Goal: Task Accomplishment & Management: Use online tool/utility

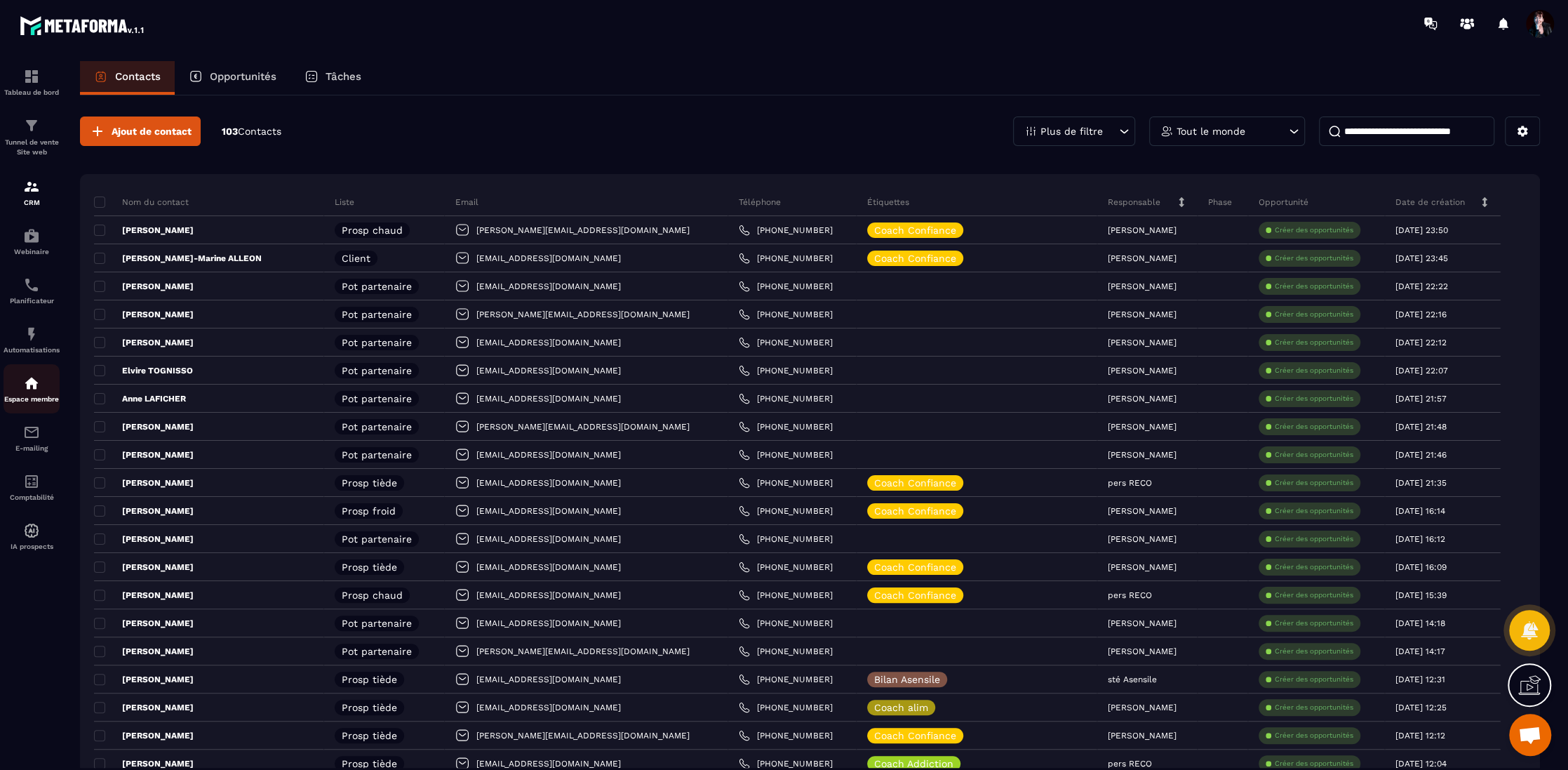
click at [34, 390] on img at bounding box center [31, 383] width 17 height 17
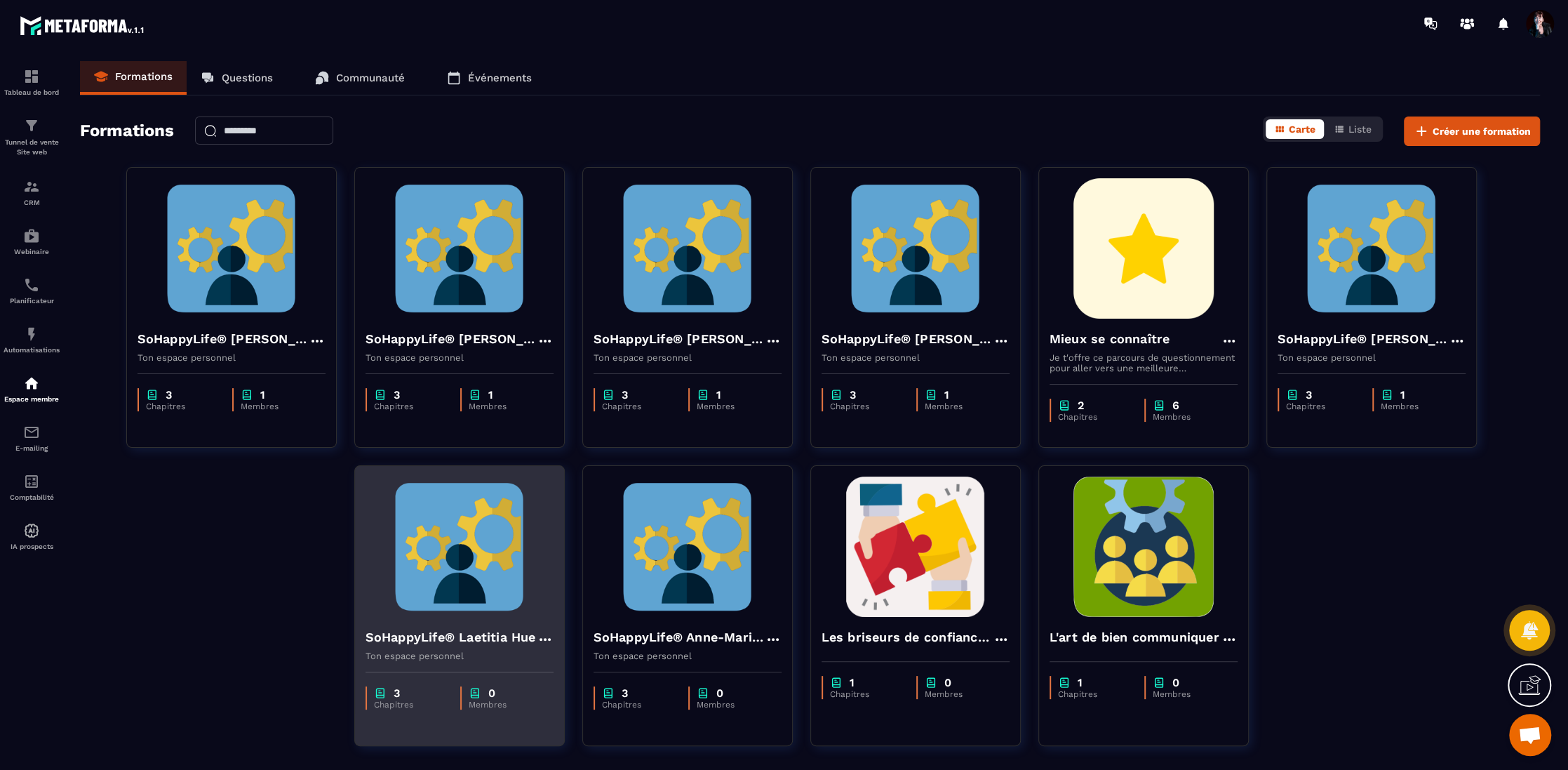
click at [484, 543] on img at bounding box center [459, 546] width 188 height 141
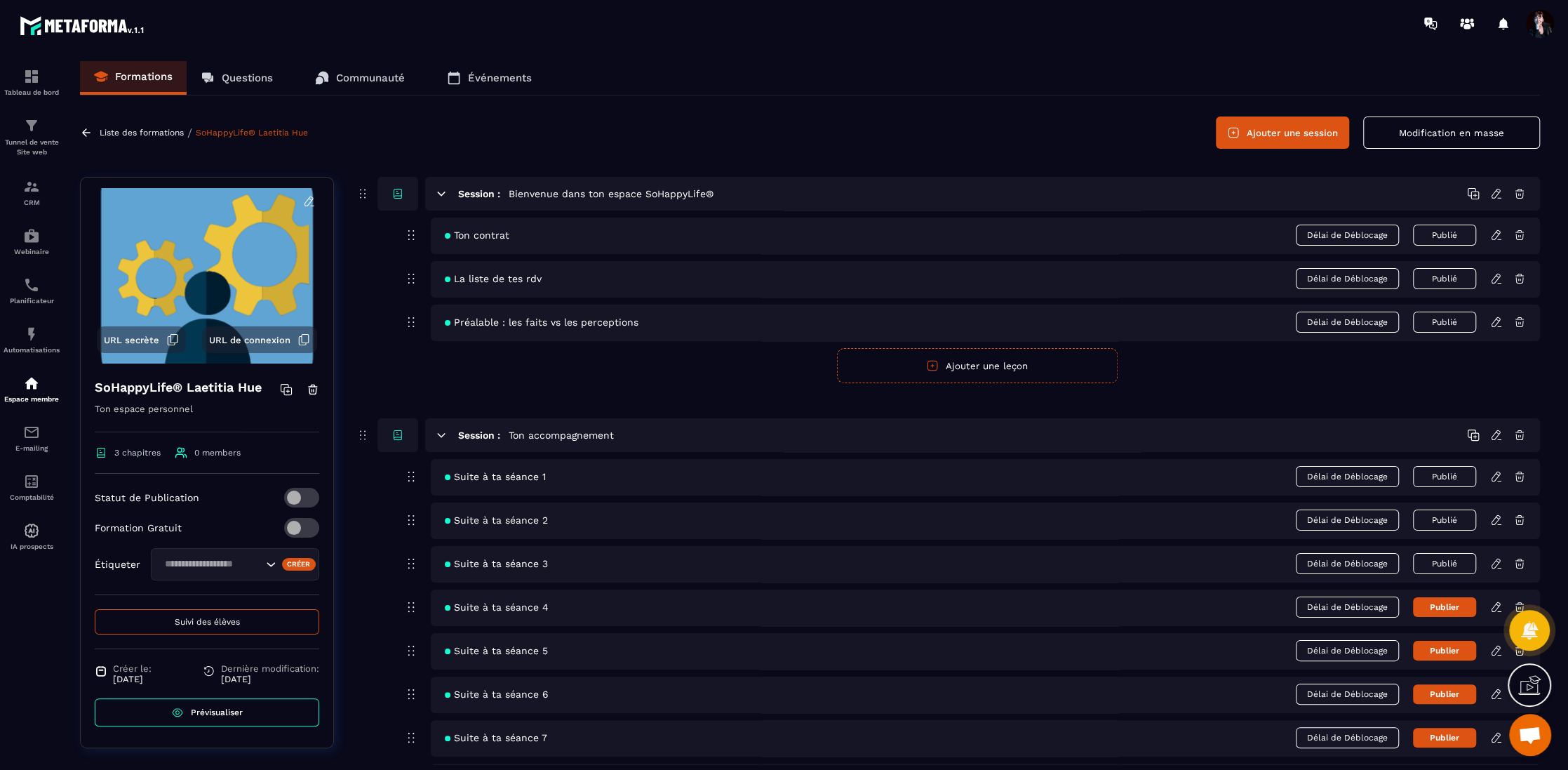
click at [1495, 559] on icon at bounding box center [1496, 563] width 13 height 13
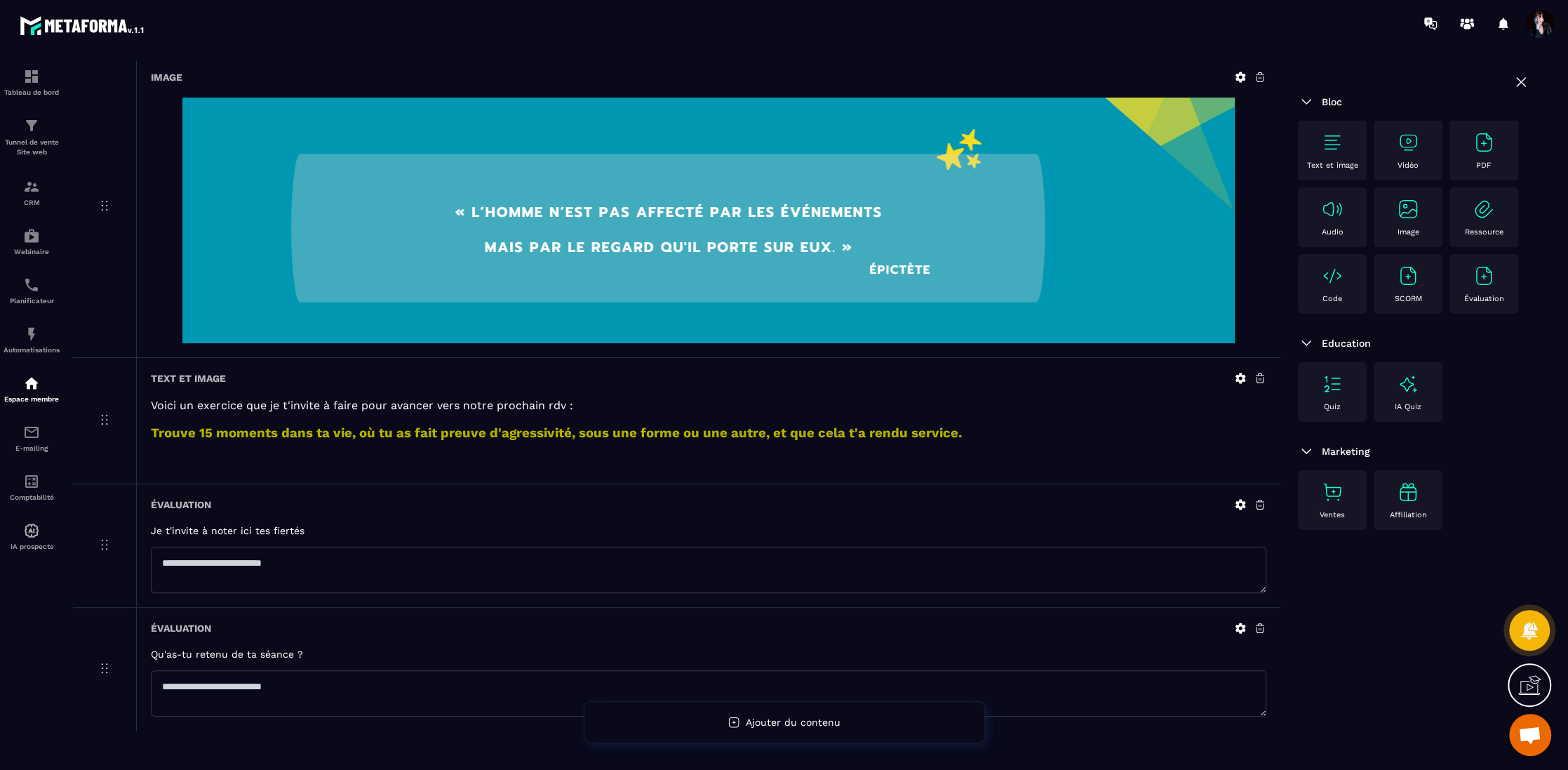
scroll to position [114, 0]
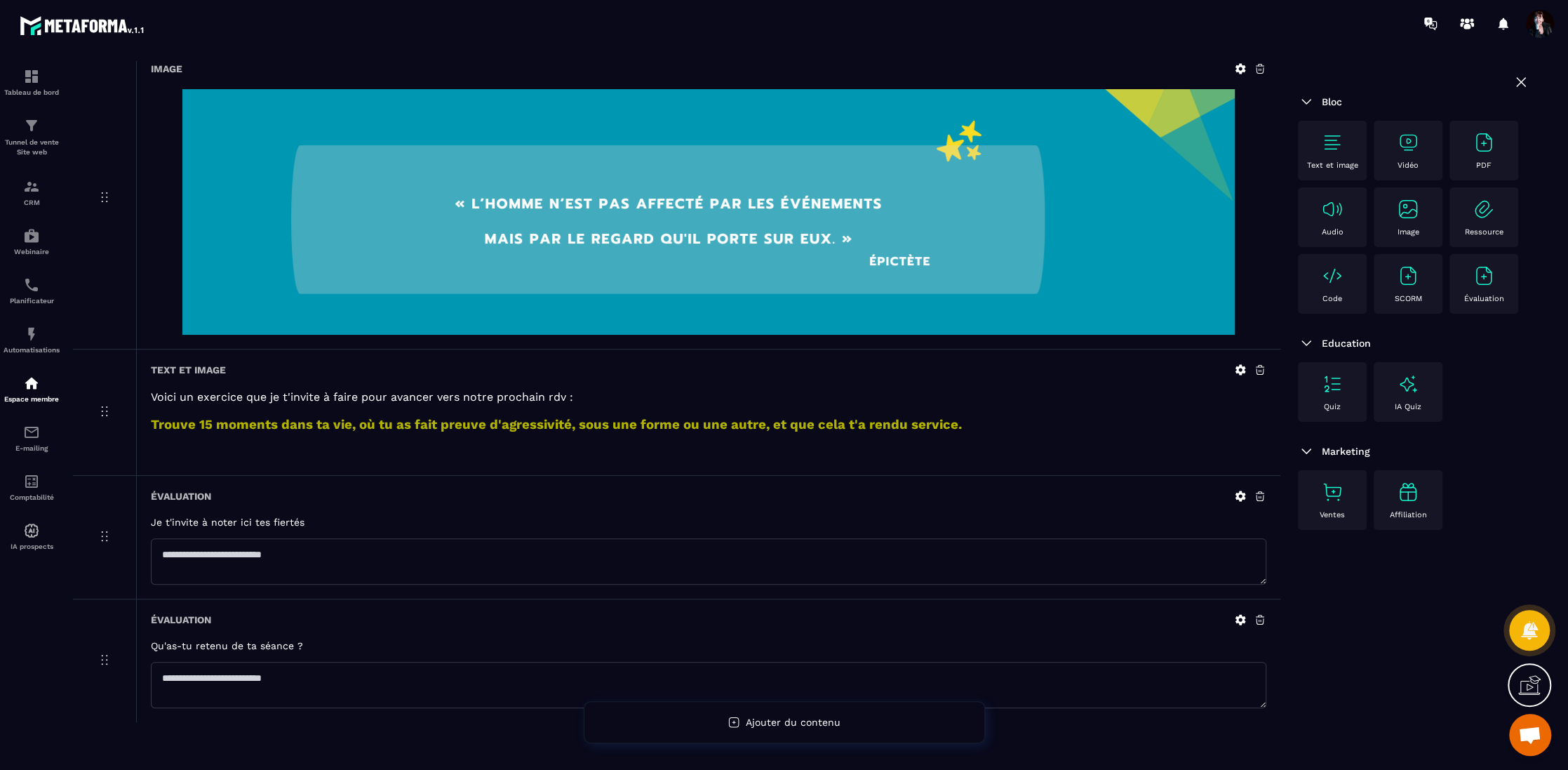
drag, startPoint x: 103, startPoint y: 322, endPoint x: 107, endPoint y: 82, distance: 240.0
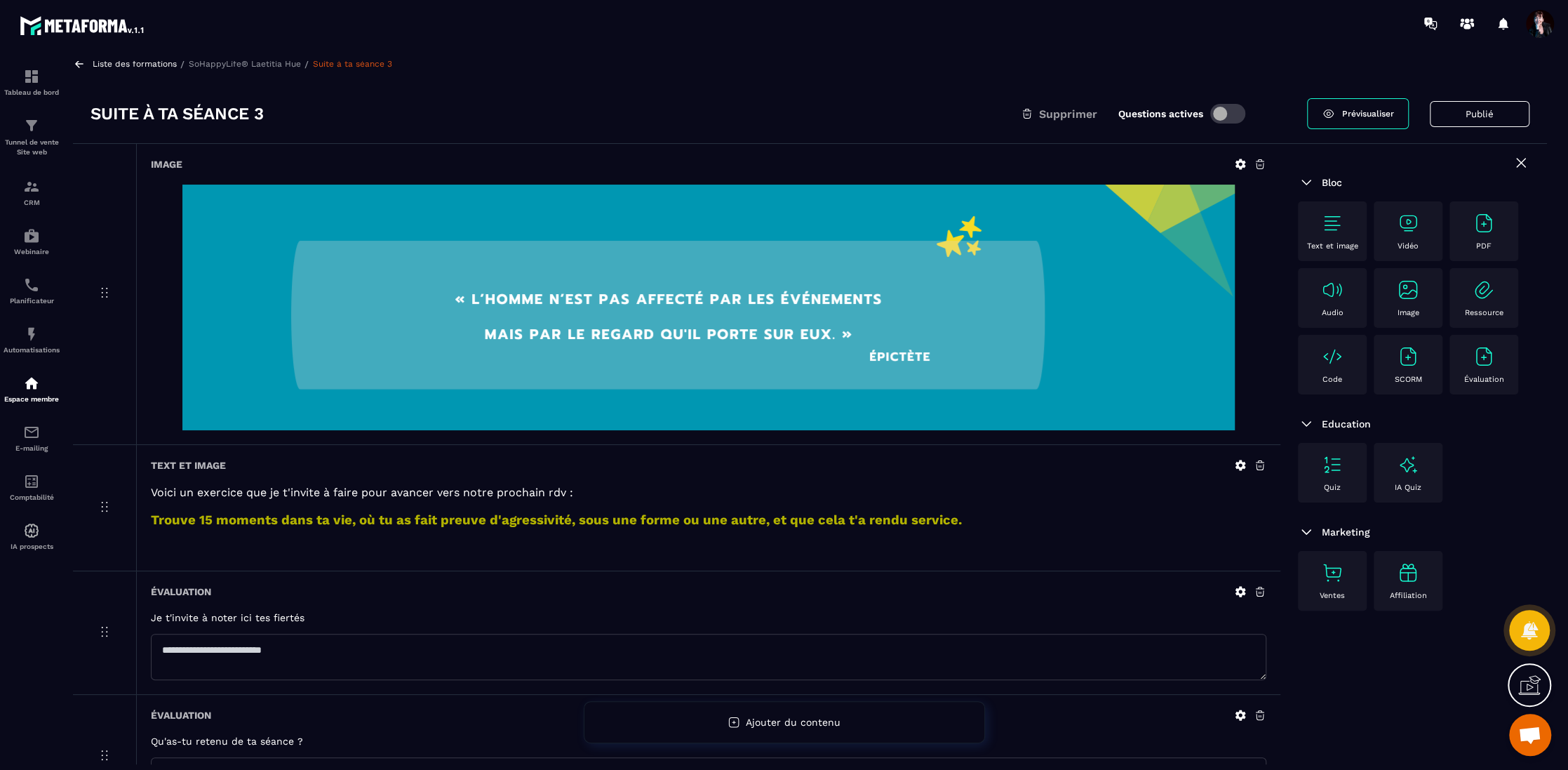
scroll to position [0, 0]
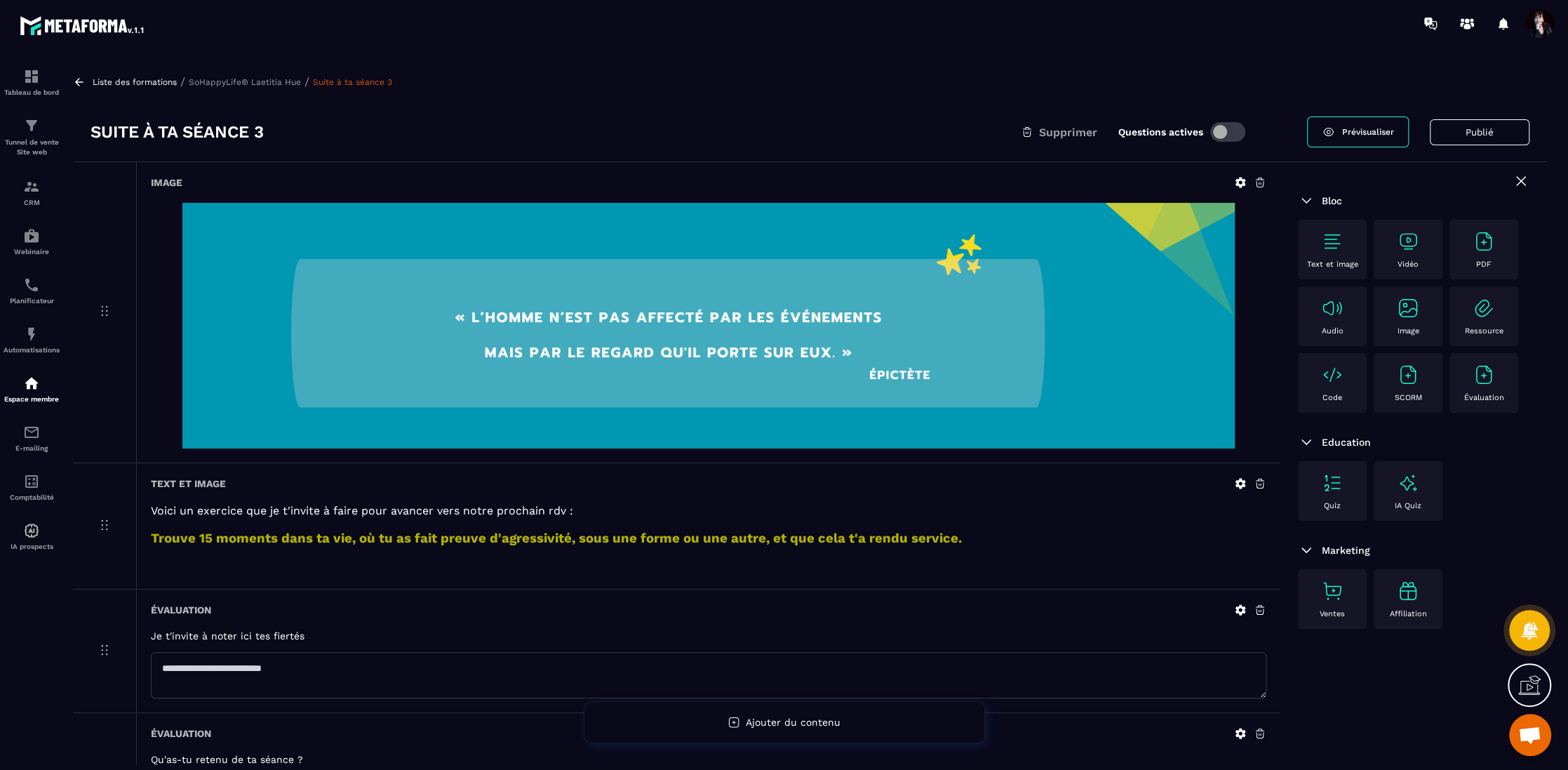
click at [270, 85] on p "SoHappyLife® Laetitia Hue" at bounding box center [244, 82] width 112 height 10
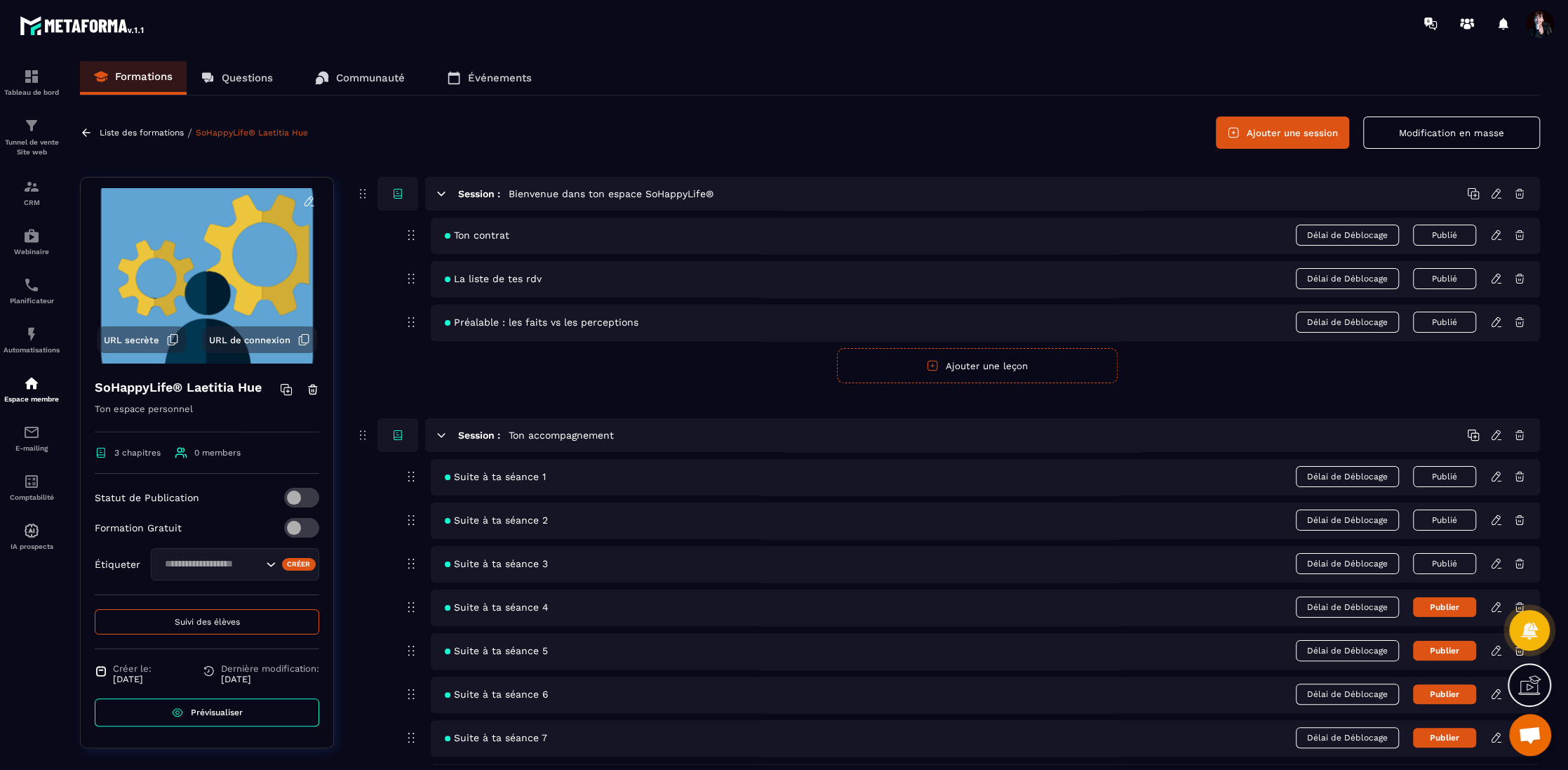
click at [1495, 474] on icon at bounding box center [1496, 476] width 13 height 13
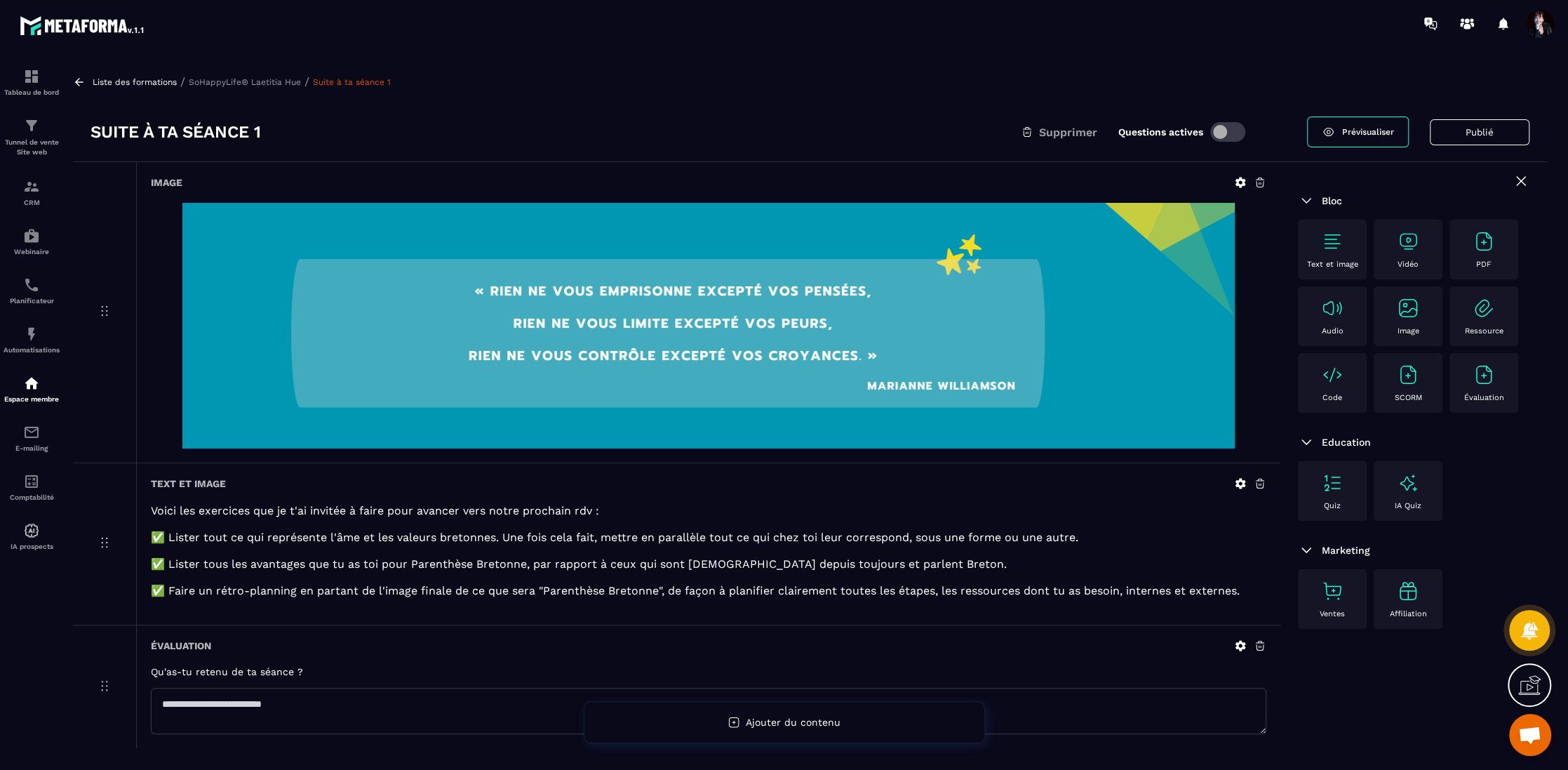
click at [255, 84] on p "SoHappyLife® Laetitia Hue" at bounding box center [244, 82] width 112 height 10
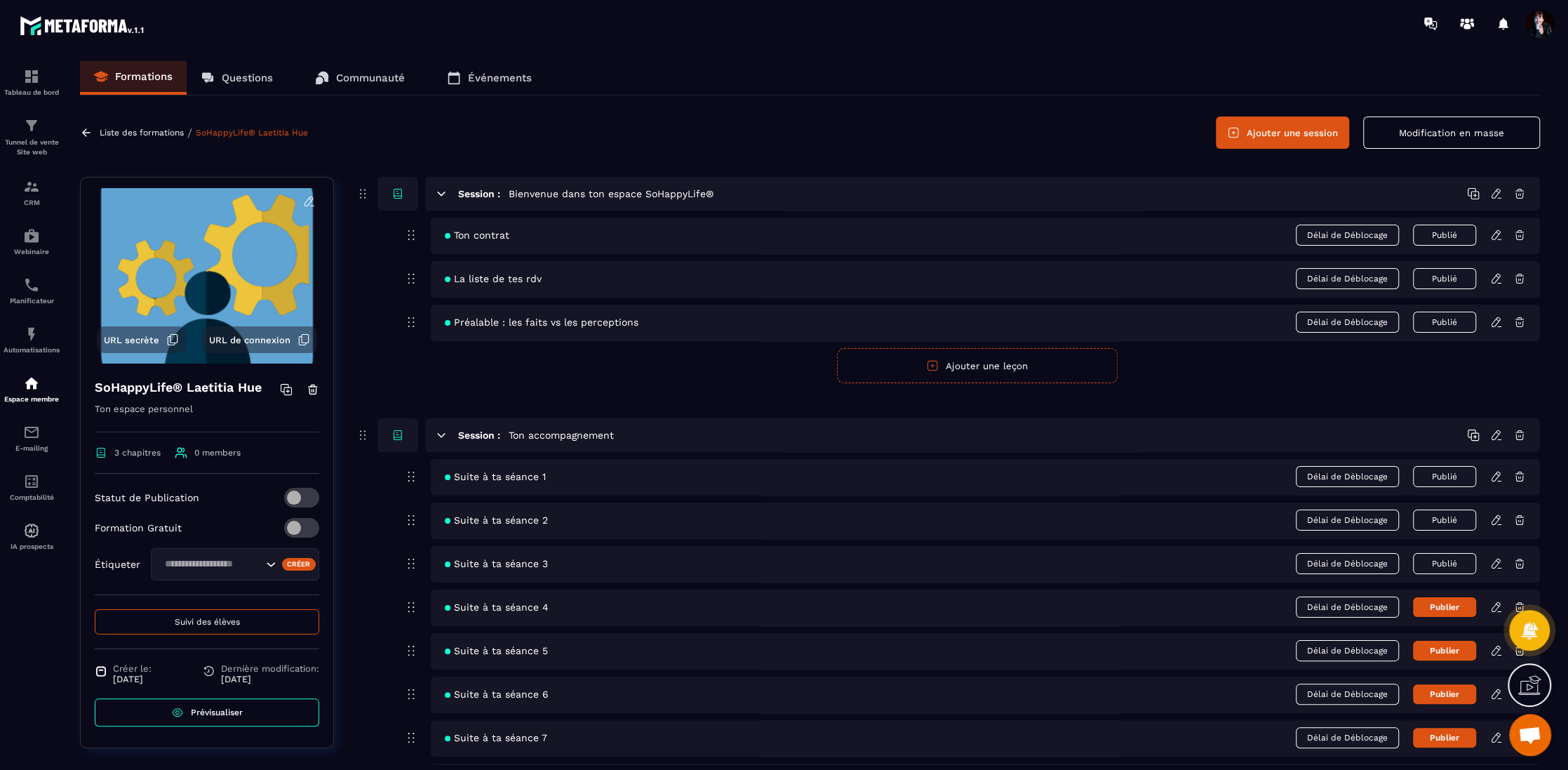
click at [1495, 519] on icon at bounding box center [1496, 520] width 13 height 13
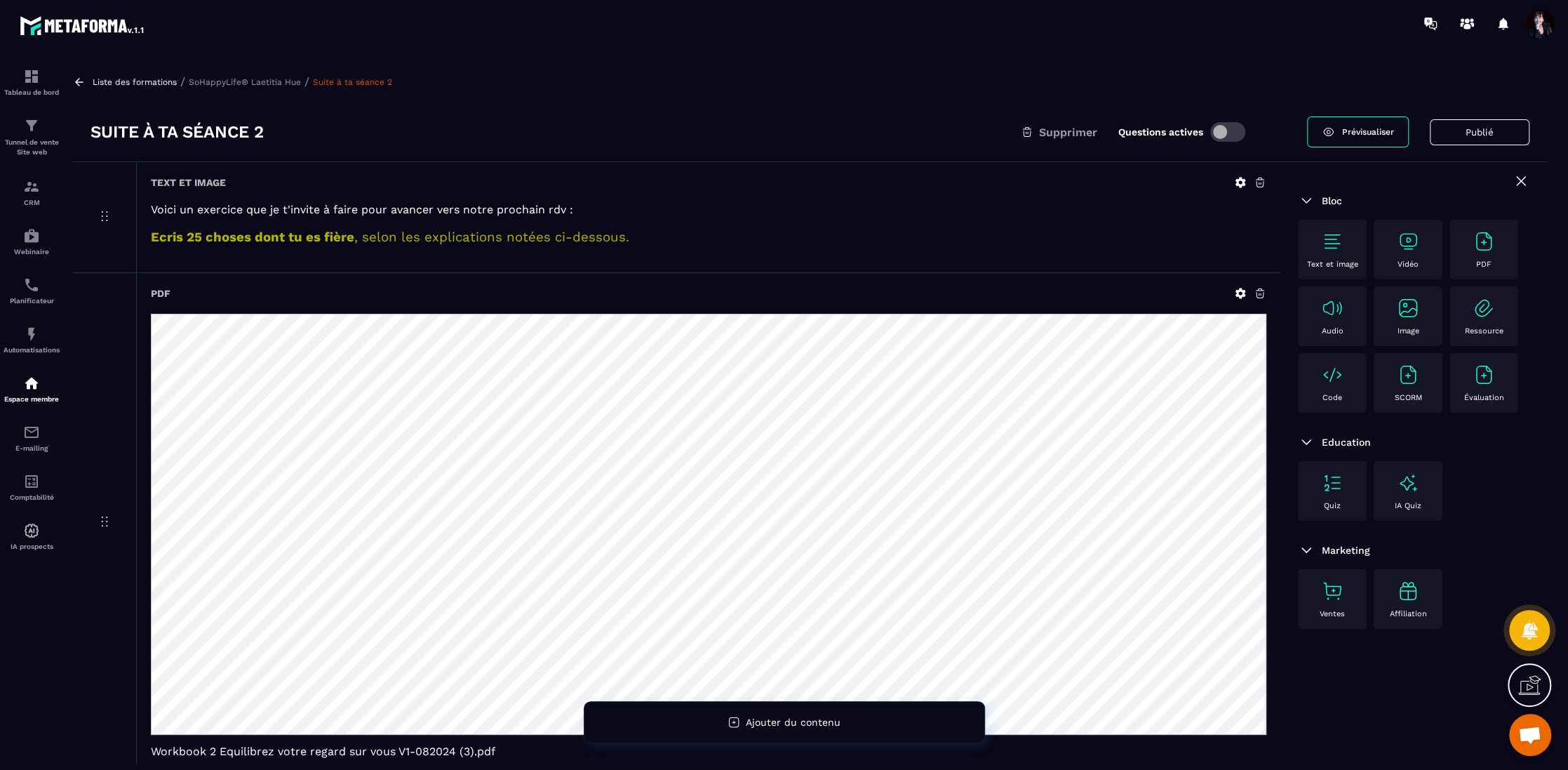
click at [254, 80] on p "SoHappyLife® Laetitia Hue" at bounding box center [244, 82] width 112 height 10
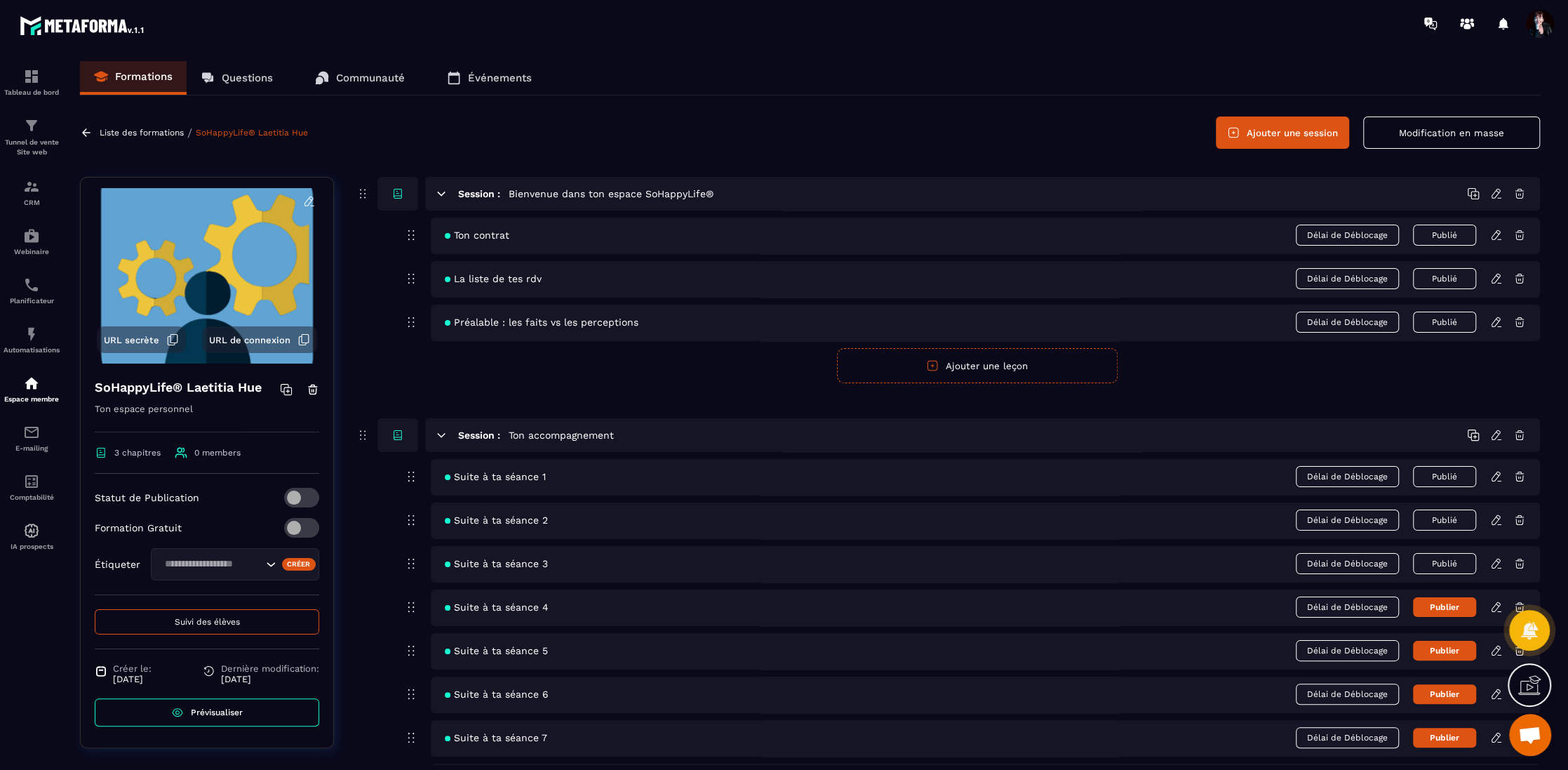
click at [210, 619] on span "Suivi des élèves" at bounding box center [208, 622] width 65 height 10
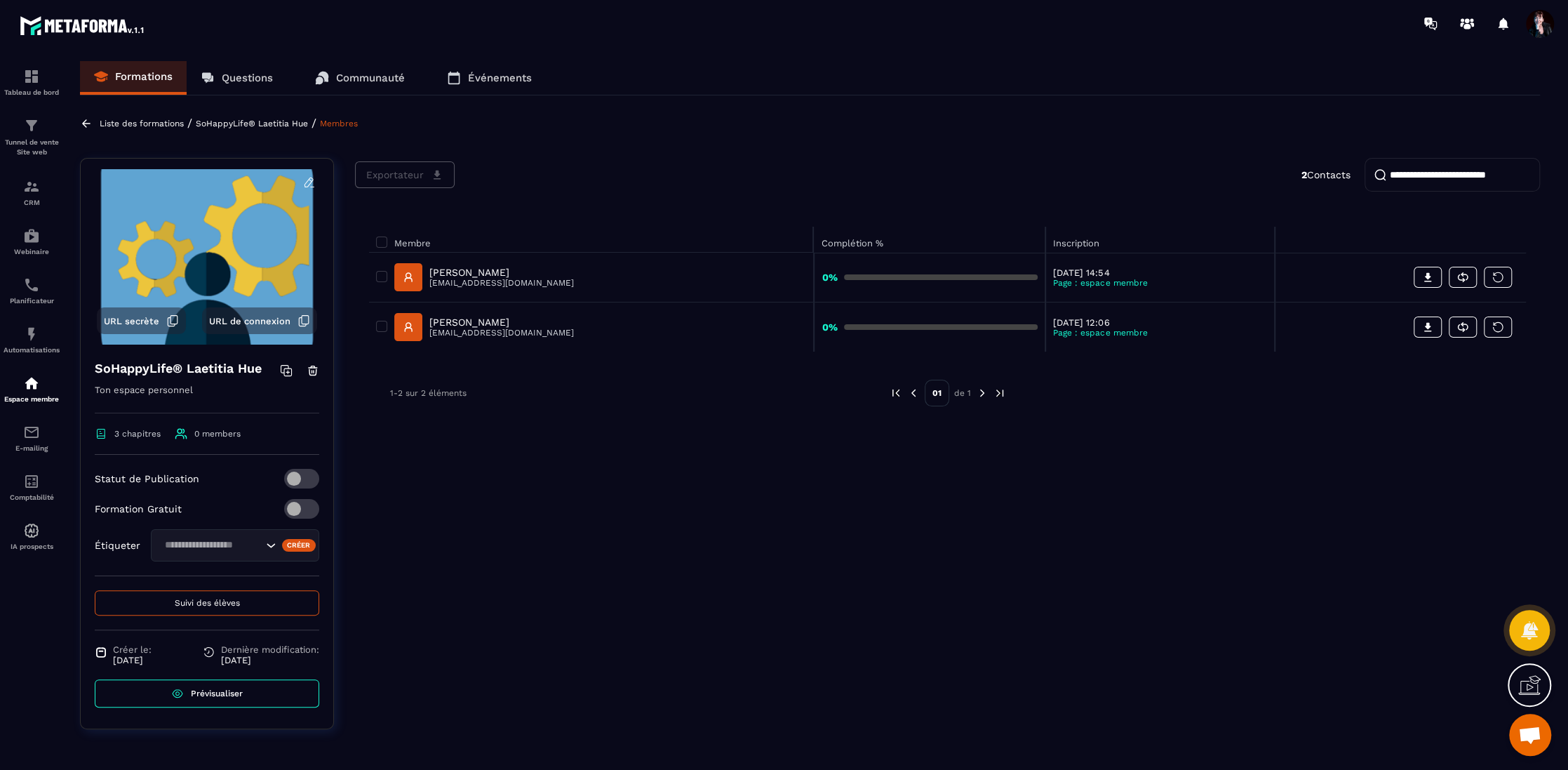
click at [230, 122] on p "SoHappyLife® Laetitia Hue" at bounding box center [251, 124] width 112 height 10
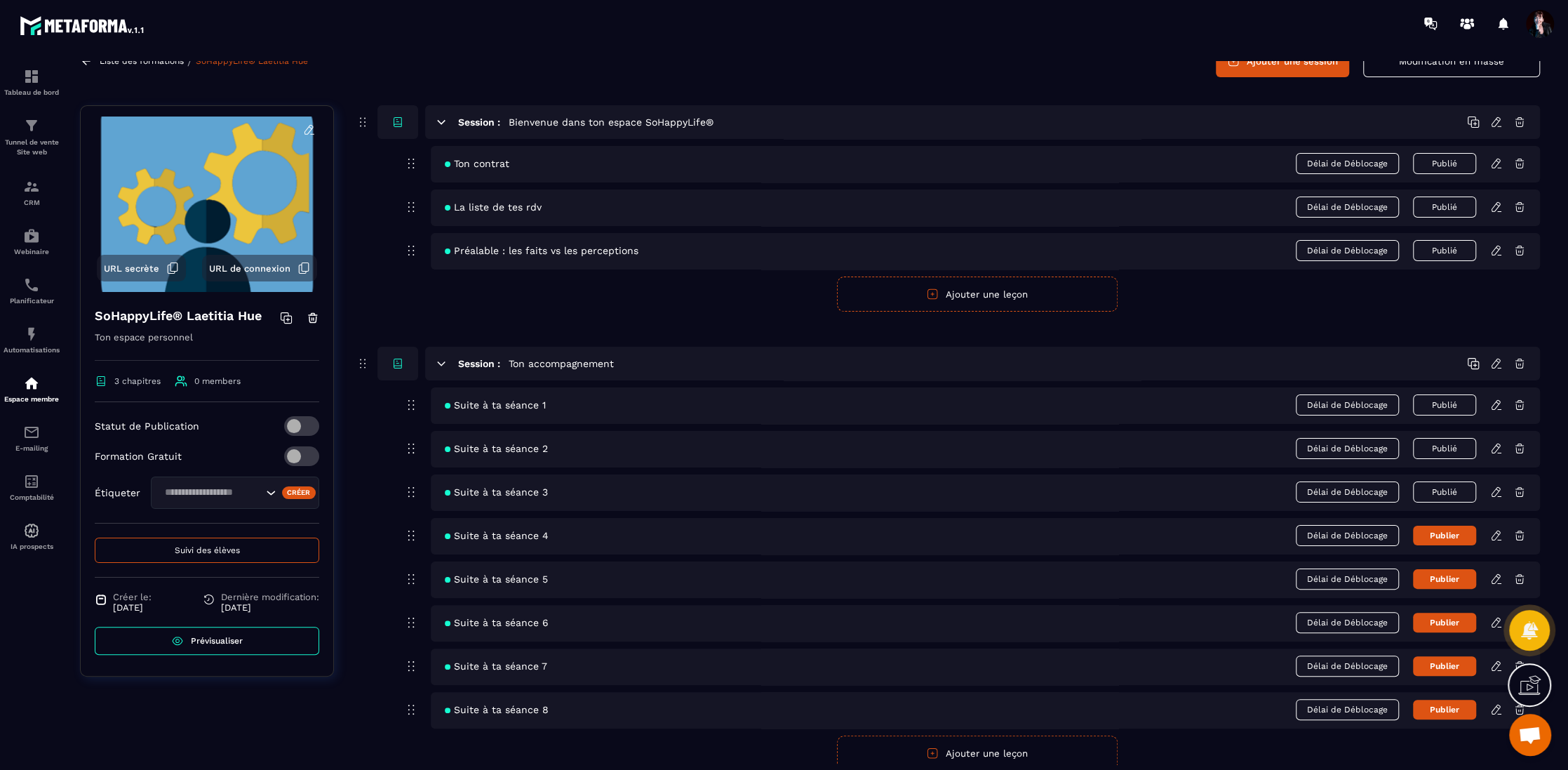
scroll to position [76, 0]
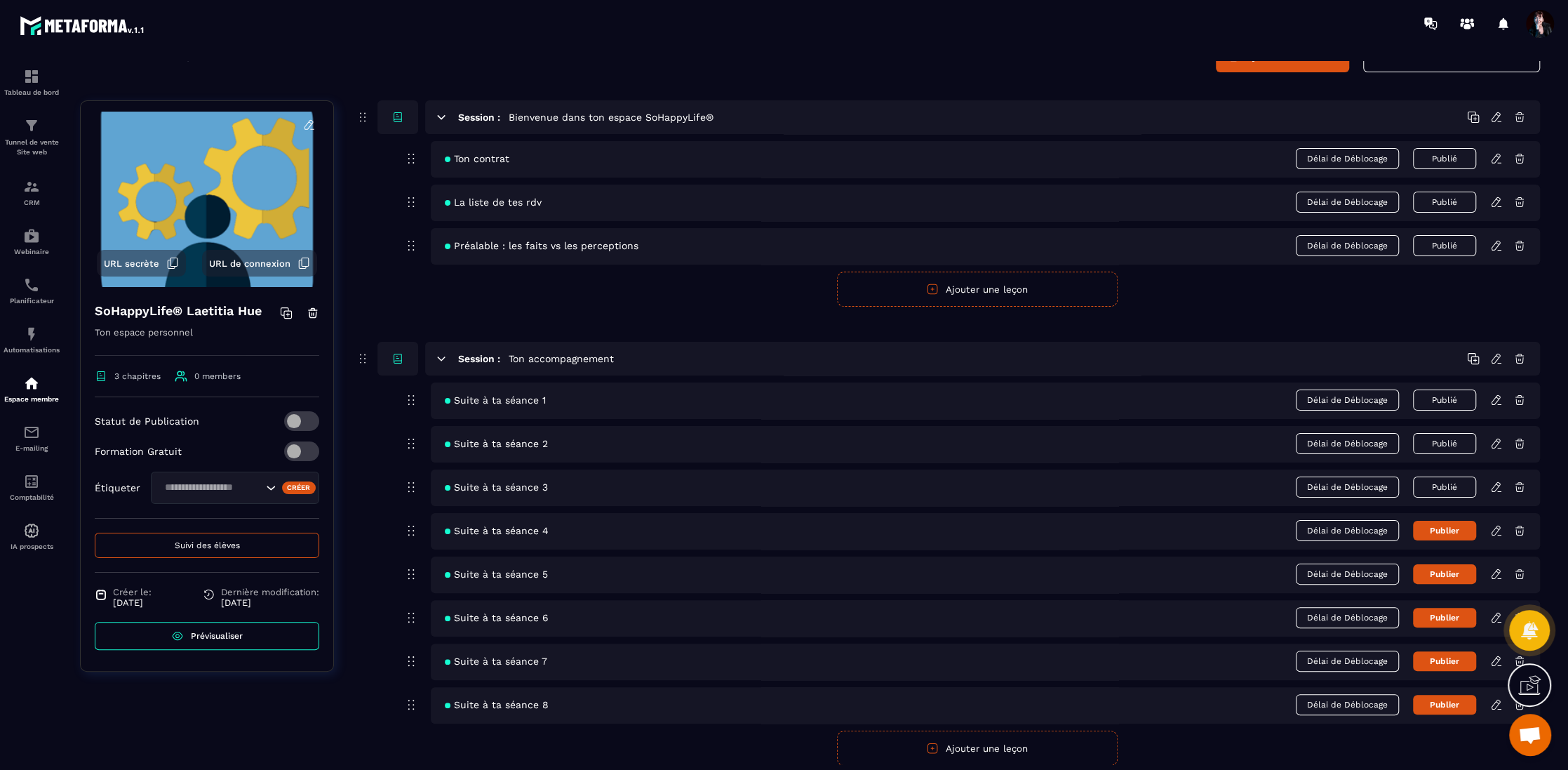
click at [1496, 481] on icon at bounding box center [1496, 487] width 13 height 13
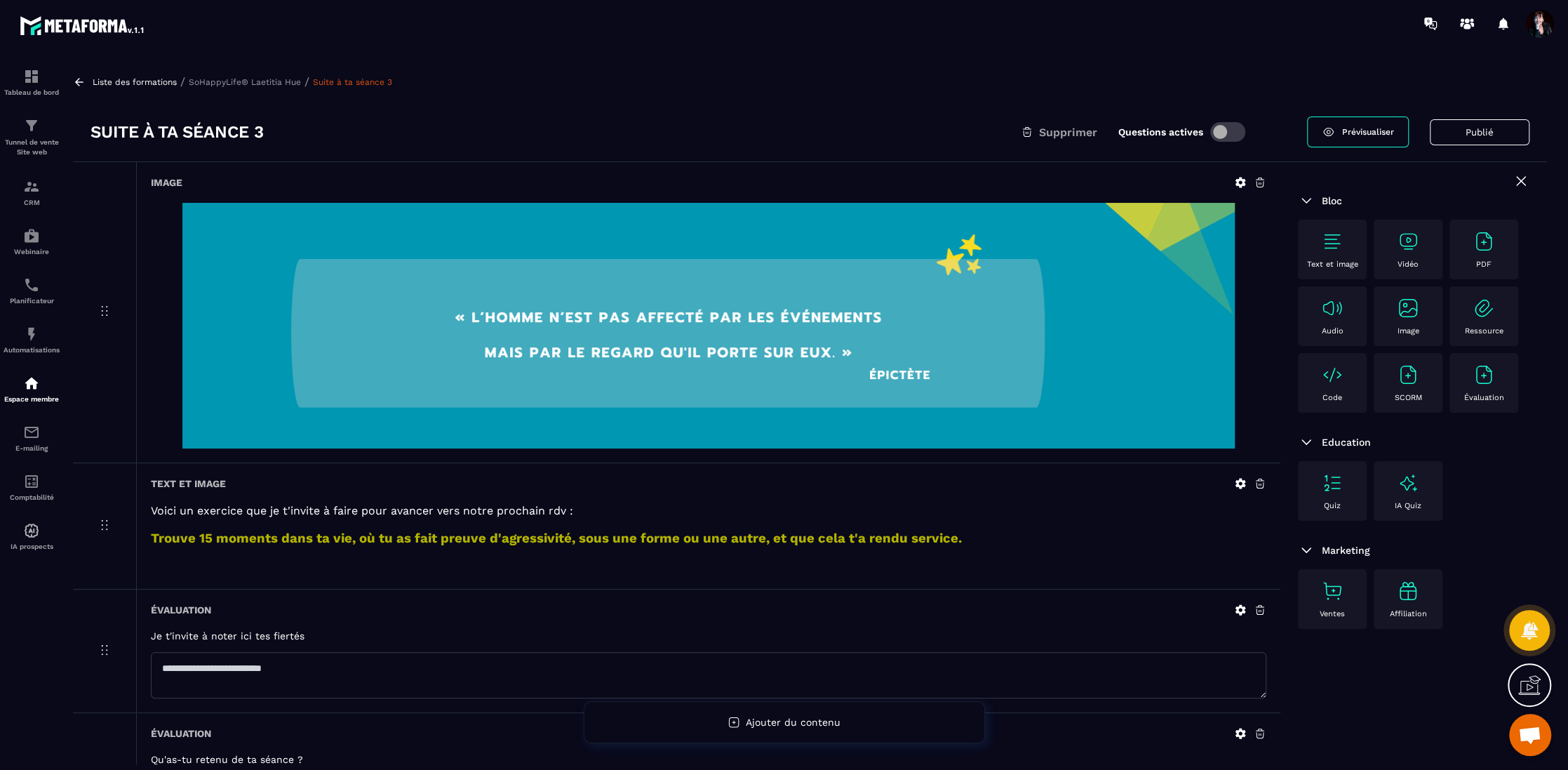
click at [1399, 313] on img at bounding box center [1408, 308] width 23 height 23
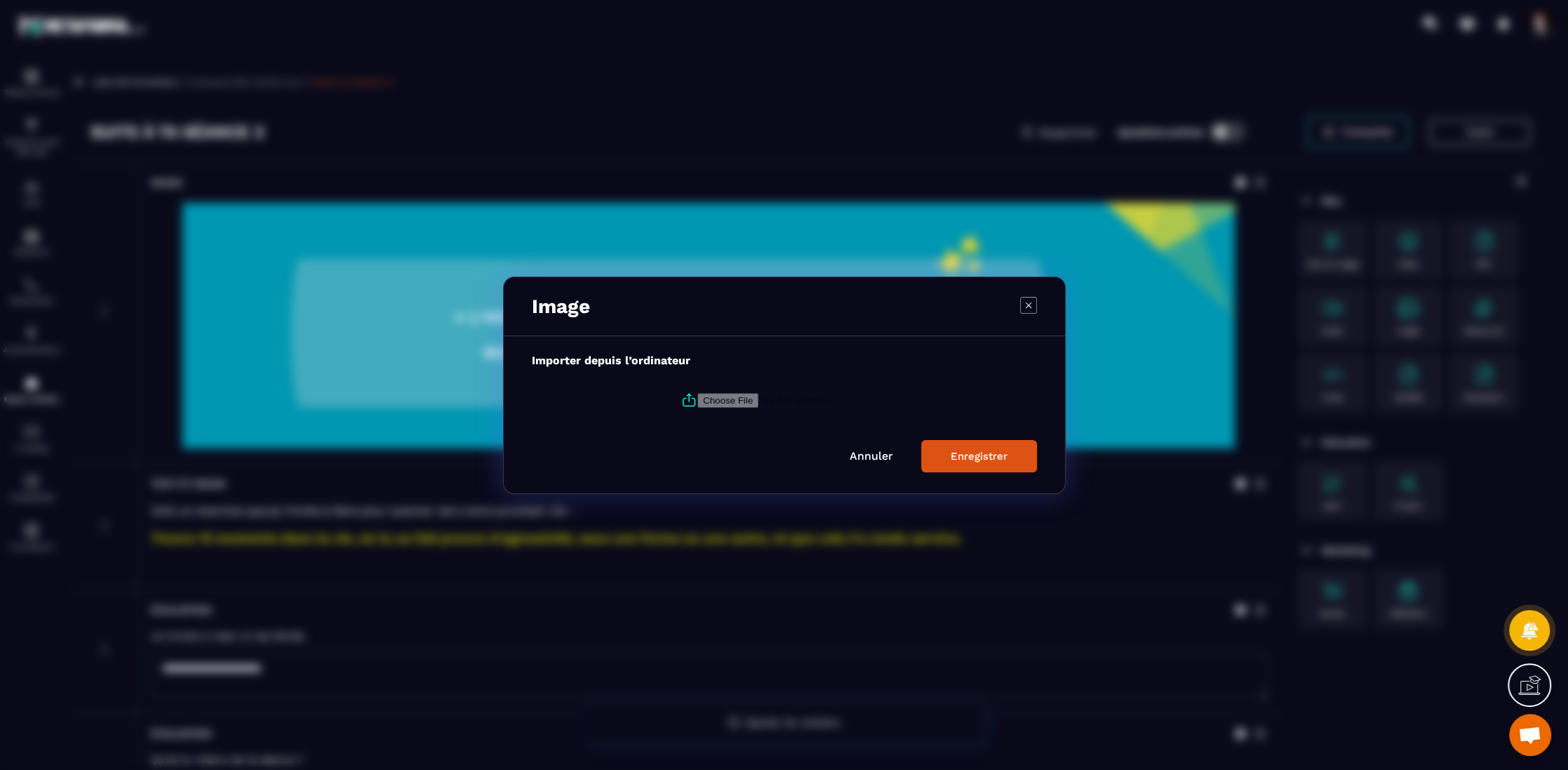
click at [689, 394] on icon "Modal window" at bounding box center [689, 400] width 17 height 17
click at [697, 394] on input "Modal window" at bounding box center [792, 399] width 191 height 15
type input "**********"
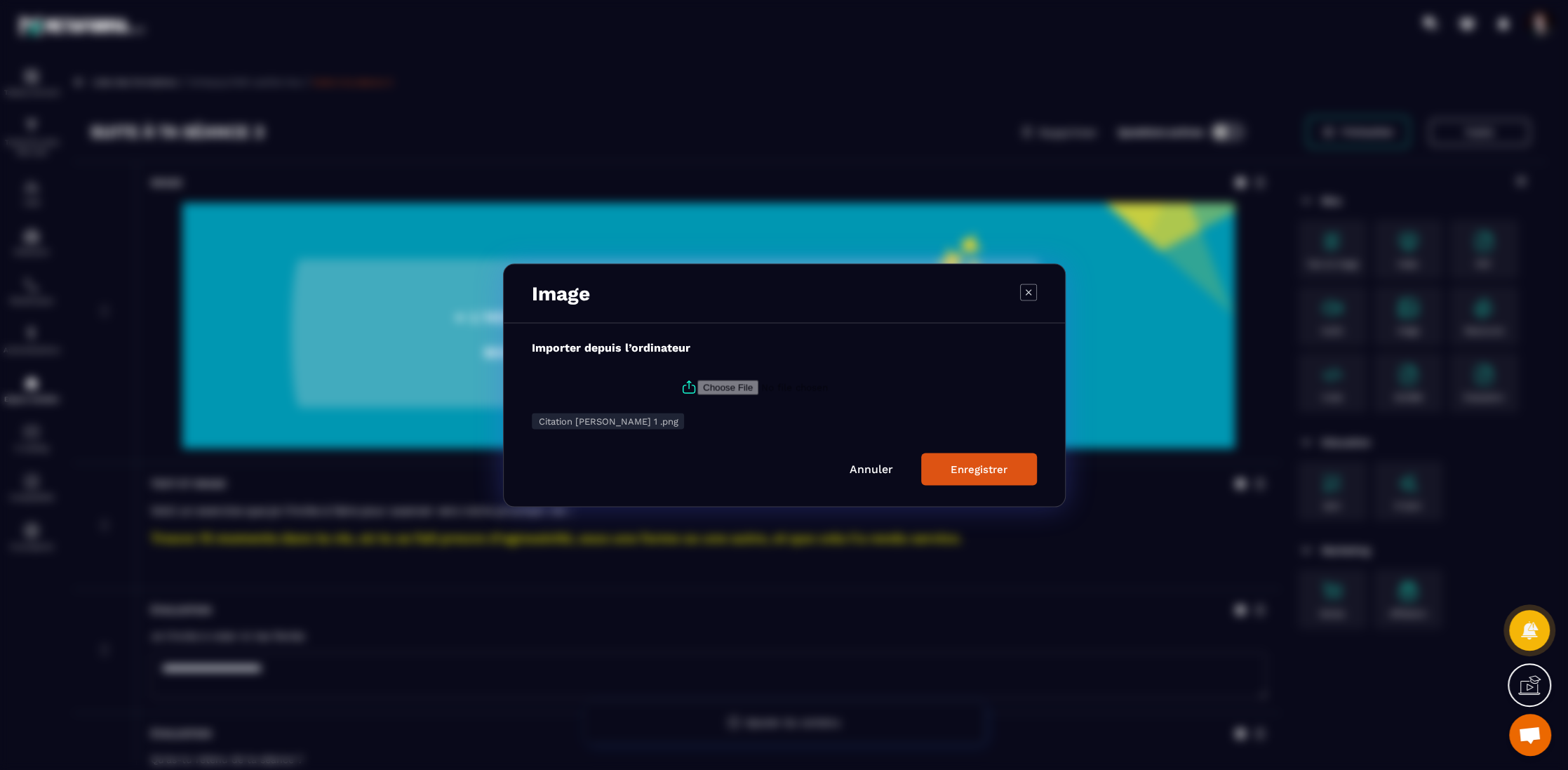
click at [994, 471] on div "Enregistrer" at bounding box center [978, 468] width 56 height 13
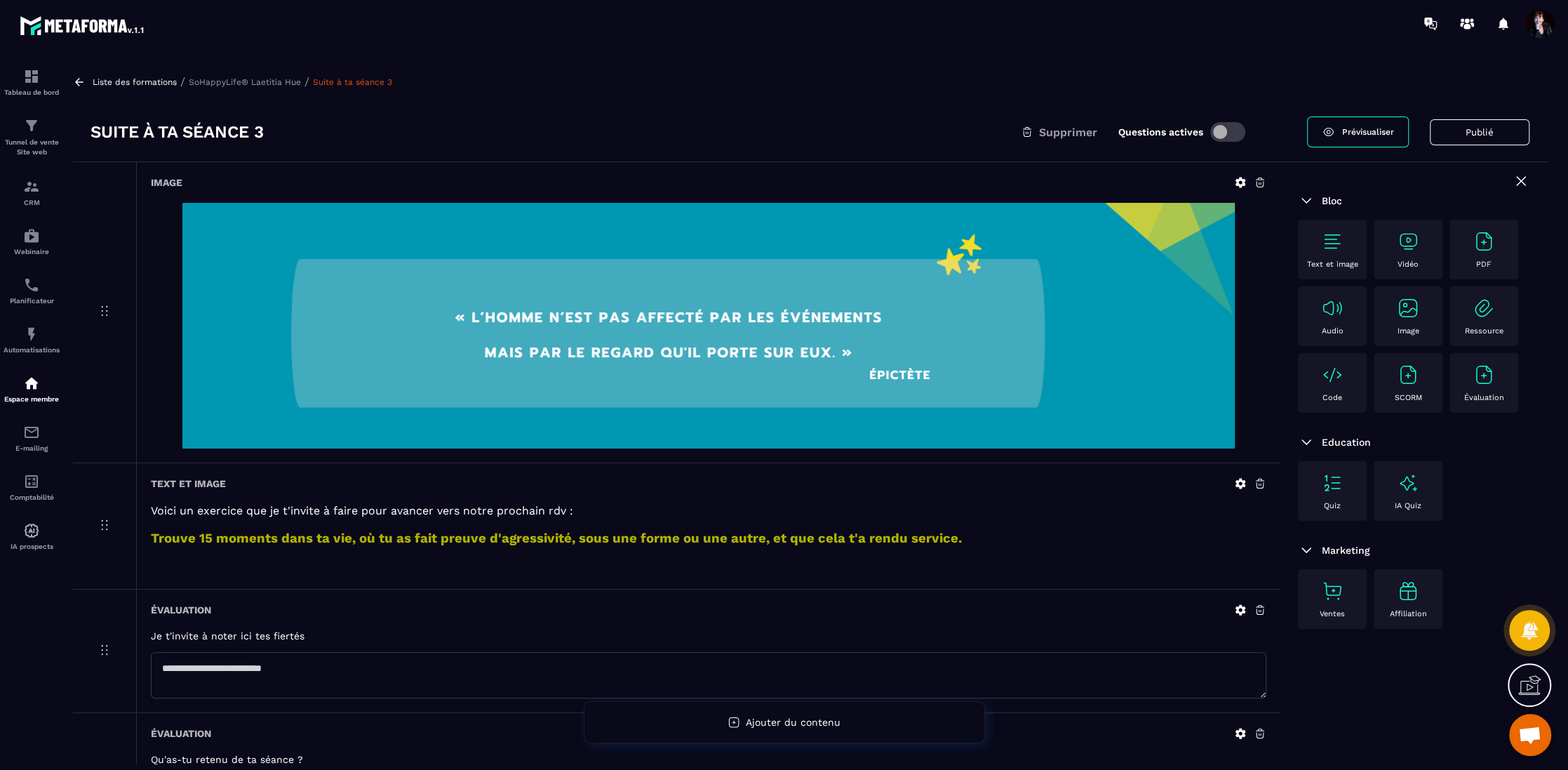
click at [153, 79] on p "Liste des formations" at bounding box center [135, 82] width 84 height 10
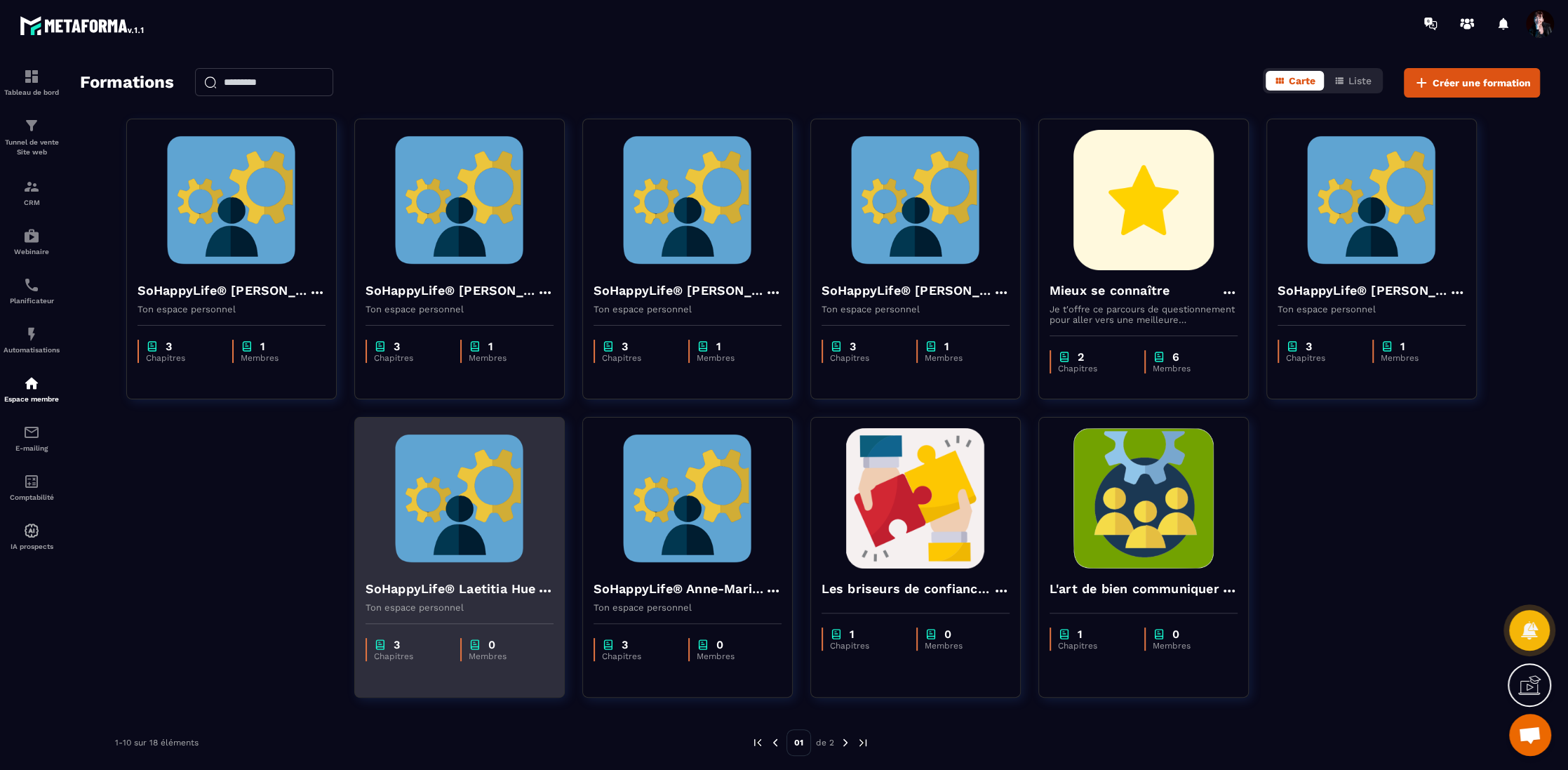
scroll to position [51, 0]
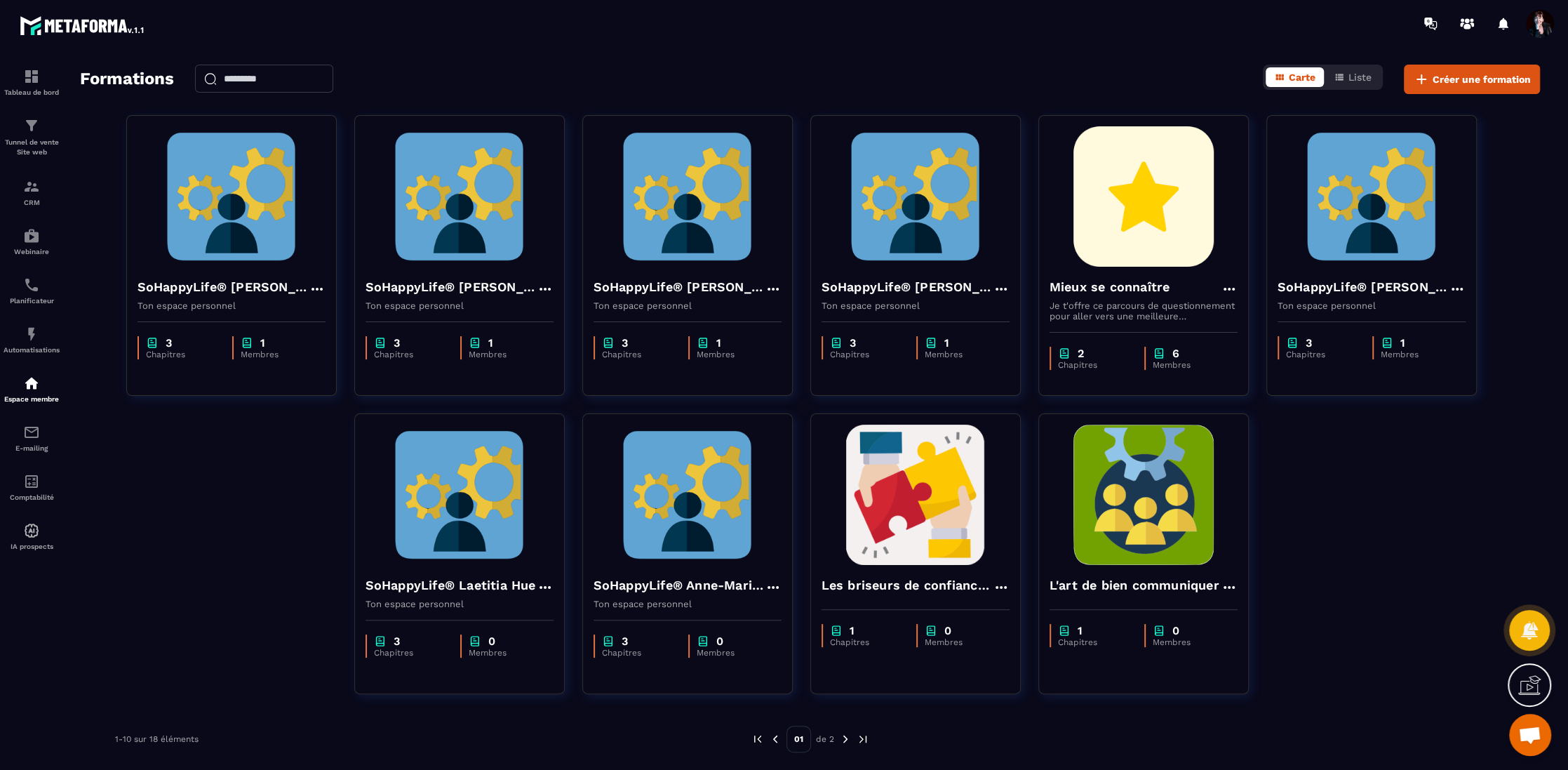
click at [845, 739] on img at bounding box center [845, 738] width 13 height 13
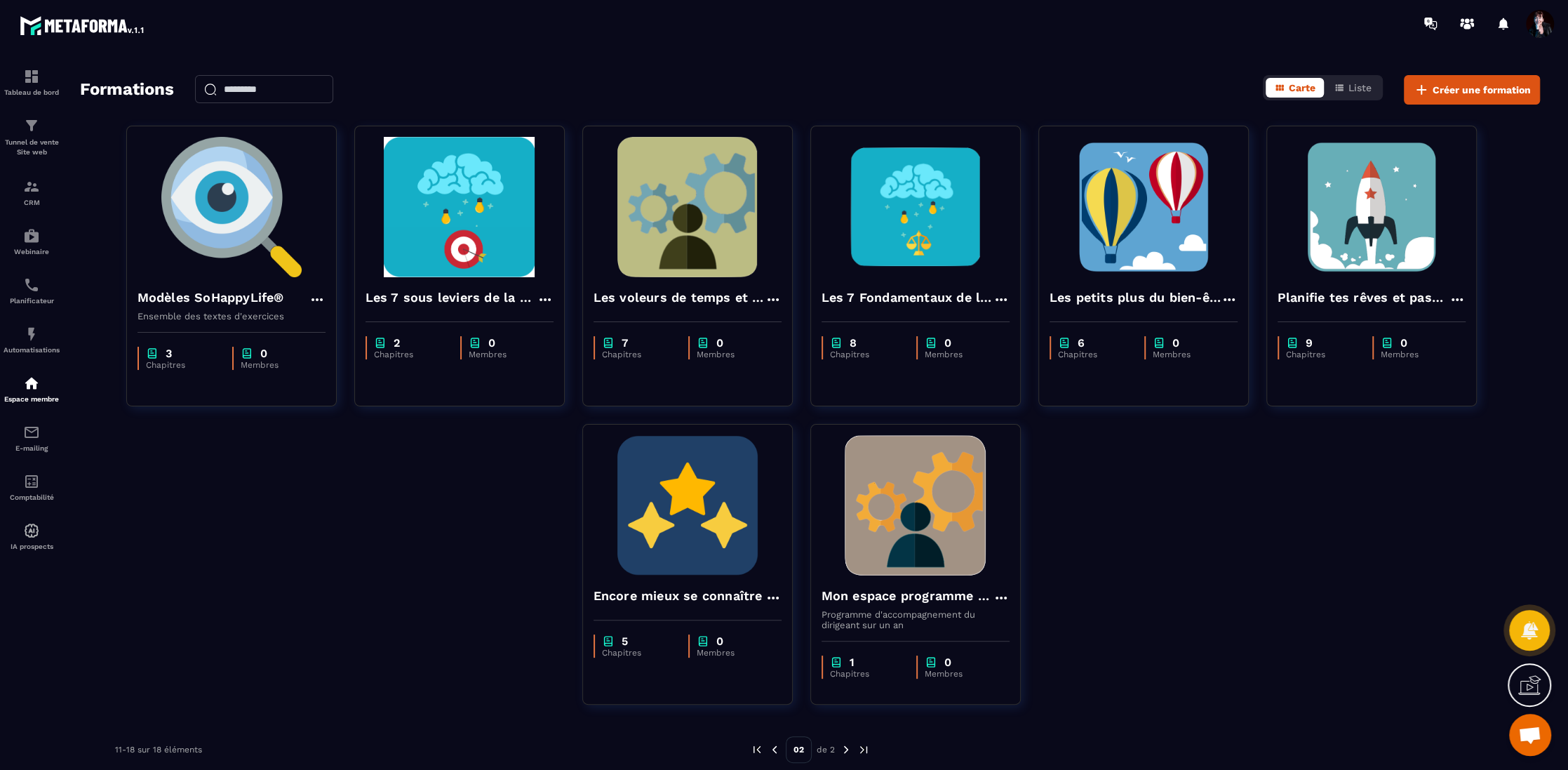
scroll to position [33, 0]
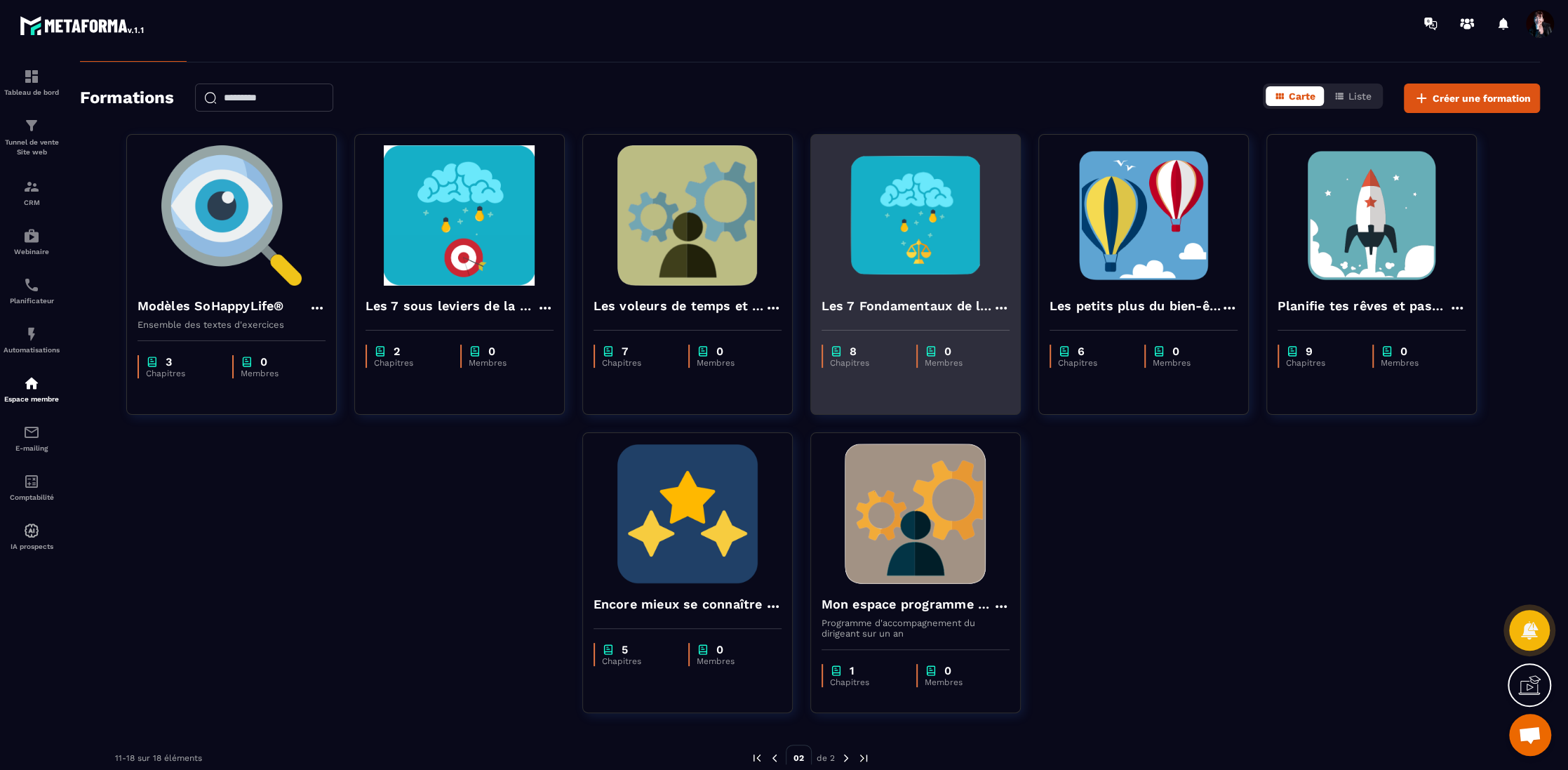
click at [891, 305] on h4 "Les 7 Fondamentaux de la Stabilité Émotionnelle" at bounding box center [906, 306] width 171 height 20
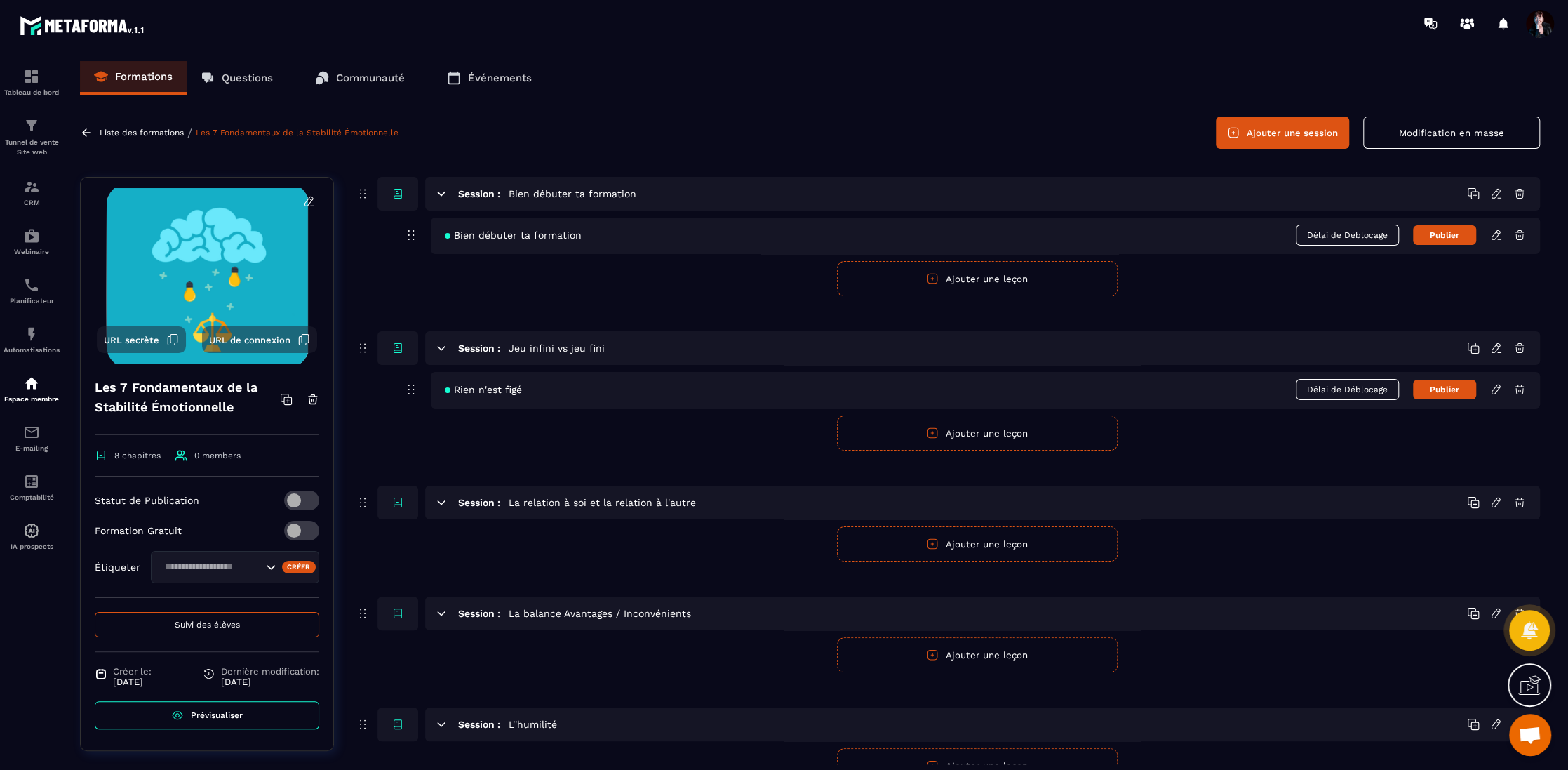
click at [160, 132] on p "Liste des formations" at bounding box center [141, 133] width 84 height 10
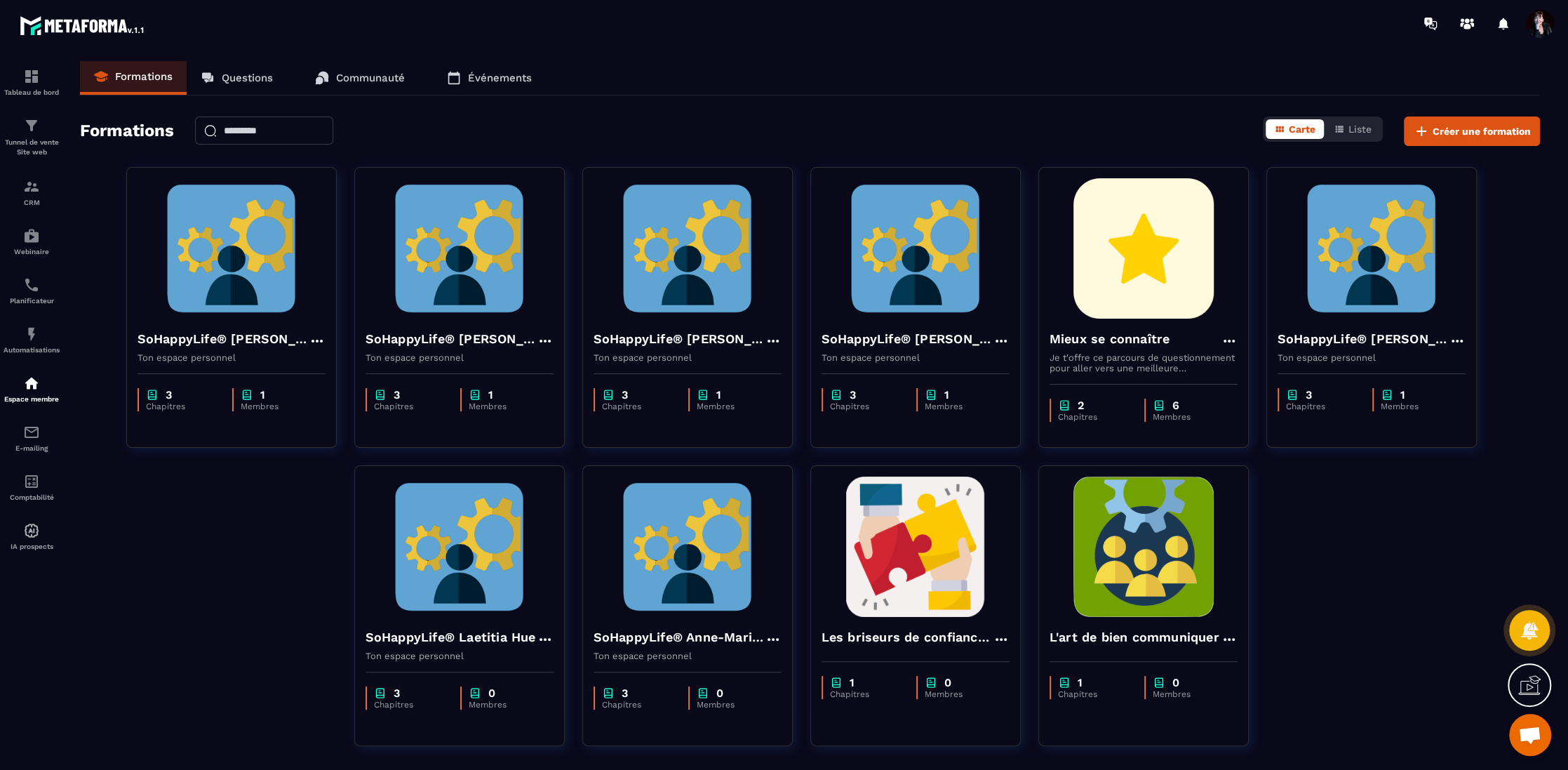
scroll to position [51, 0]
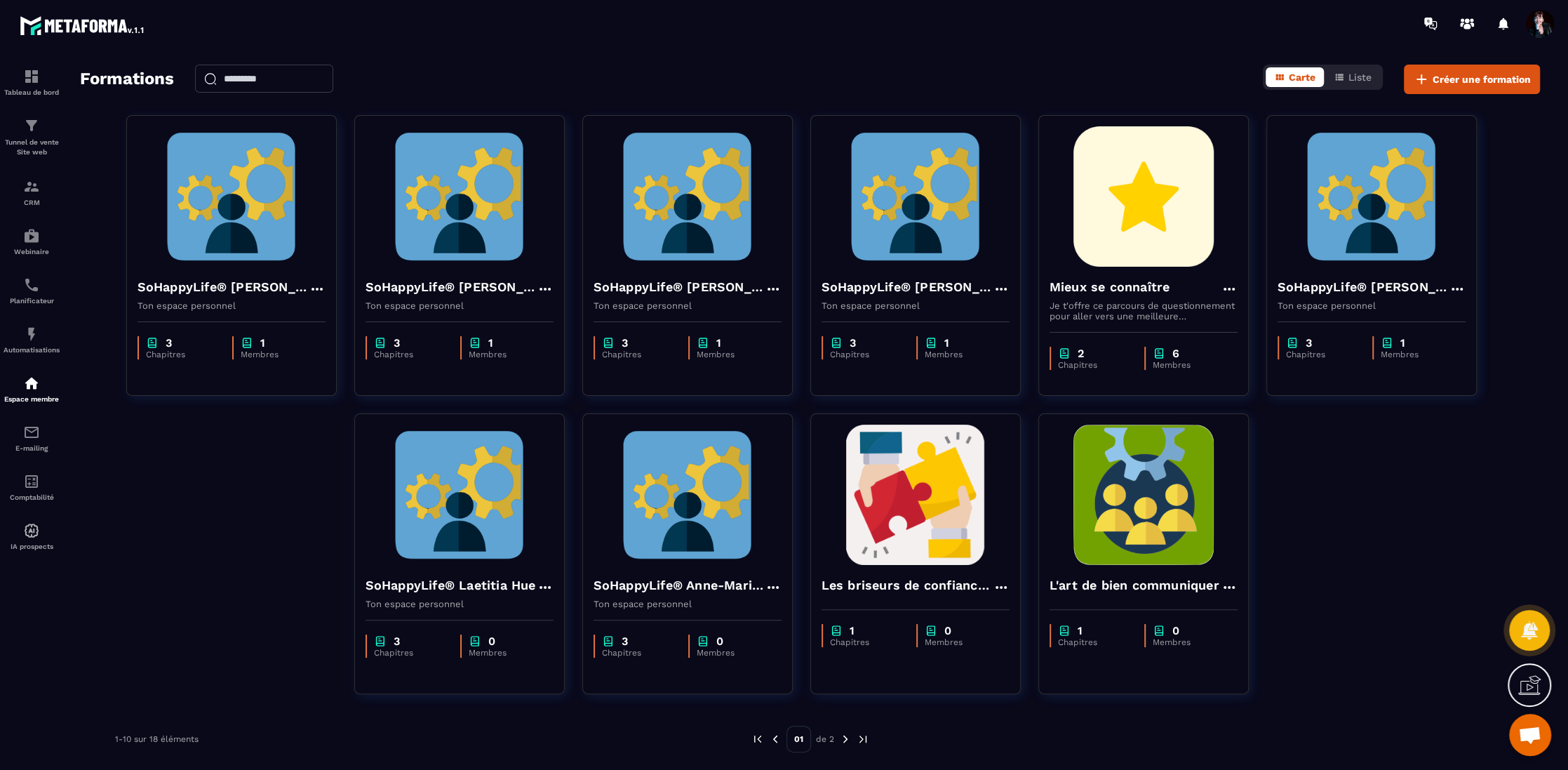
click at [844, 738] on img at bounding box center [845, 738] width 13 height 13
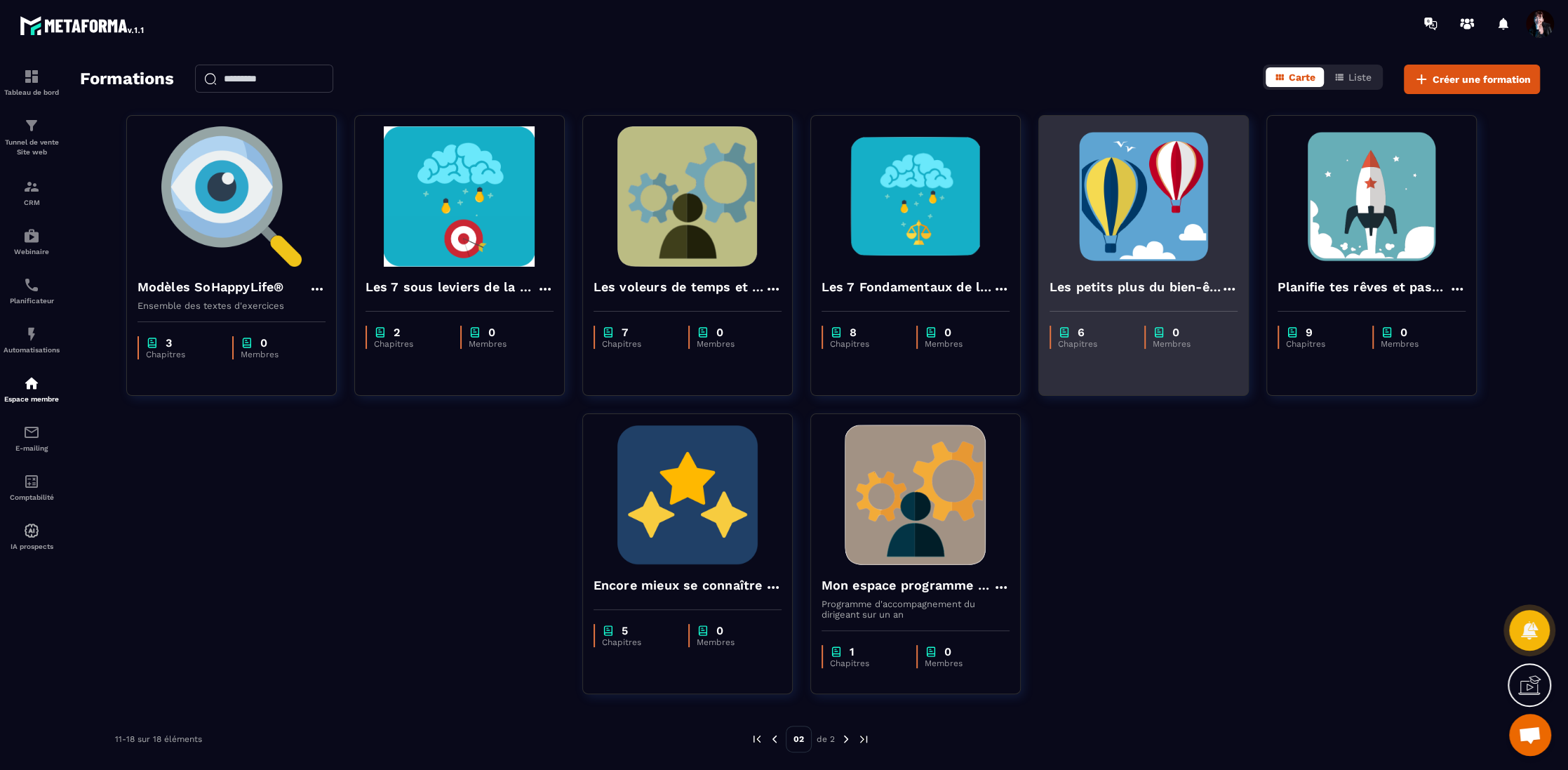
click at [1134, 201] on img at bounding box center [1144, 197] width 188 height 141
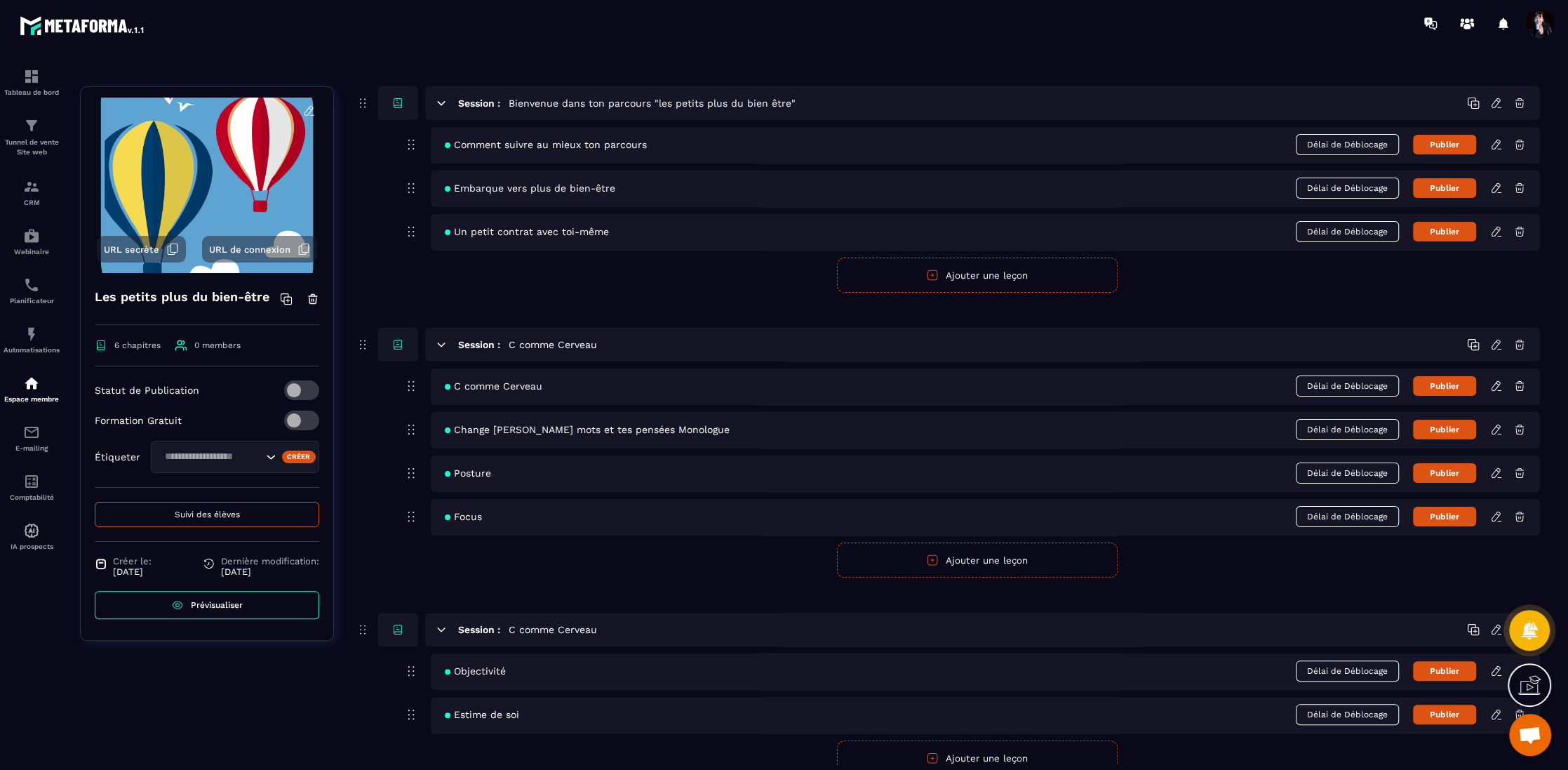
scroll to position [44, 0]
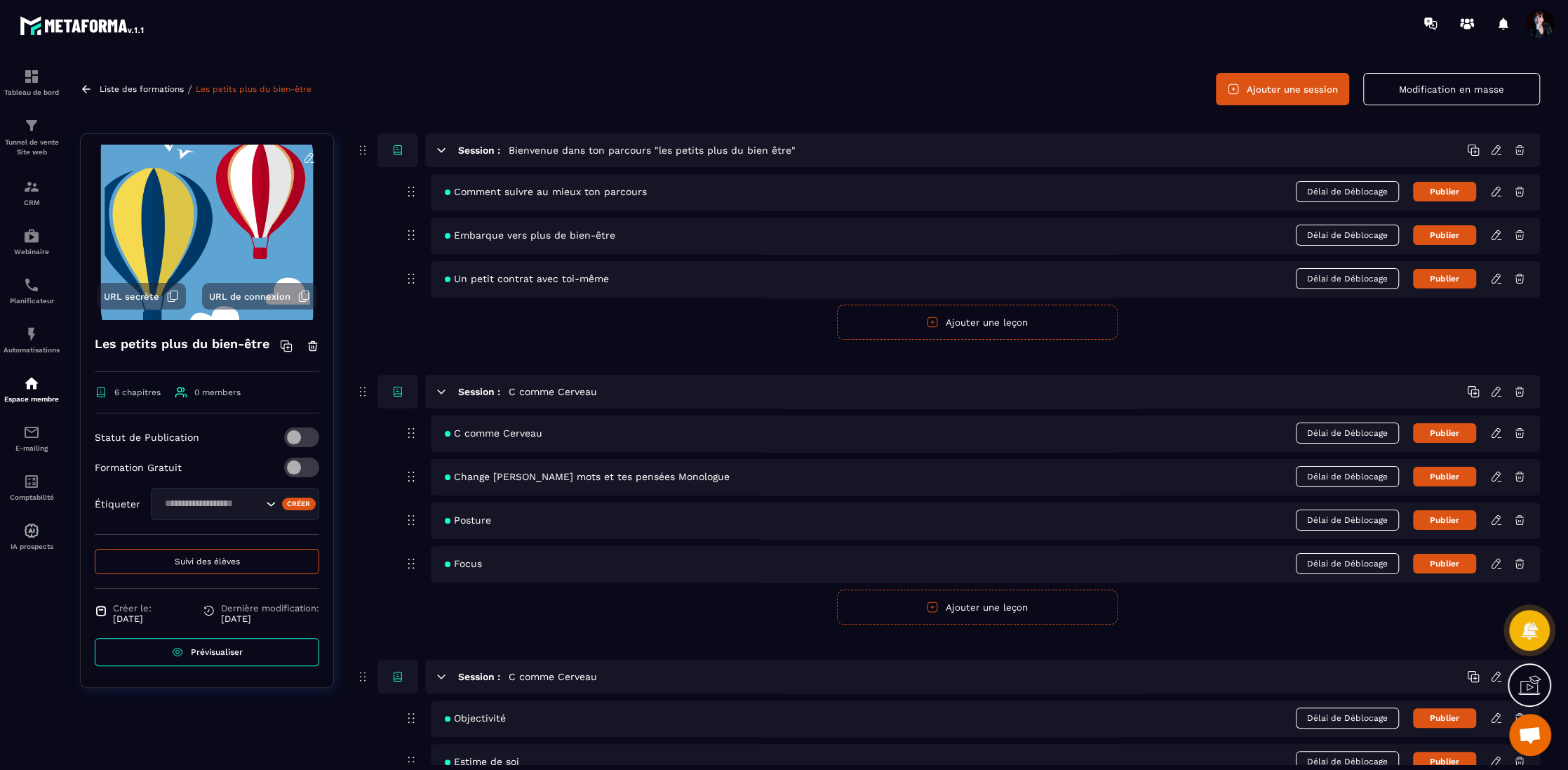
click at [1496, 182] on div "Comment suivre au mieux ton parcours Délai de Déblocage Publier" at bounding box center [984, 192] width 1109 height 37
click at [1496, 191] on icon at bounding box center [1496, 191] width 13 height 13
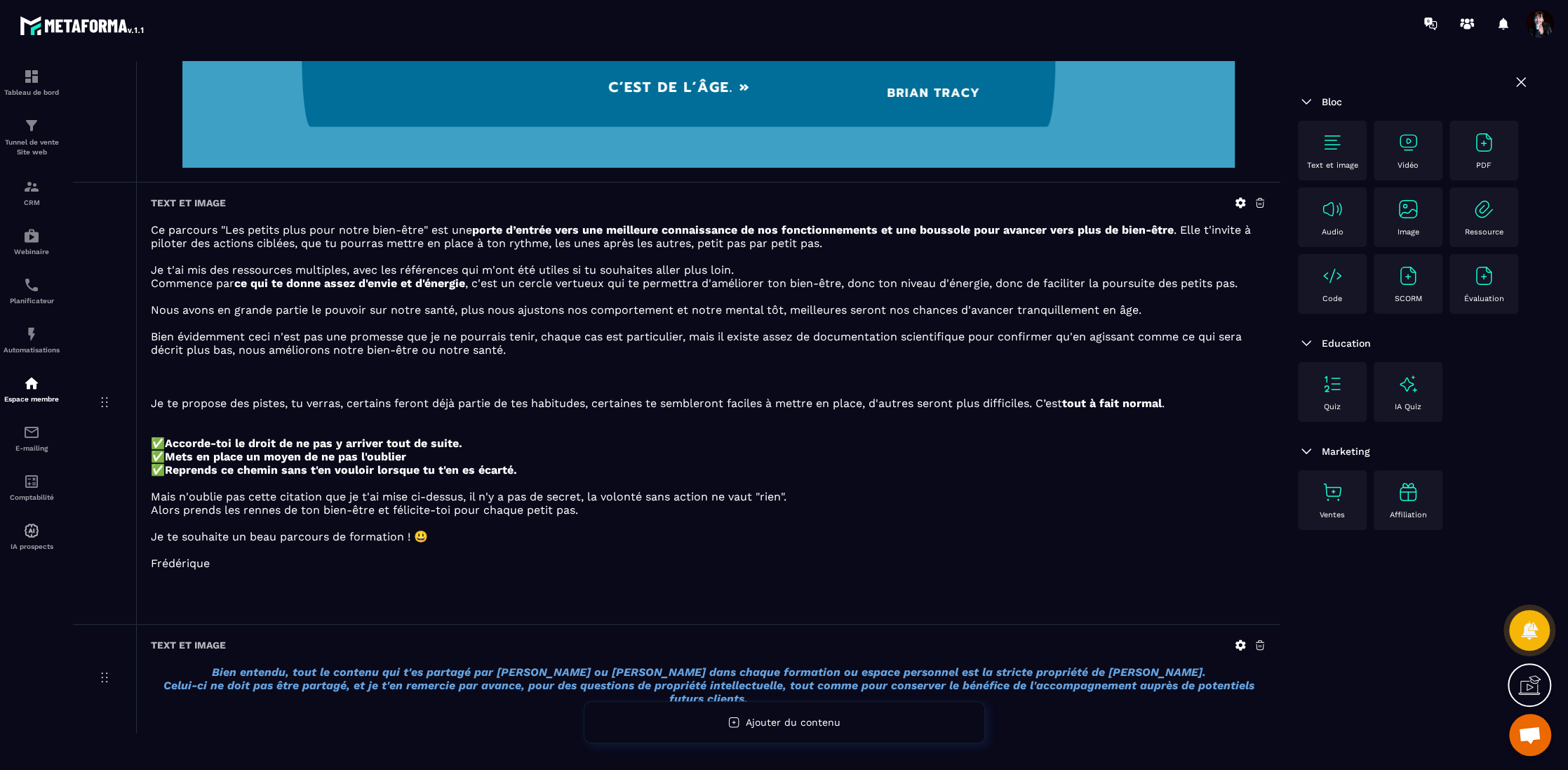
scroll to position [319, 0]
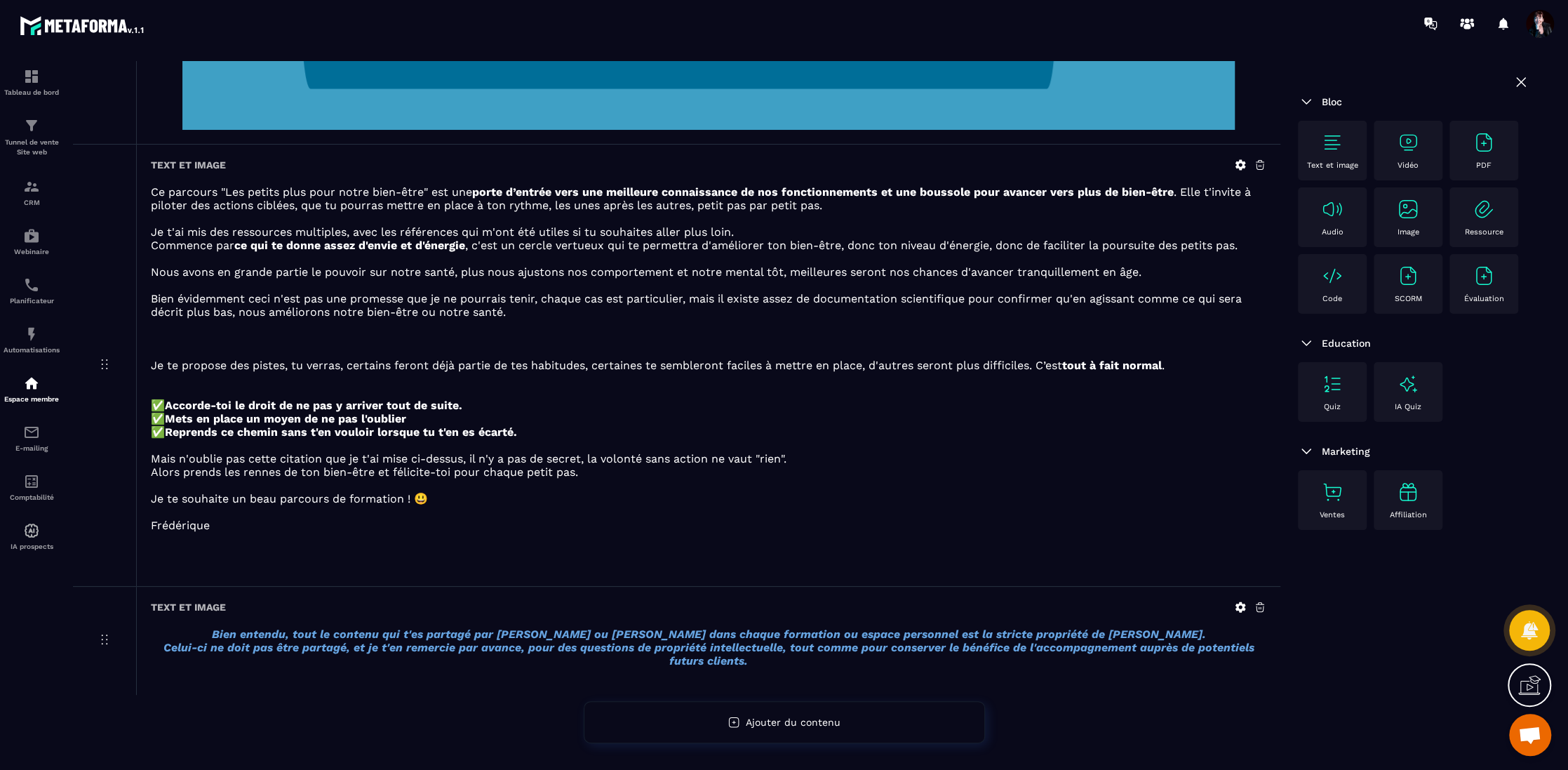
click at [1237, 607] on icon at bounding box center [1241, 607] width 11 height 11
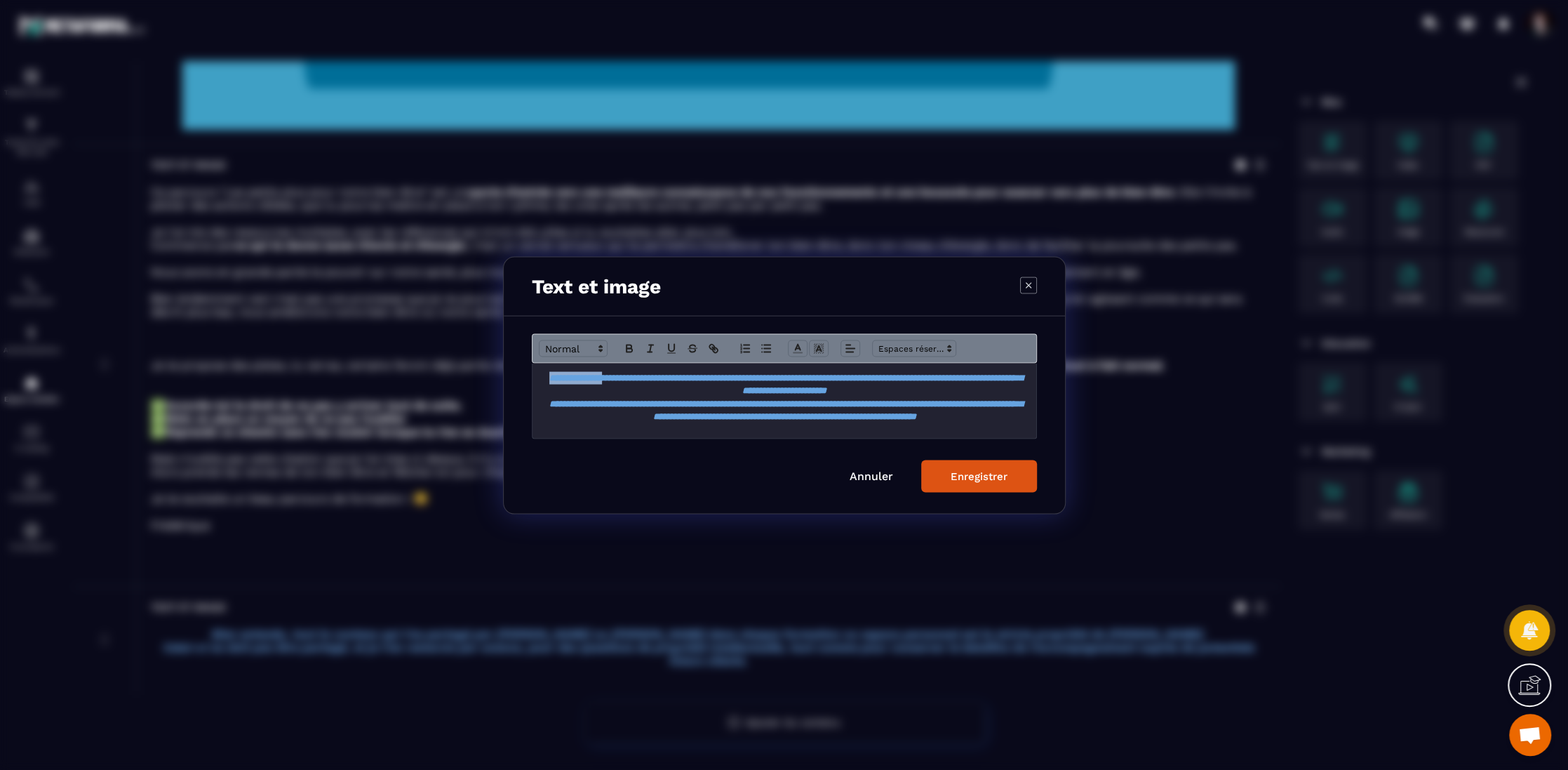
drag, startPoint x: 613, startPoint y: 375, endPoint x: 526, endPoint y: 381, distance: 87.2
click at [526, 380] on div "**********" at bounding box center [784, 414] width 561 height 197
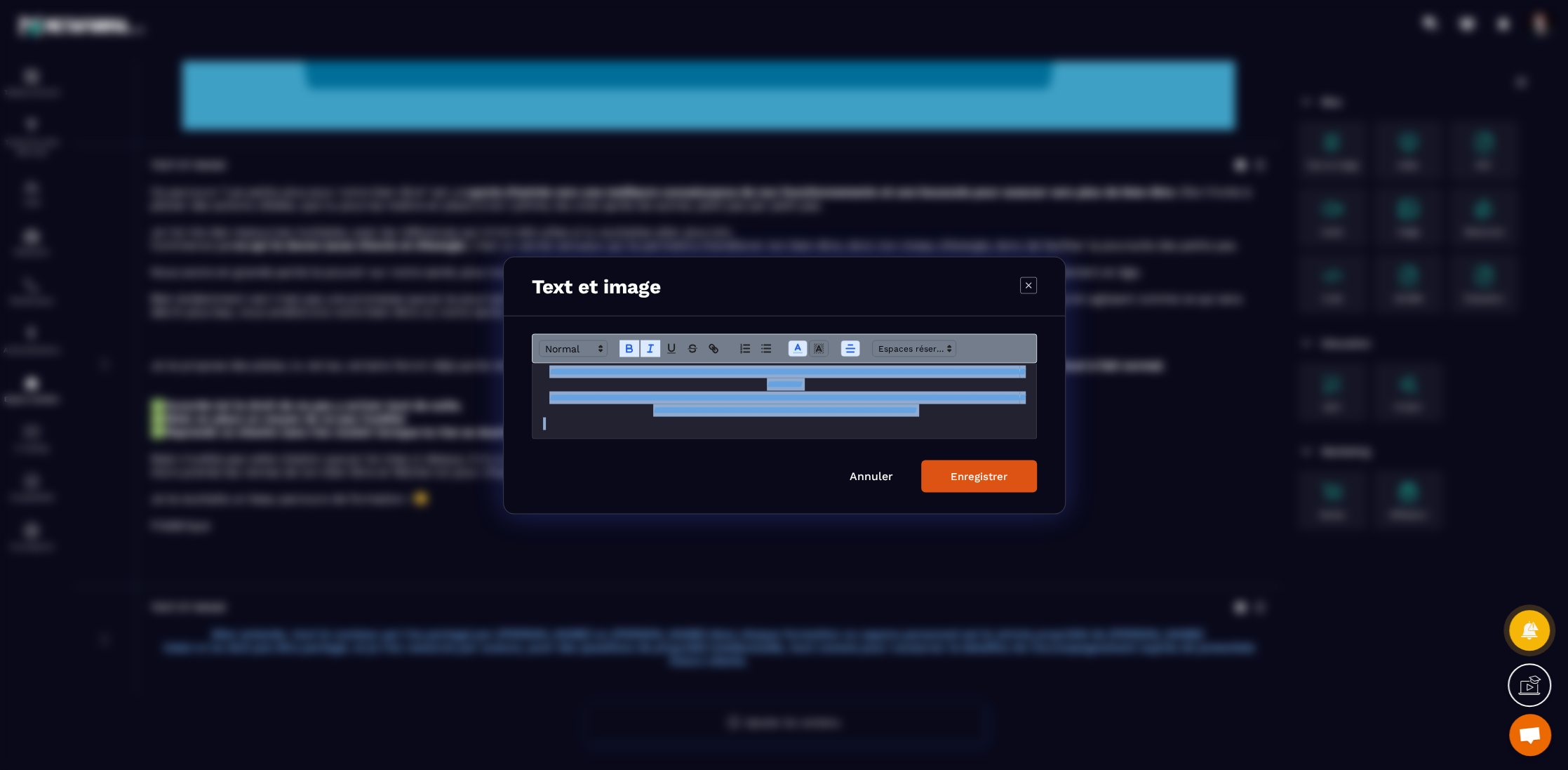
scroll to position [19, 0]
drag, startPoint x: 548, startPoint y: 378, endPoint x: 803, endPoint y: 433, distance: 260.9
click at [803, 433] on div "**********" at bounding box center [784, 401] width 505 height 75
click at [649, 344] on line "Modal window" at bounding box center [651, 344] width 4 height 0
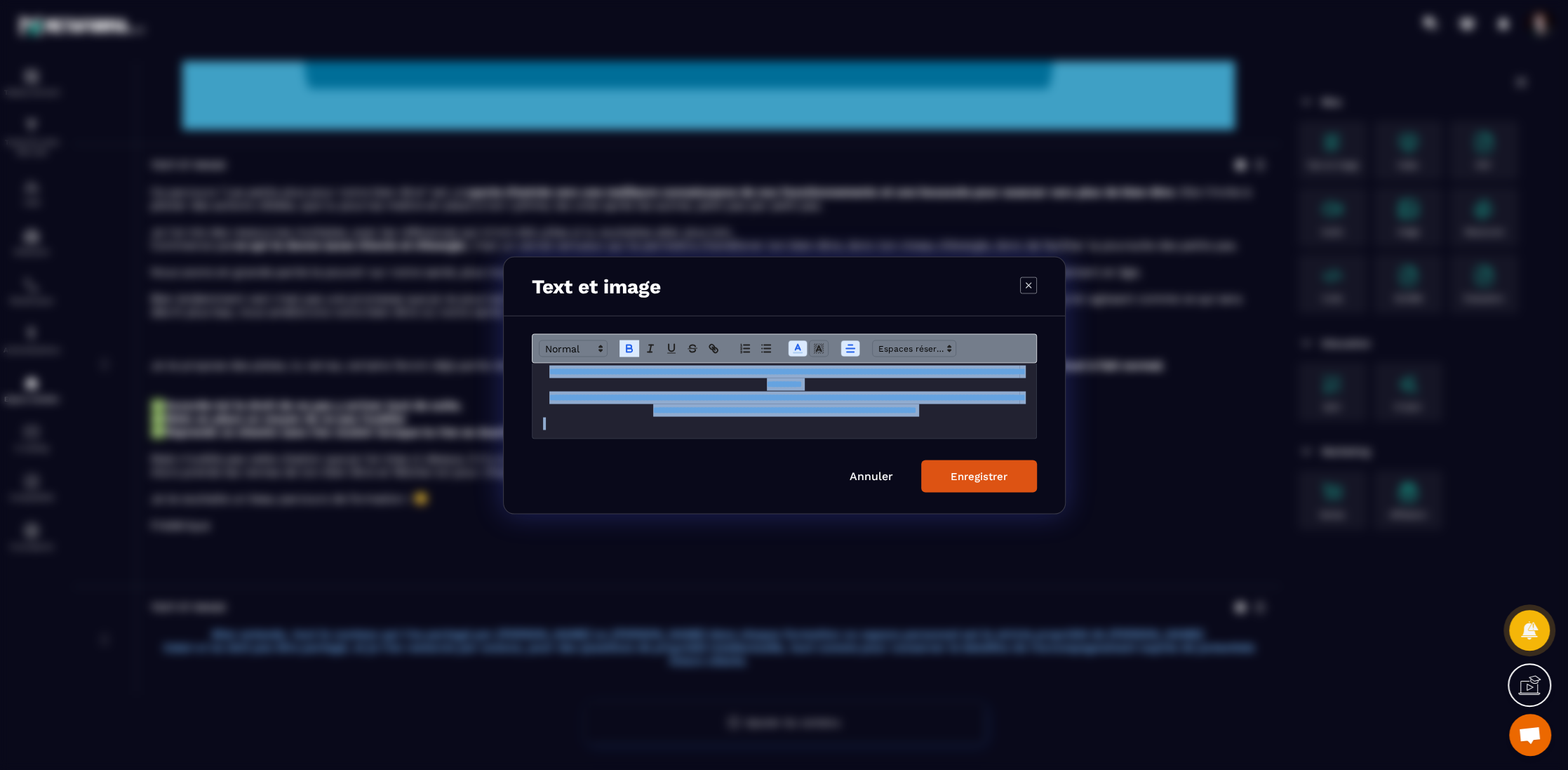
click at [627, 345] on icon "Modal window" at bounding box center [629, 347] width 13 height 13
click at [847, 349] on icon "Modal window" at bounding box center [850, 347] width 13 height 13
click at [852, 367] on line "Modal window" at bounding box center [853, 367] width 8 height 0
click at [944, 478] on button "Enregistrer" at bounding box center [978, 475] width 116 height 33
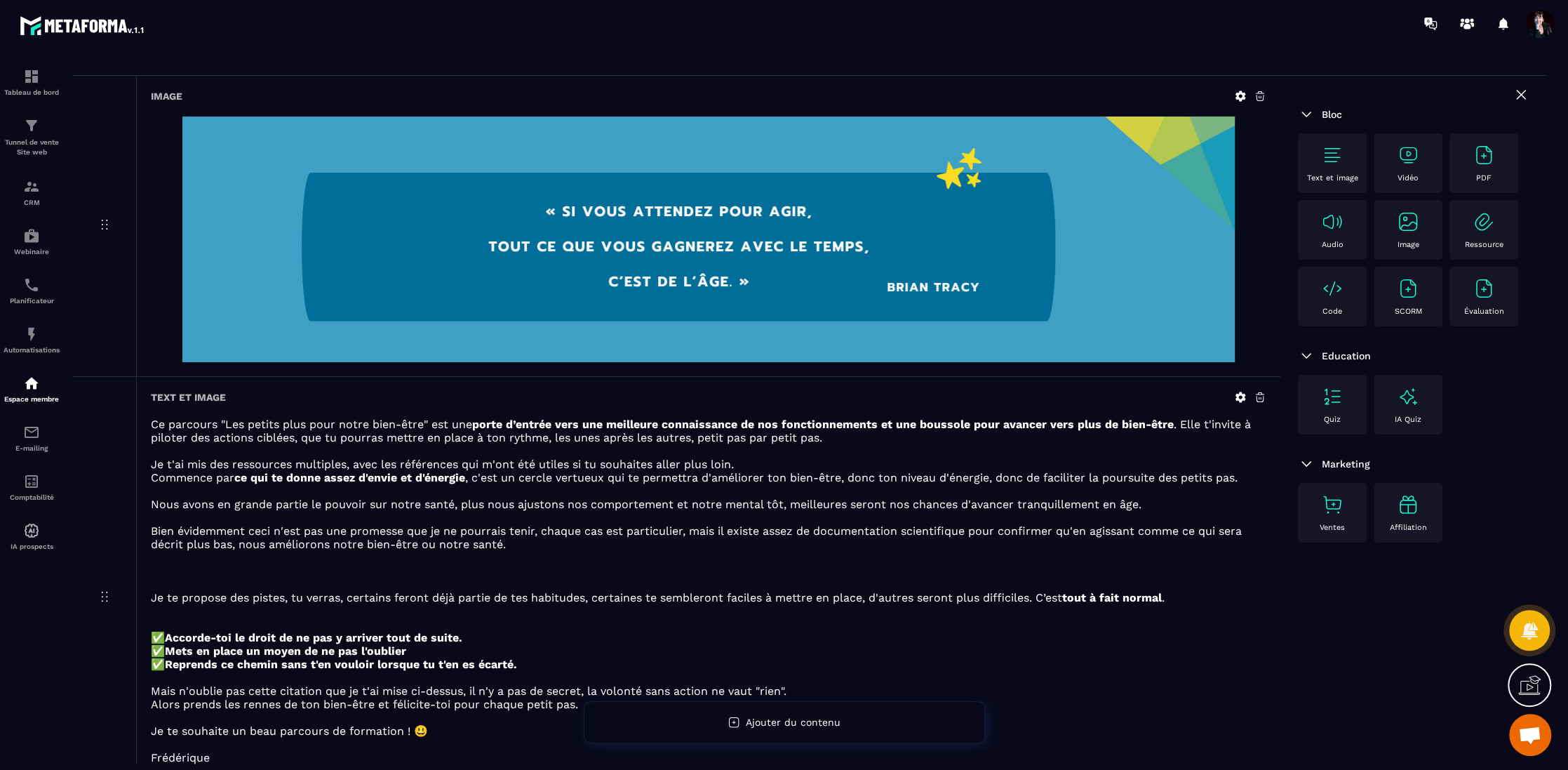
scroll to position [0, 0]
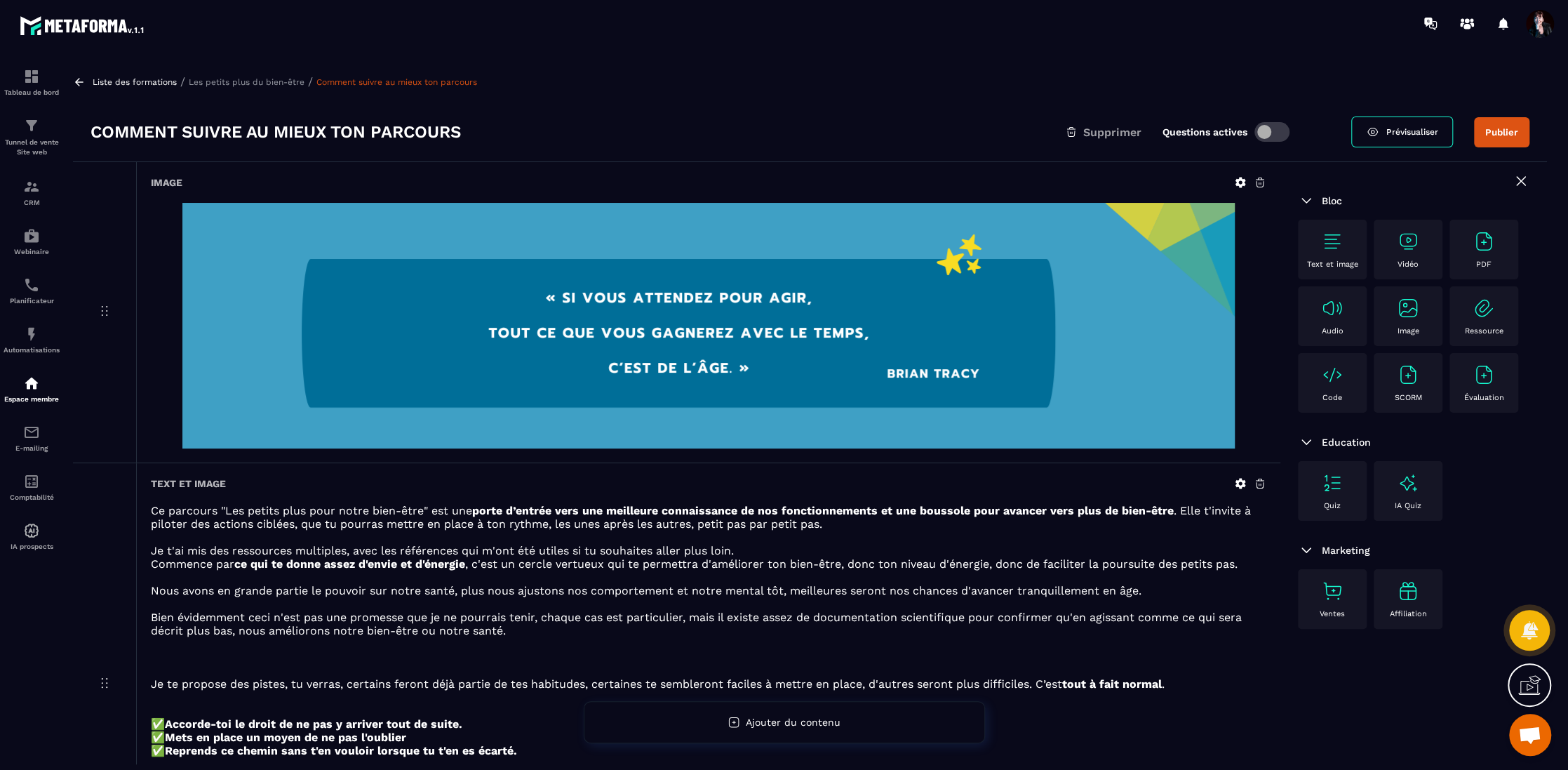
click at [260, 79] on p "Les petits plus du bien-être" at bounding box center [246, 82] width 116 height 10
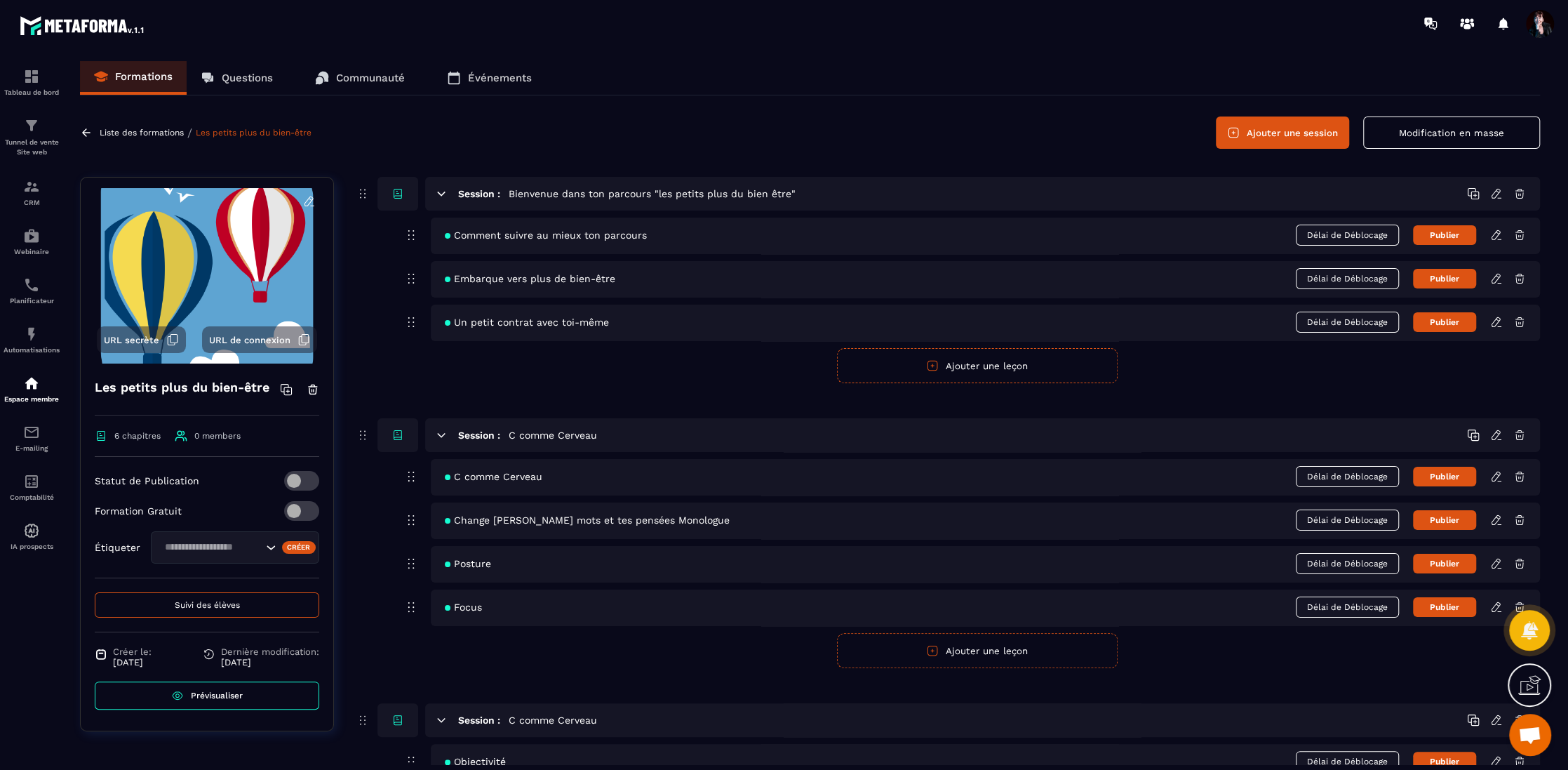
click at [1454, 238] on button "Publier" at bounding box center [1444, 236] width 63 height 20
click at [1495, 276] on icon at bounding box center [1496, 278] width 13 height 13
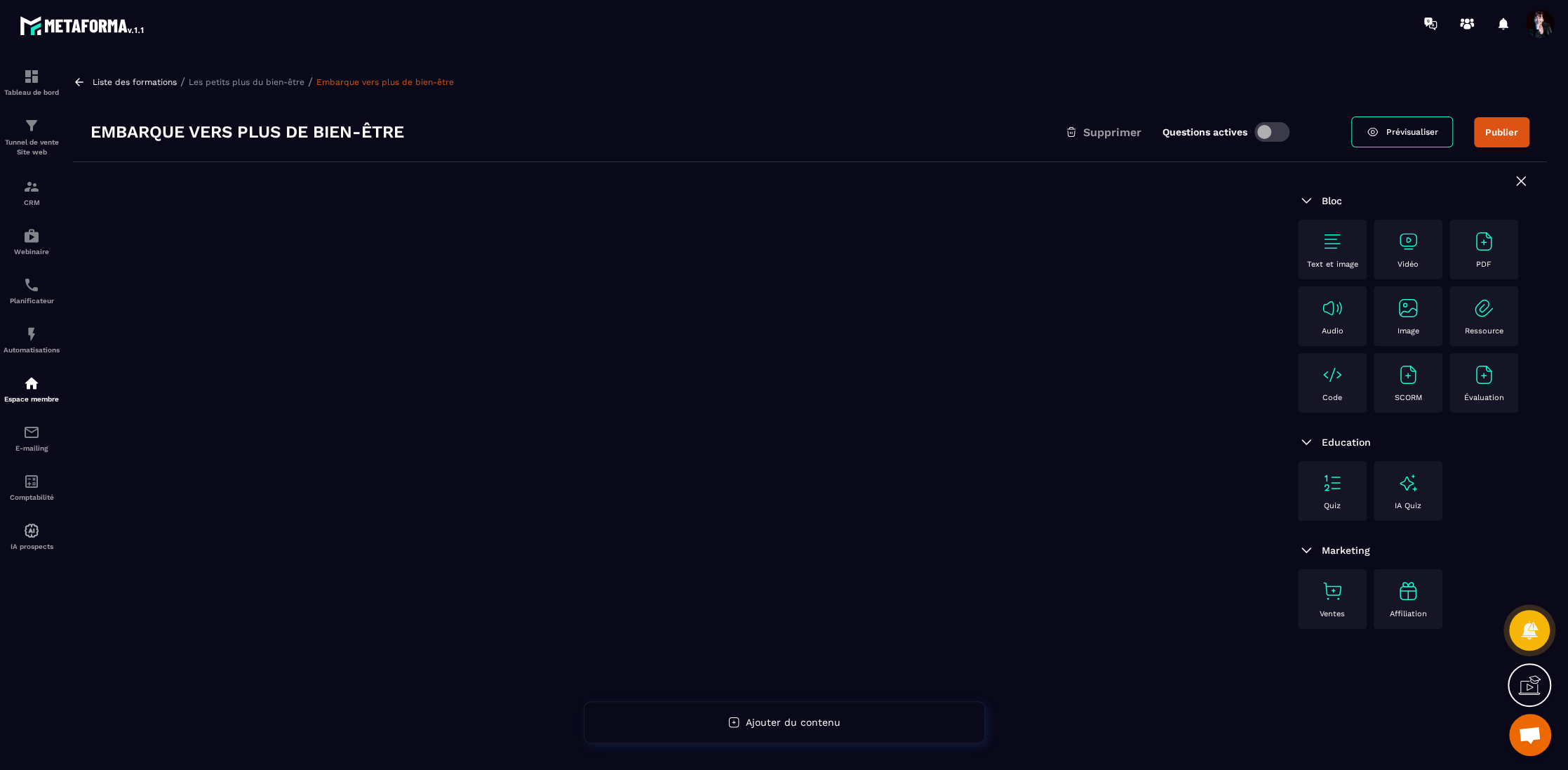
click at [272, 81] on p "Les petits plus du bien-être" at bounding box center [246, 82] width 116 height 10
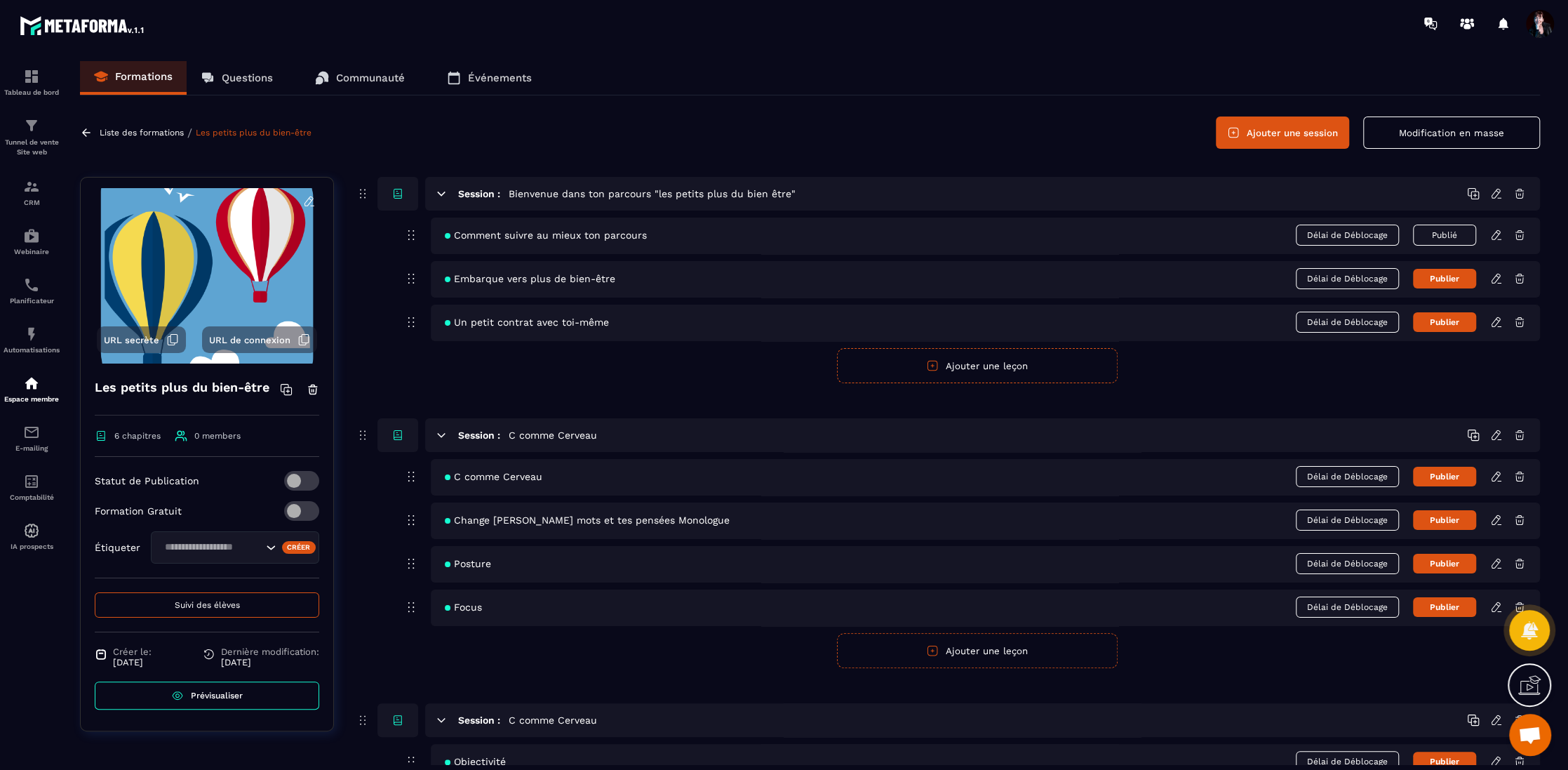
click at [1499, 320] on icon at bounding box center [1496, 322] width 13 height 13
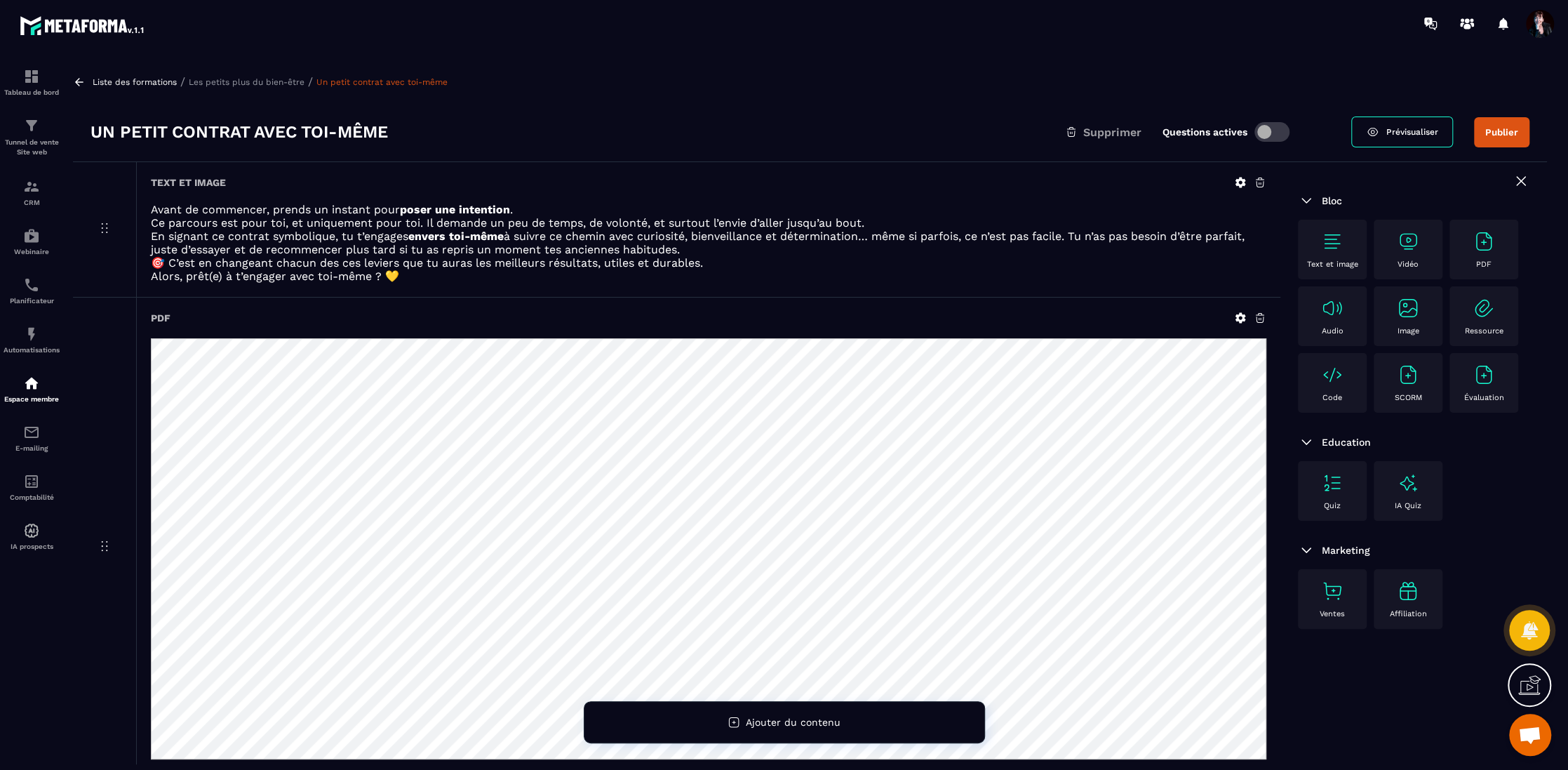
click at [291, 81] on p "Les petits plus du bien-être" at bounding box center [246, 82] width 116 height 10
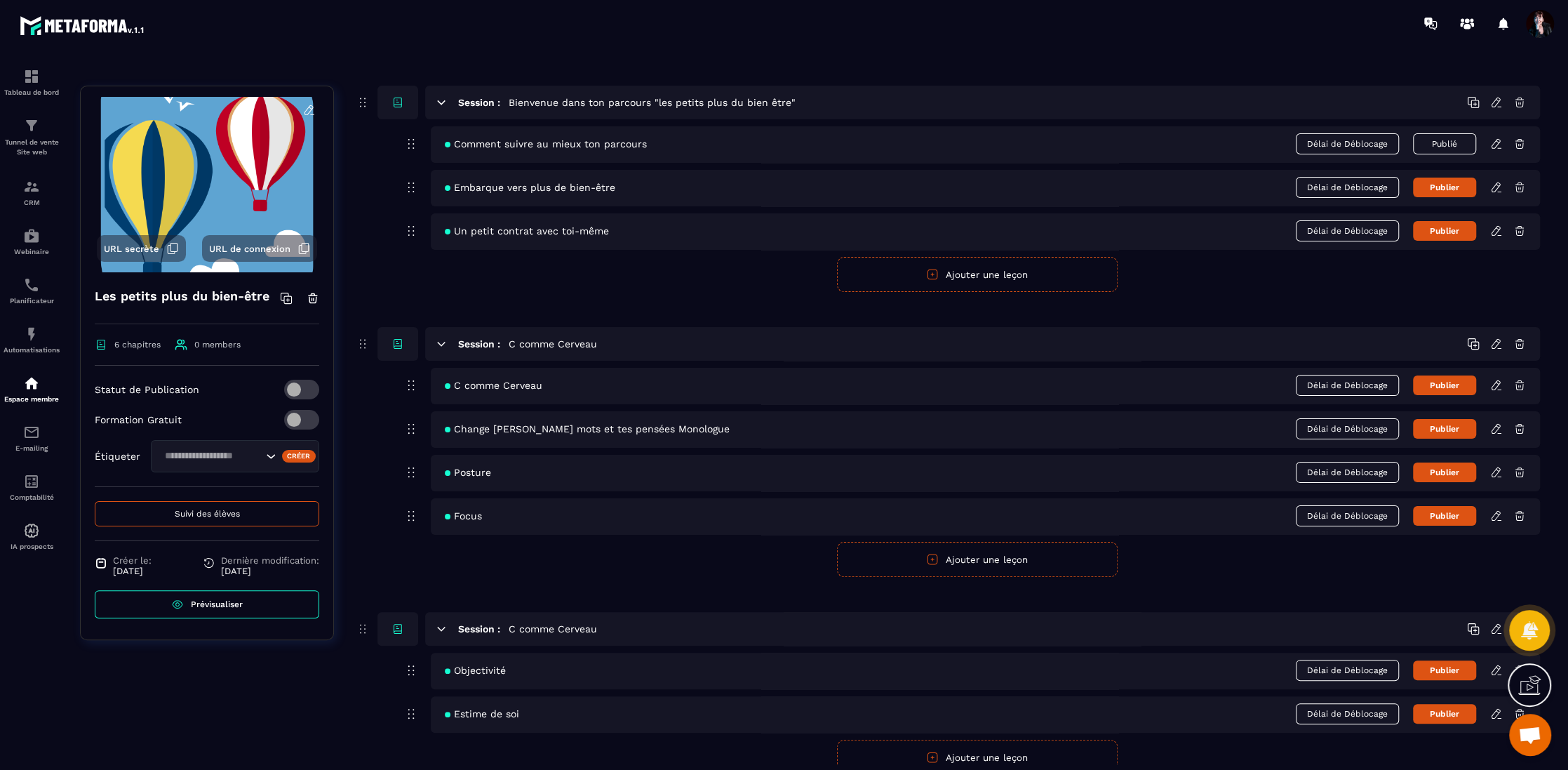
scroll to position [97, 0]
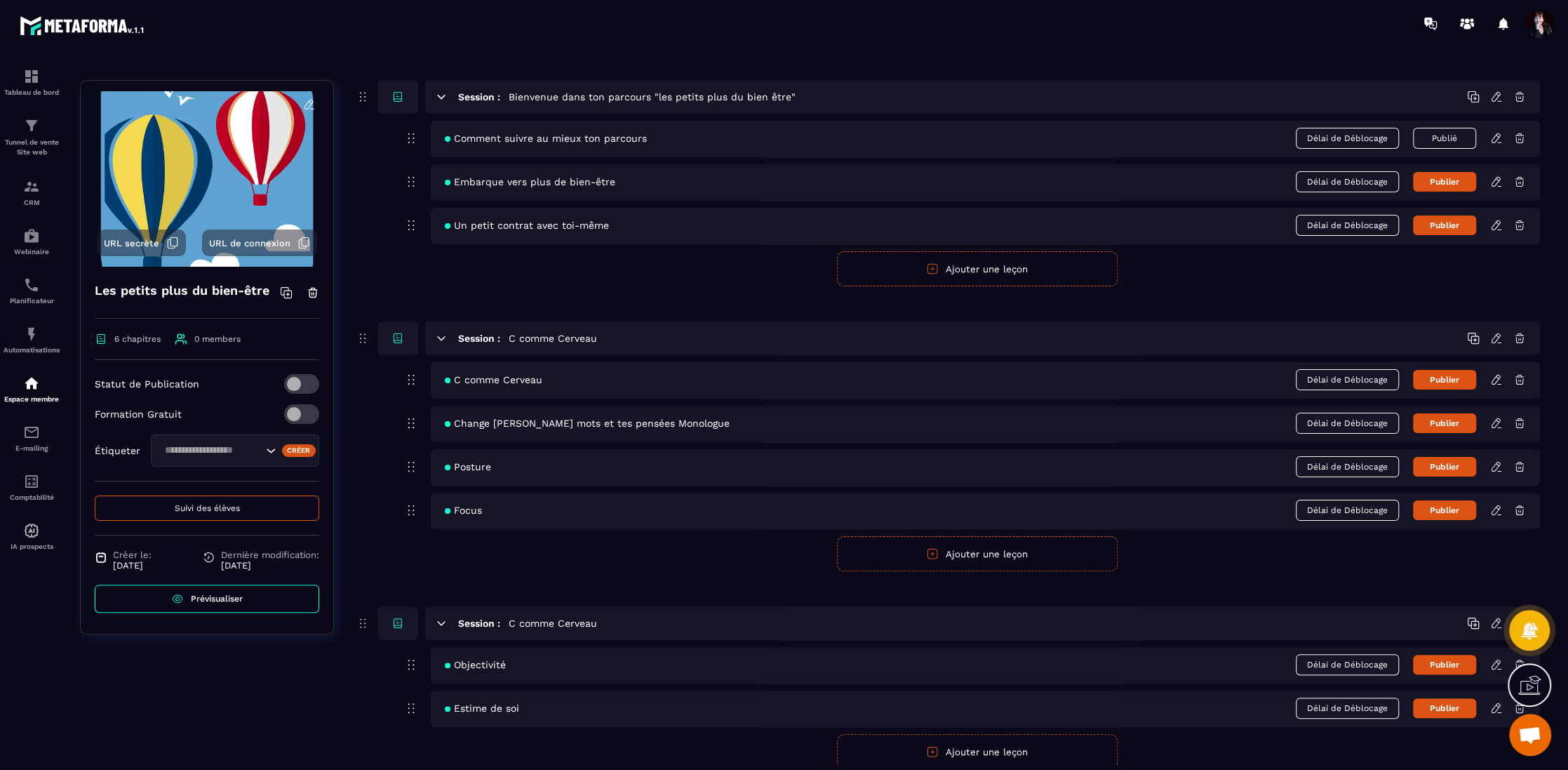
click at [1498, 377] on icon at bounding box center [1497, 378] width 3 height 2
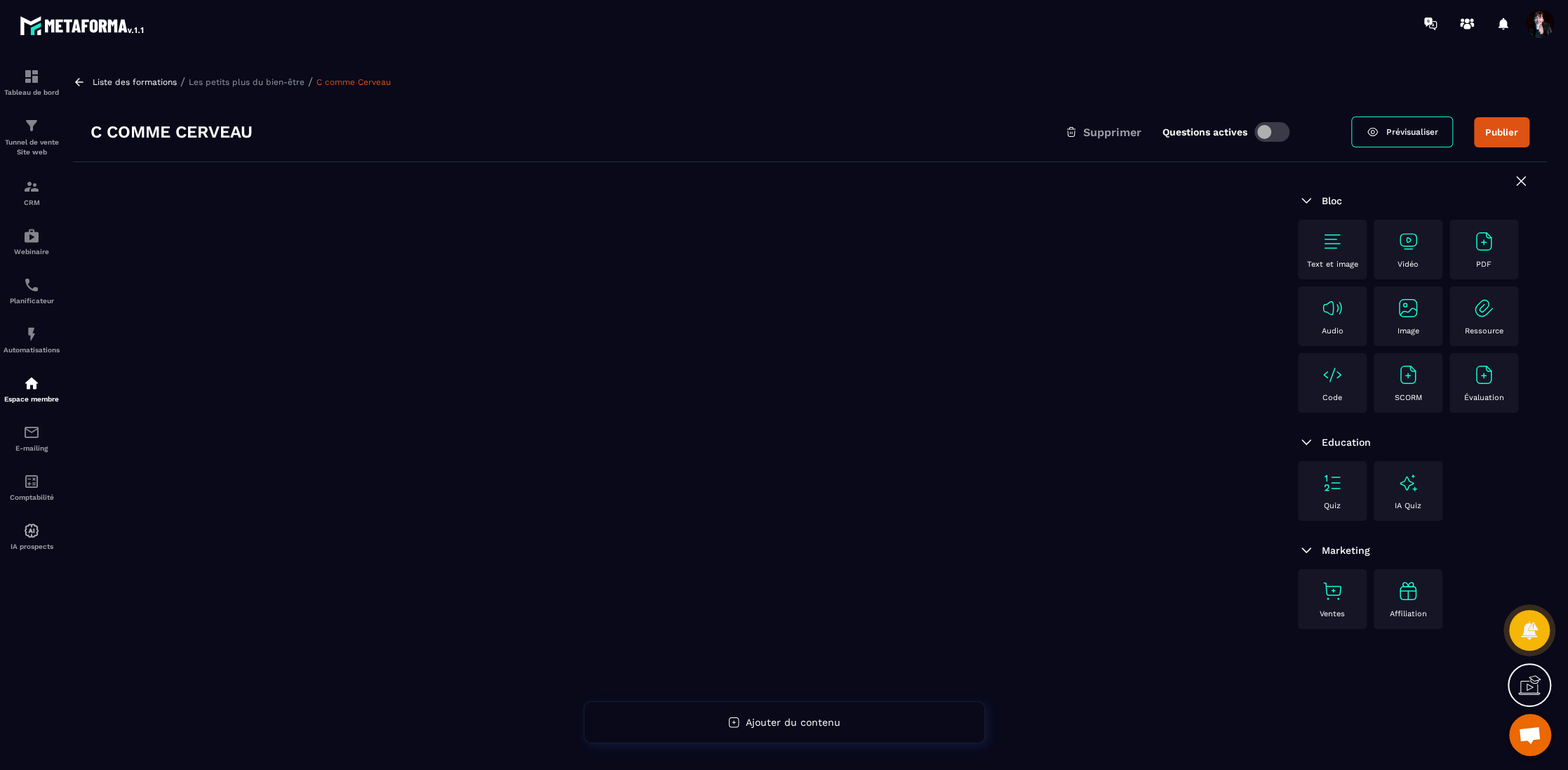
click at [283, 84] on p "Les petits plus du bien-être" at bounding box center [246, 82] width 116 height 10
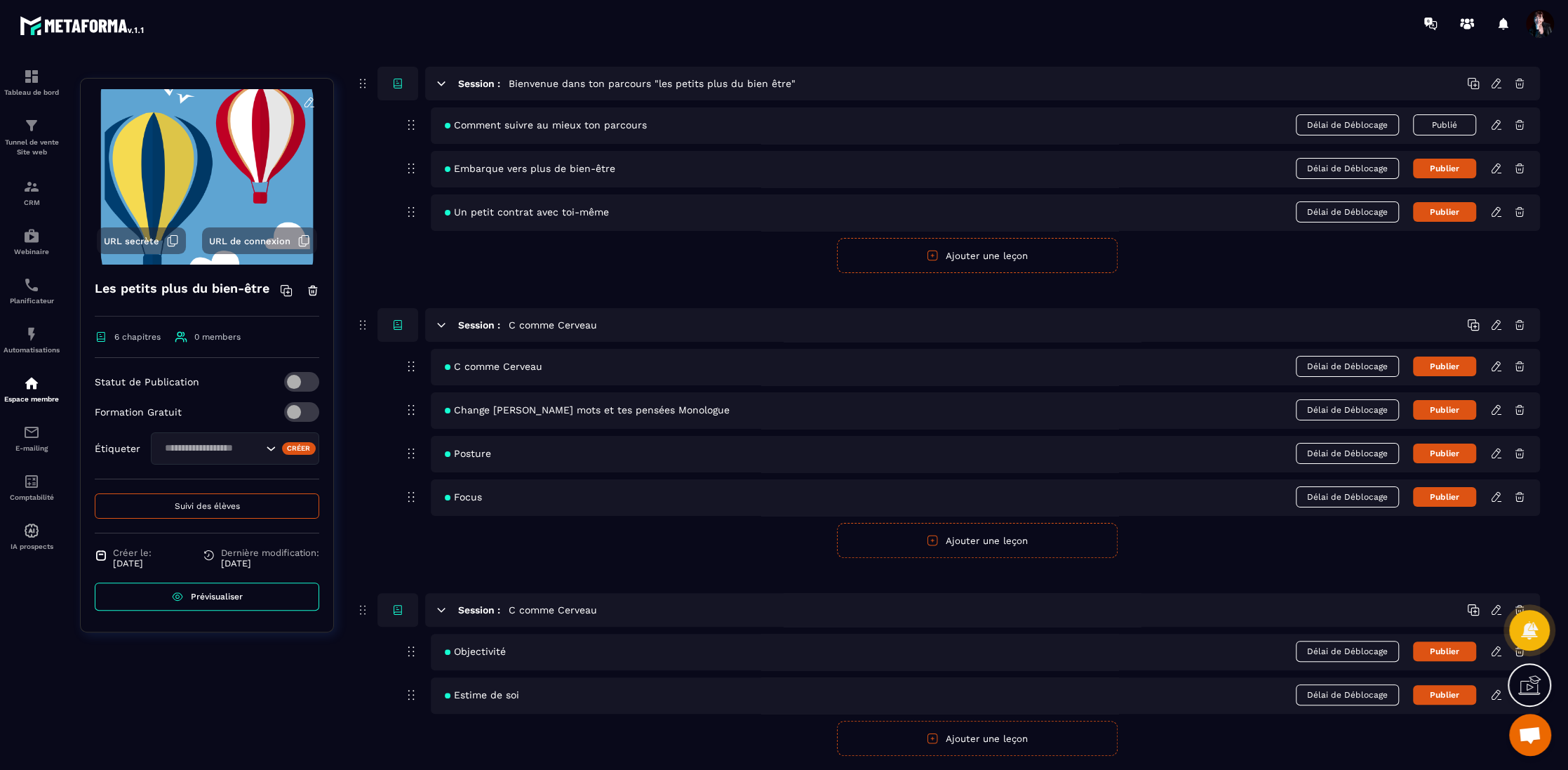
scroll to position [116, 0]
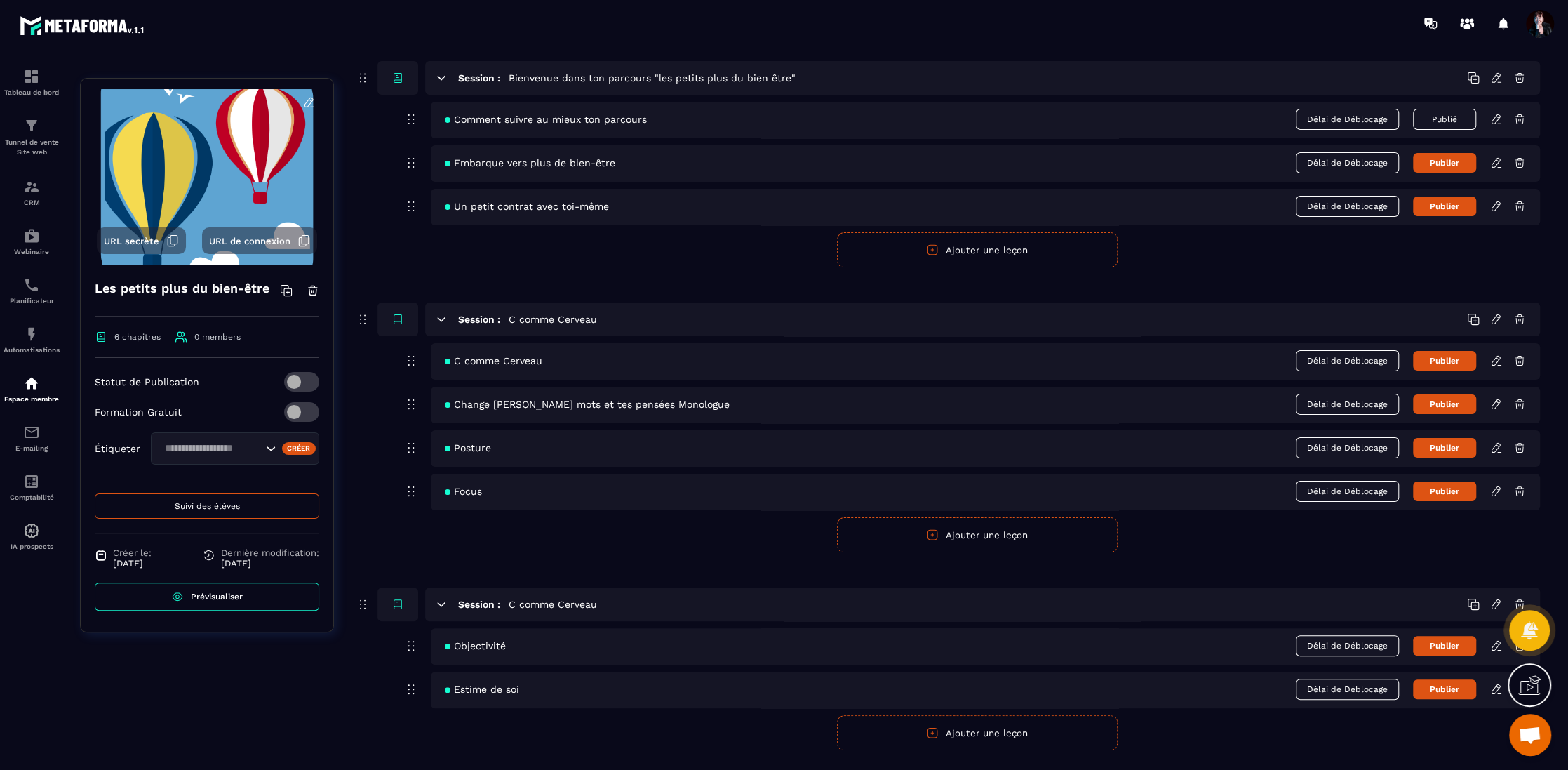
click at [1497, 401] on icon at bounding box center [1495, 403] width 9 height 9
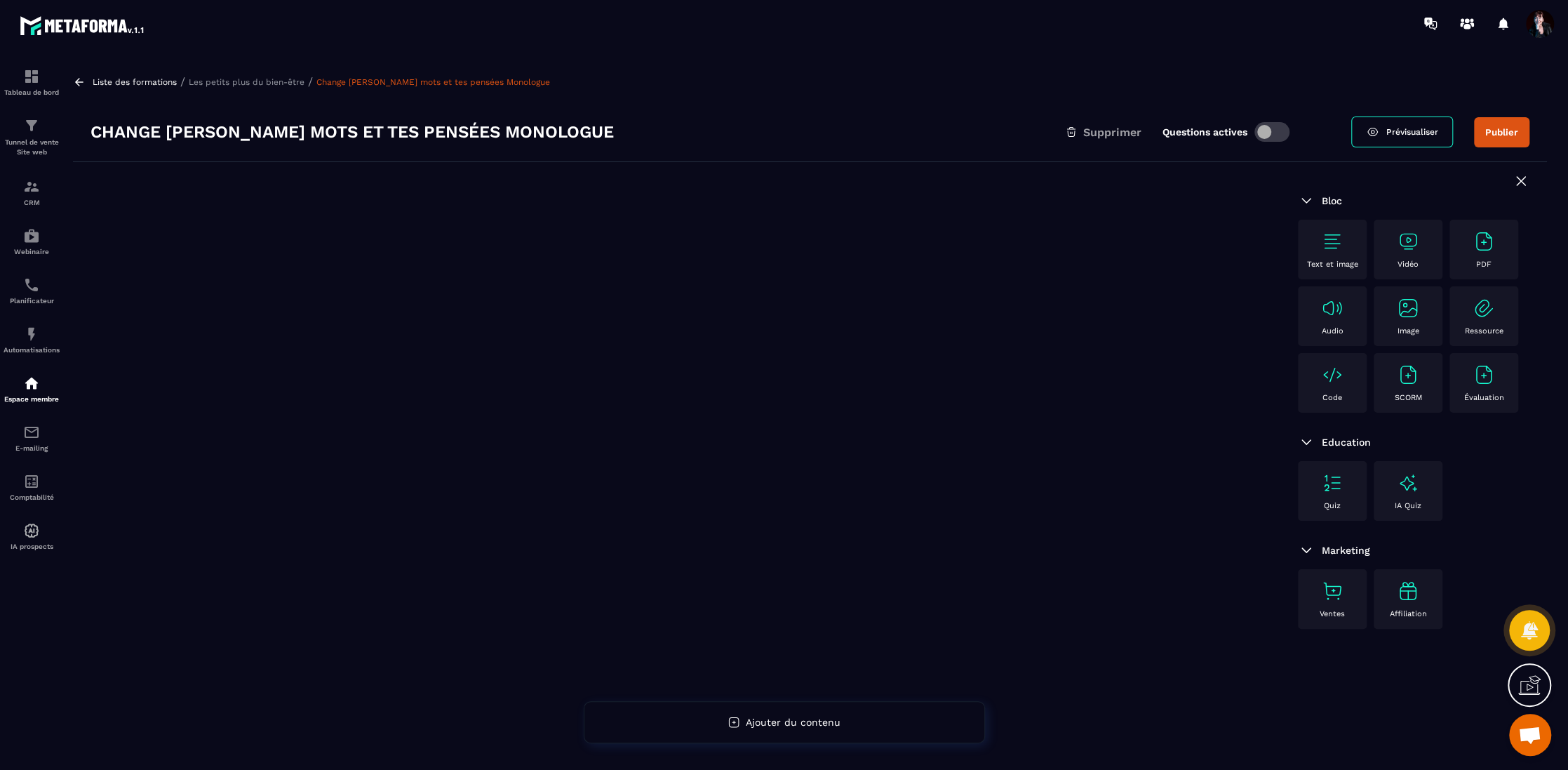
click at [255, 81] on p "Les petits plus du bien-être" at bounding box center [246, 82] width 116 height 10
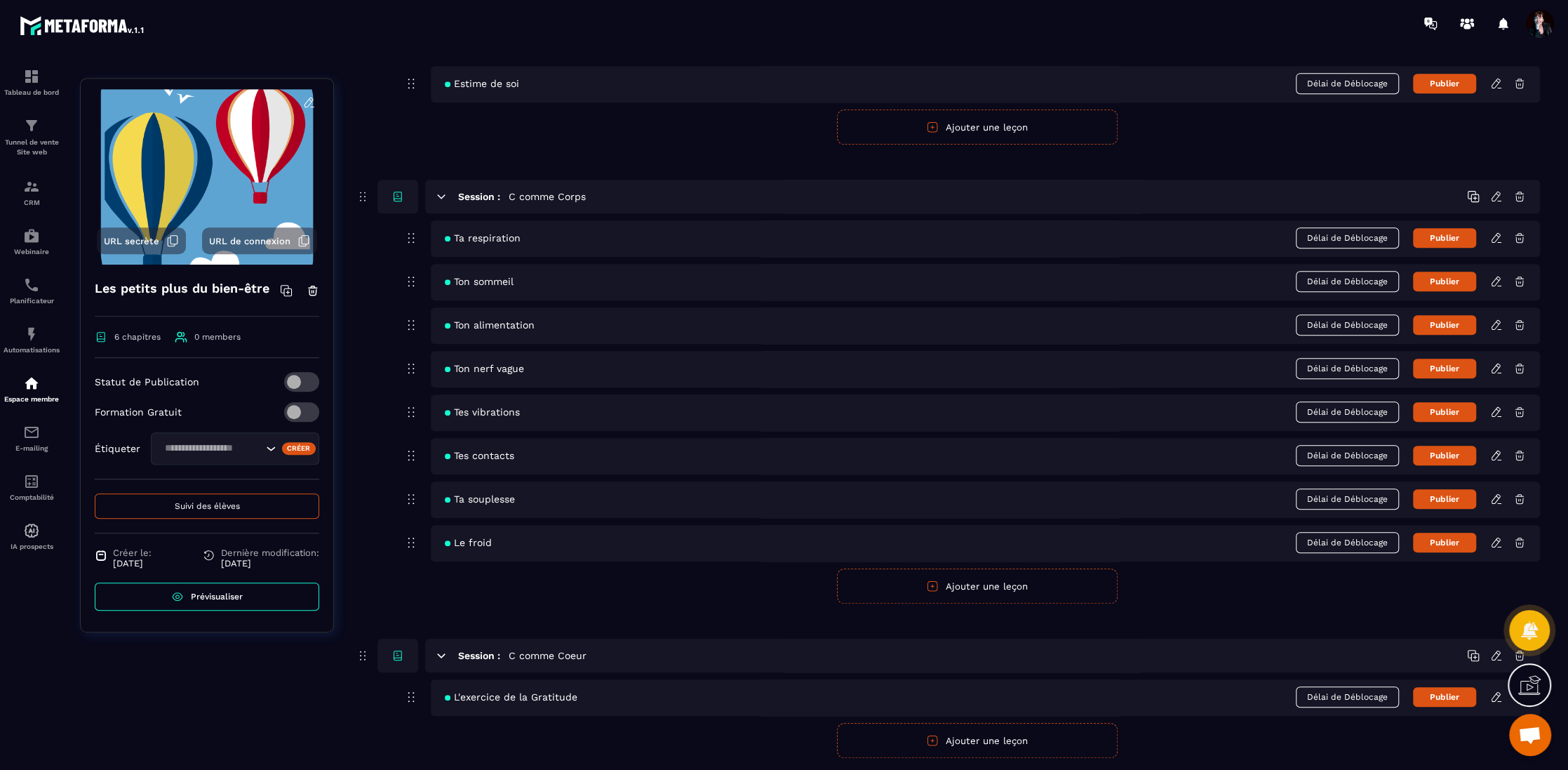
scroll to position [722, 0]
click at [1496, 233] on icon at bounding box center [1496, 237] width 13 height 13
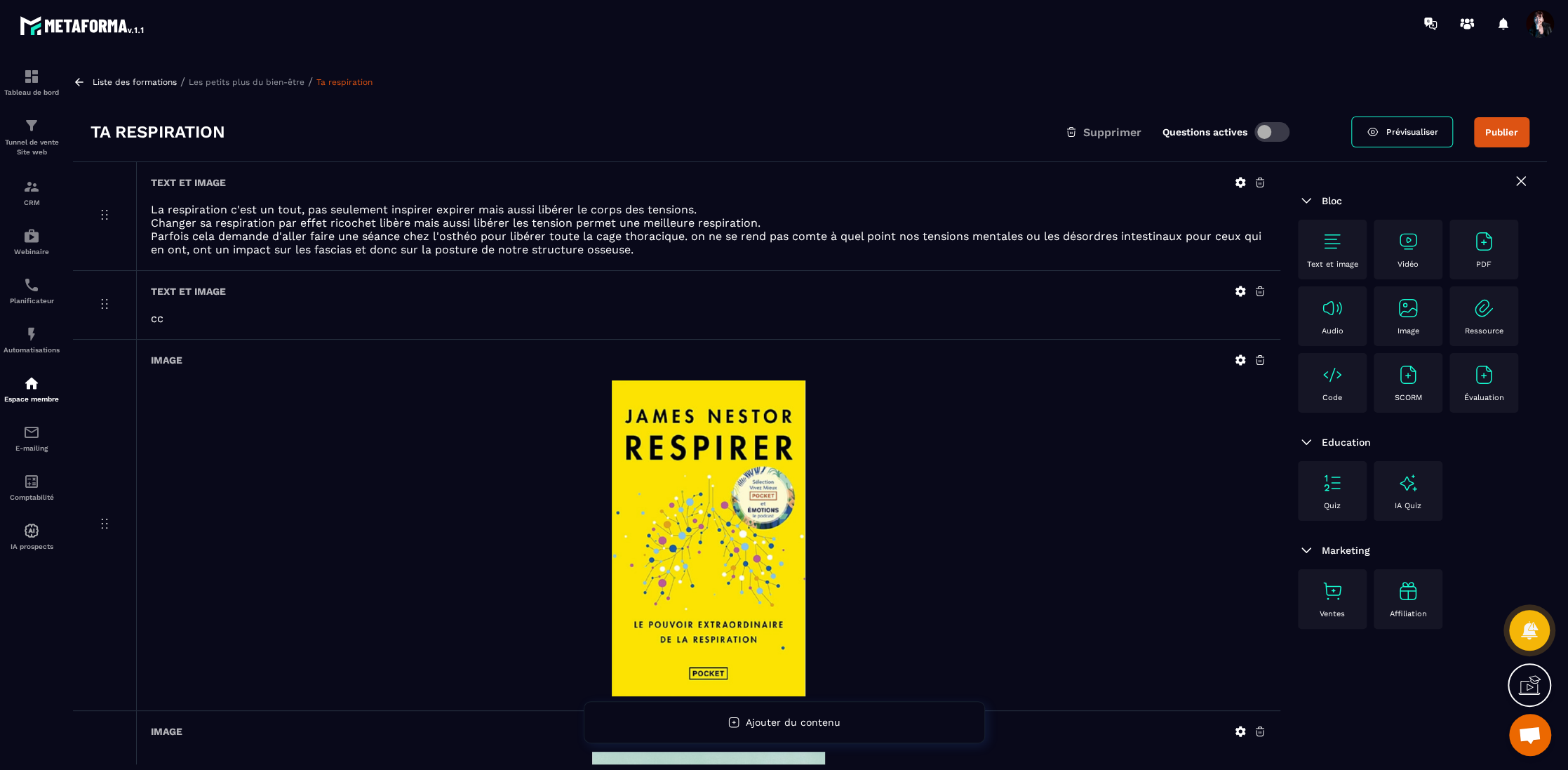
click at [265, 83] on p "Les petits plus du bien-être" at bounding box center [246, 82] width 116 height 10
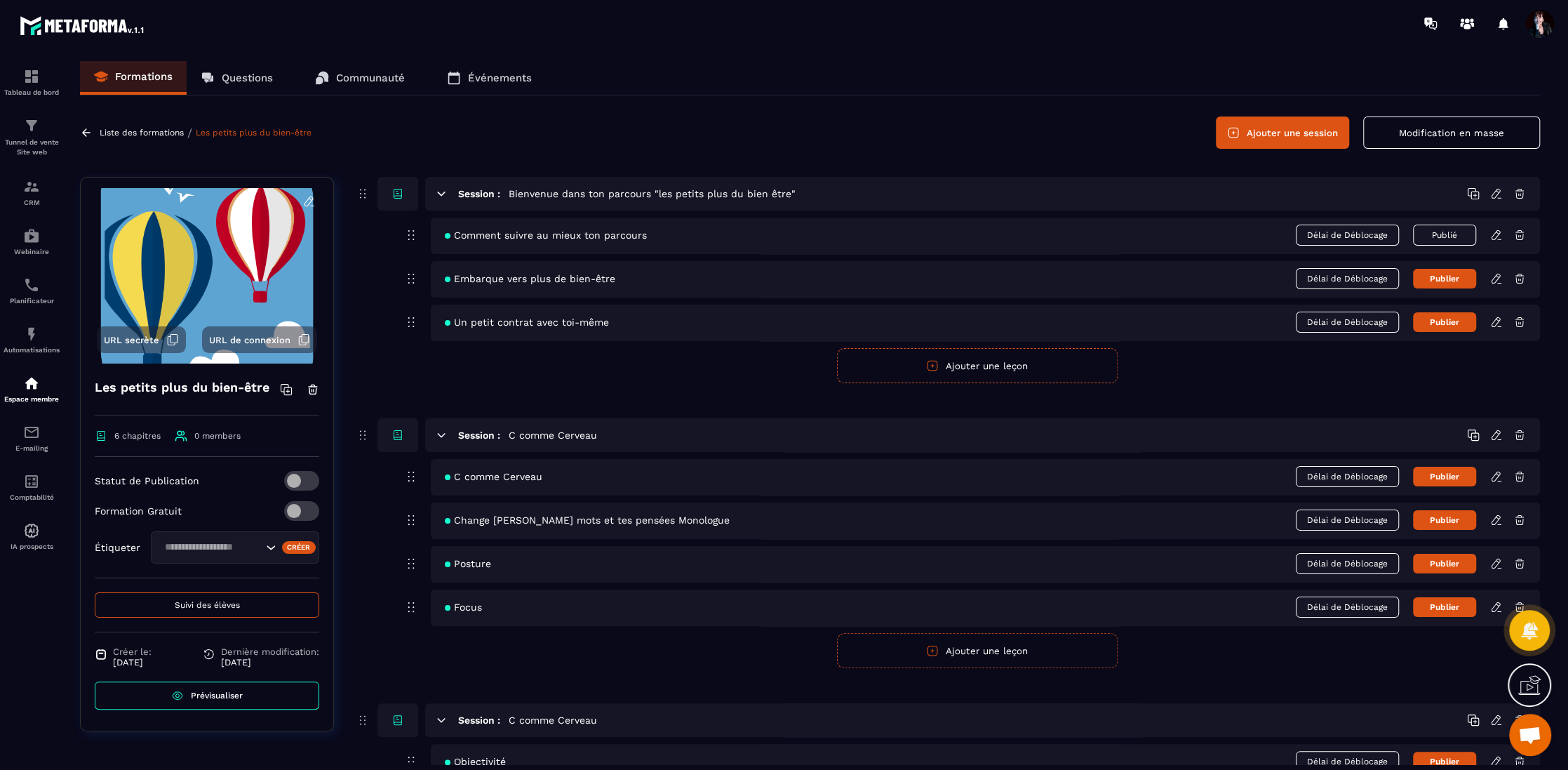
scroll to position [12, 0]
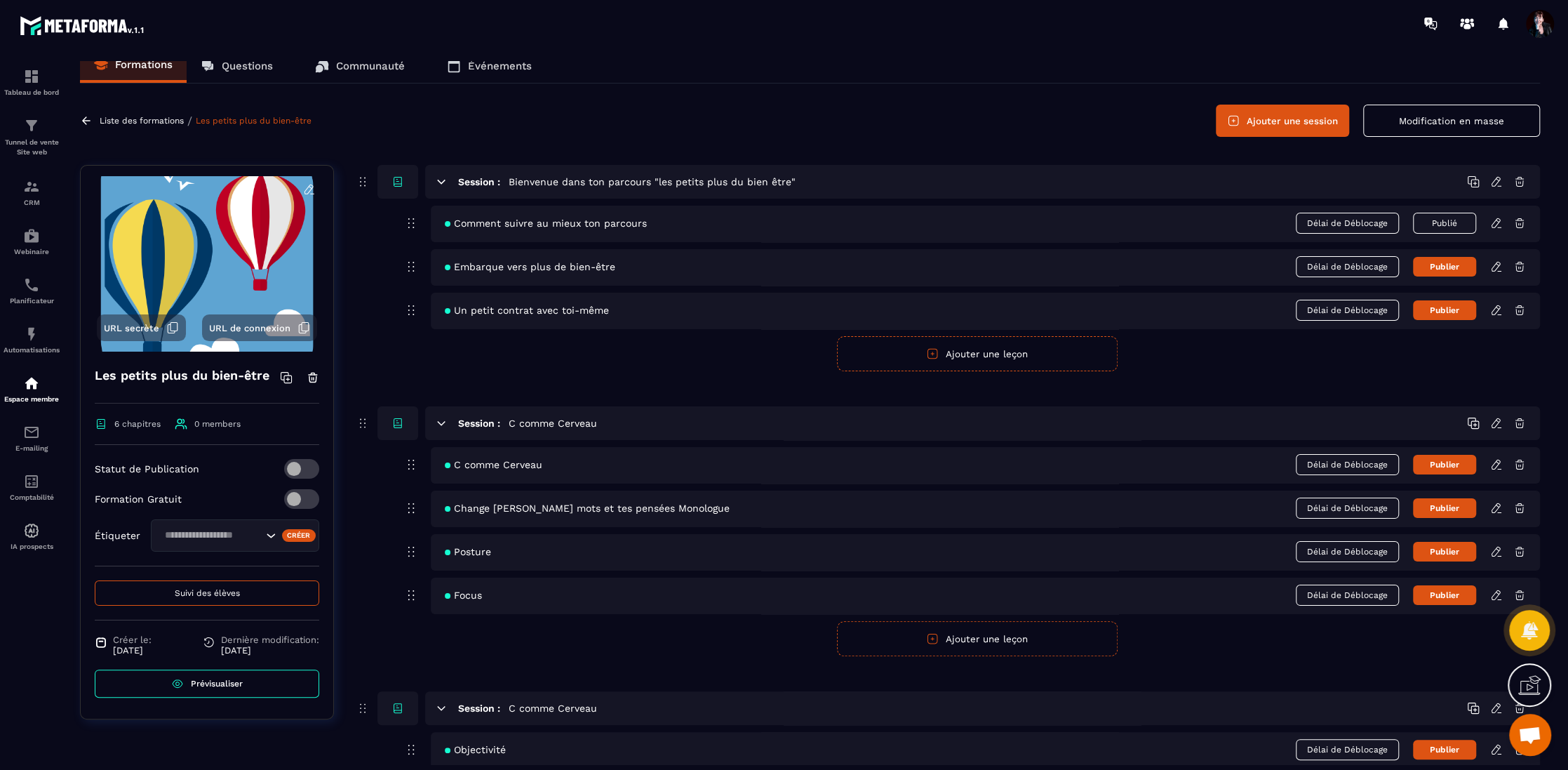
click at [138, 117] on p "Liste des formations" at bounding box center [141, 121] width 84 height 10
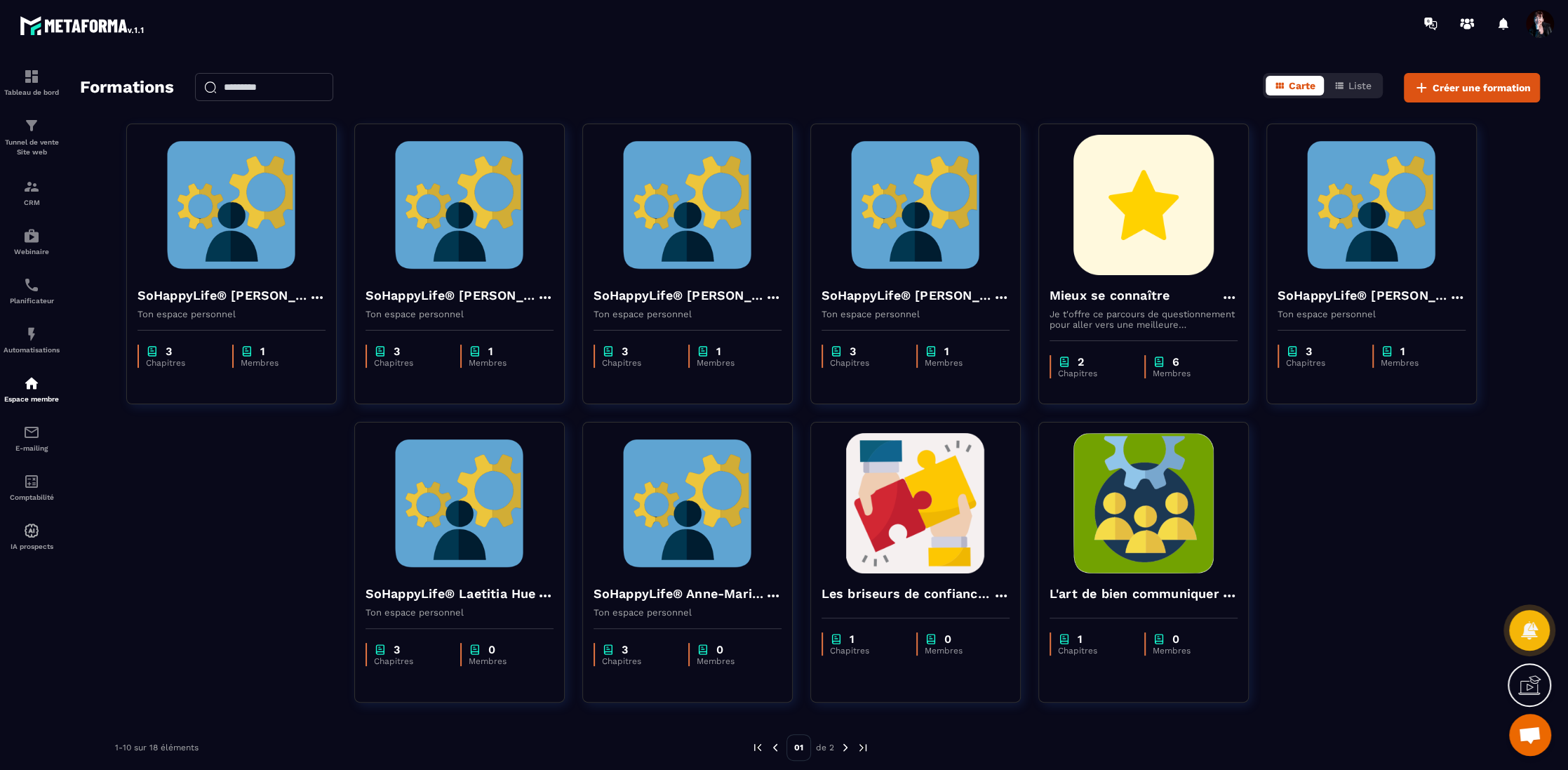
scroll to position [51, 0]
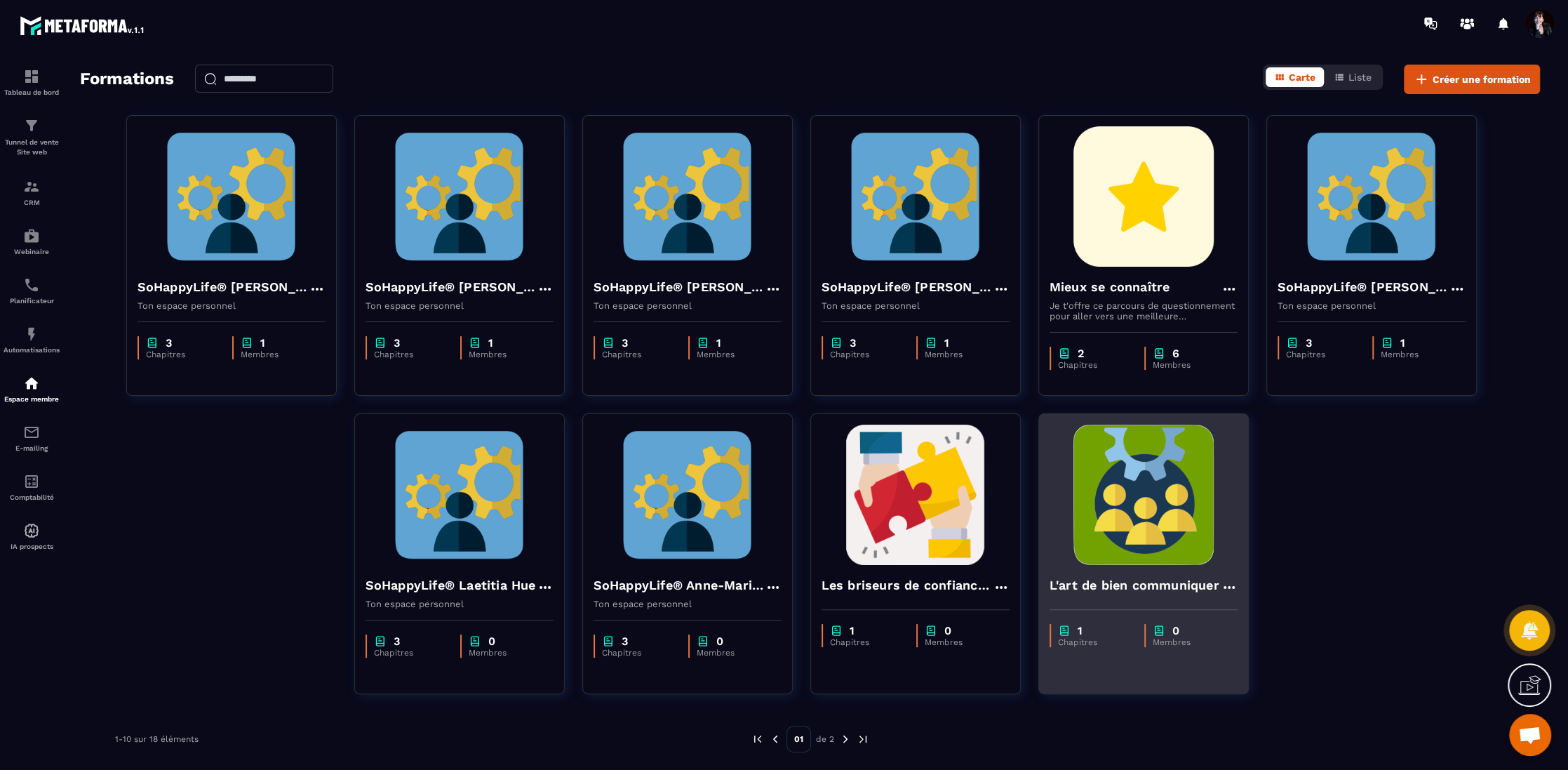
click at [1141, 520] on img at bounding box center [1144, 495] width 188 height 141
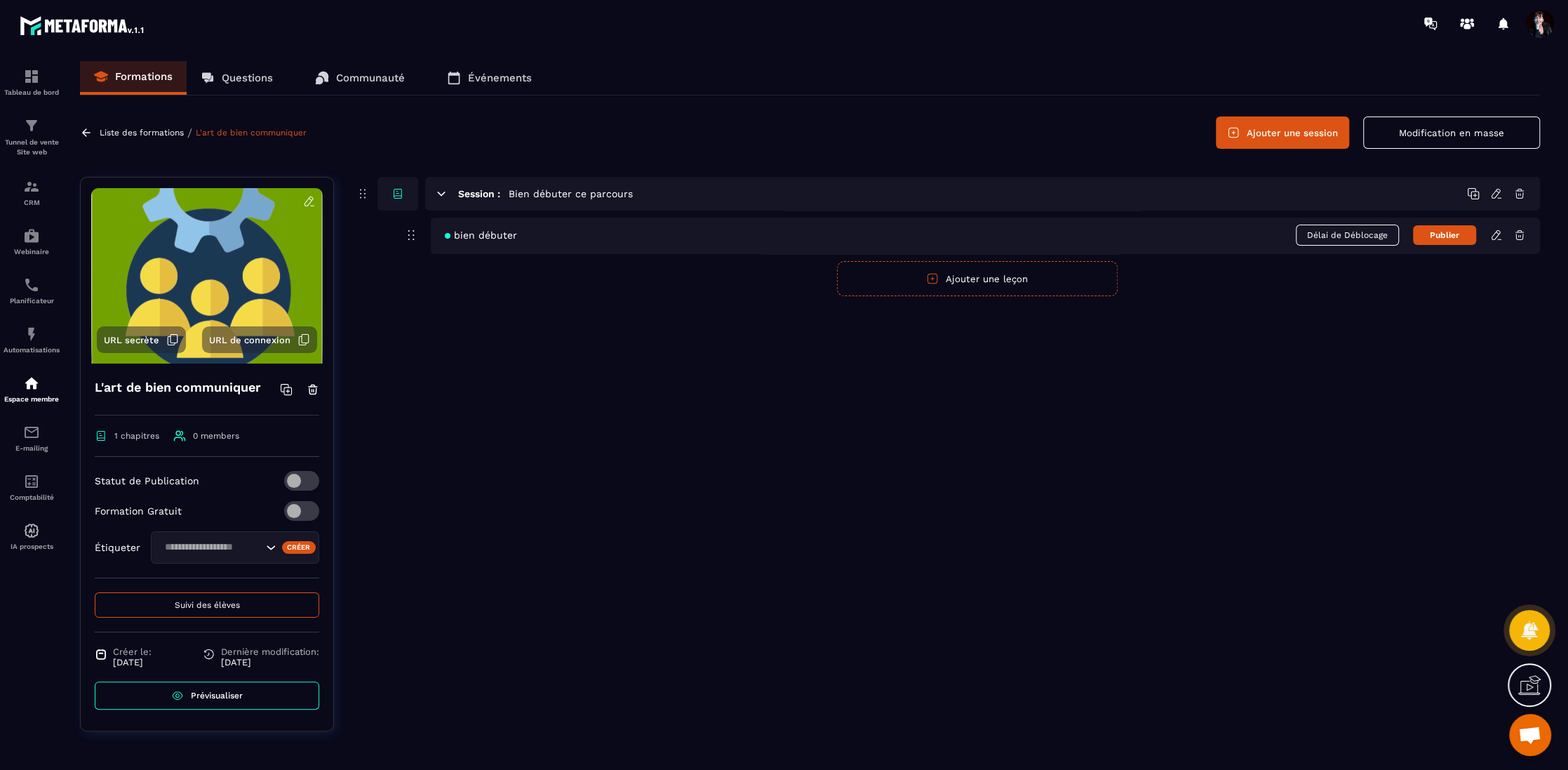
click at [1501, 240] on icon at bounding box center [1496, 235] width 13 height 13
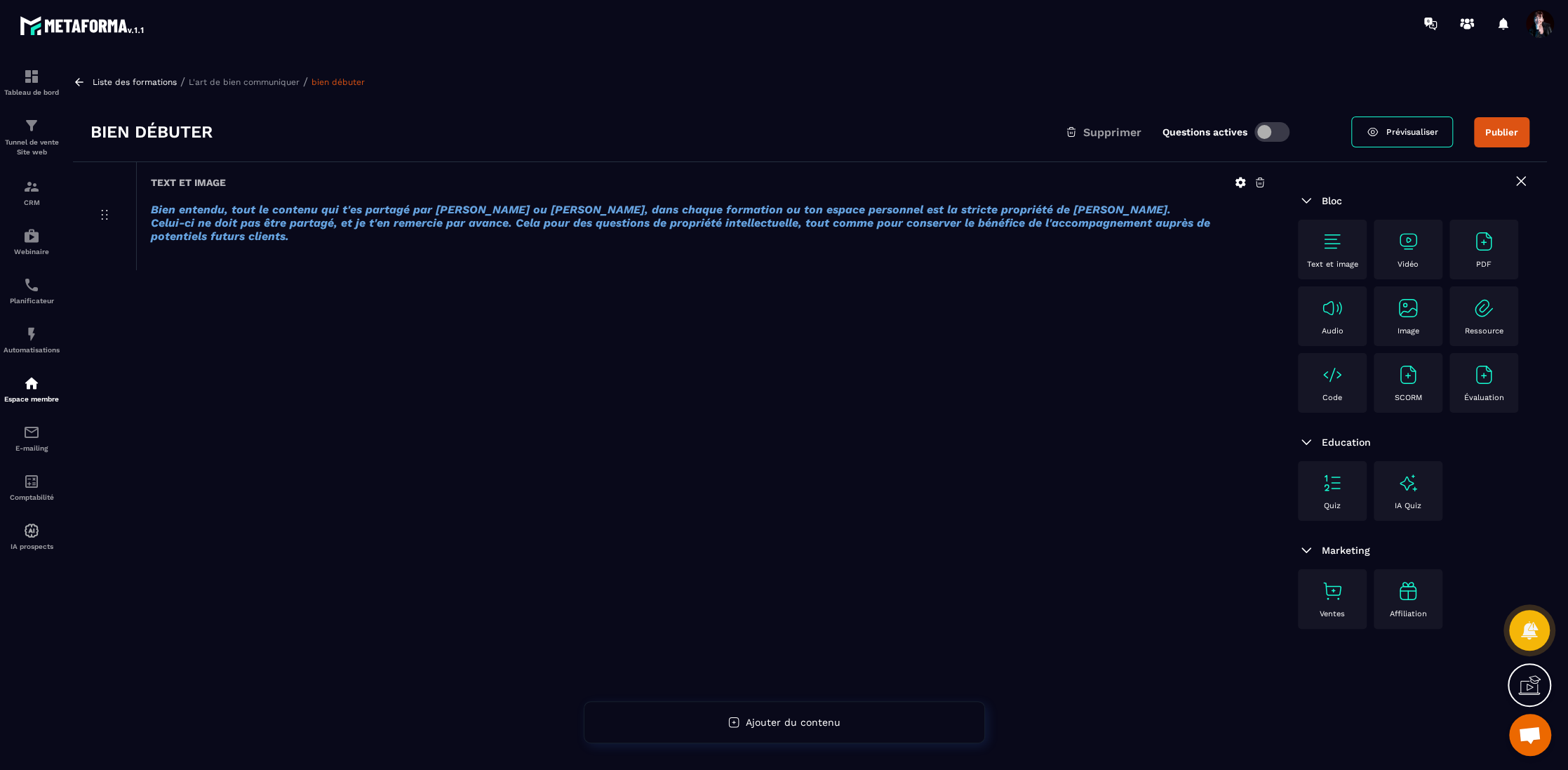
click at [1240, 187] on icon at bounding box center [1240, 182] width 13 height 13
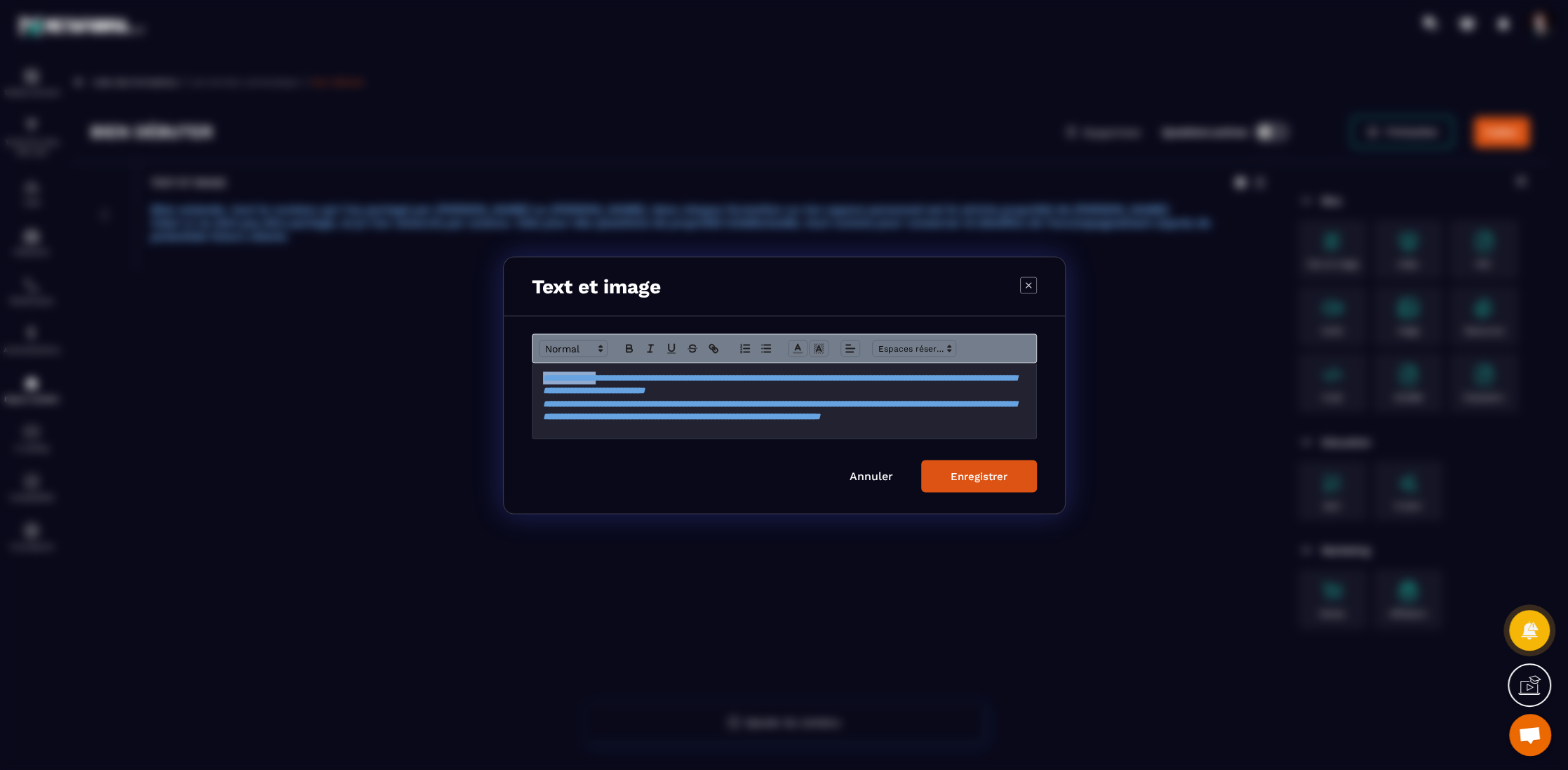
drag, startPoint x: 613, startPoint y: 377, endPoint x: 526, endPoint y: 366, distance: 87.7
click at [525, 367] on div "**********" at bounding box center [784, 414] width 561 height 197
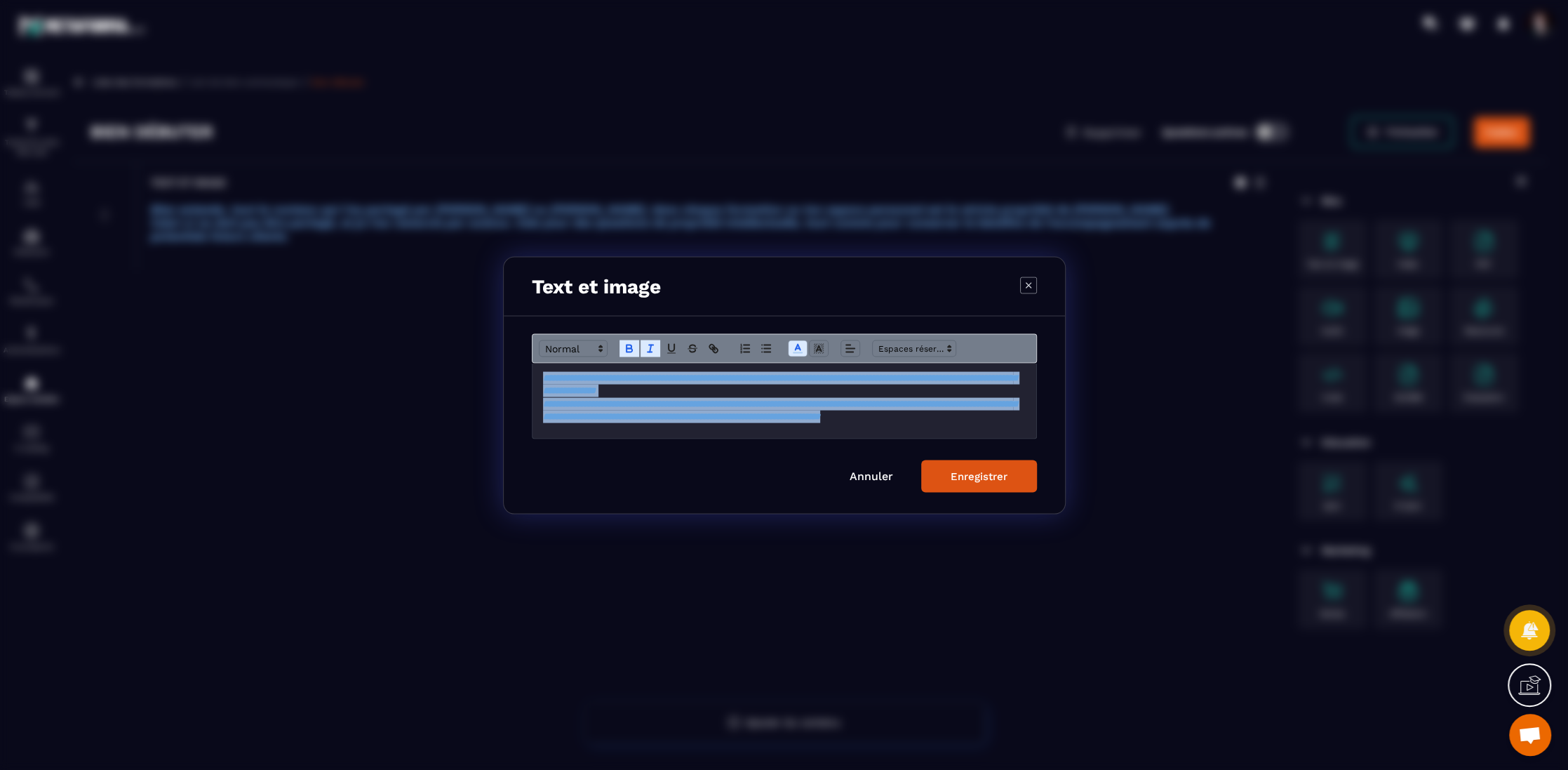
scroll to position [19, 0]
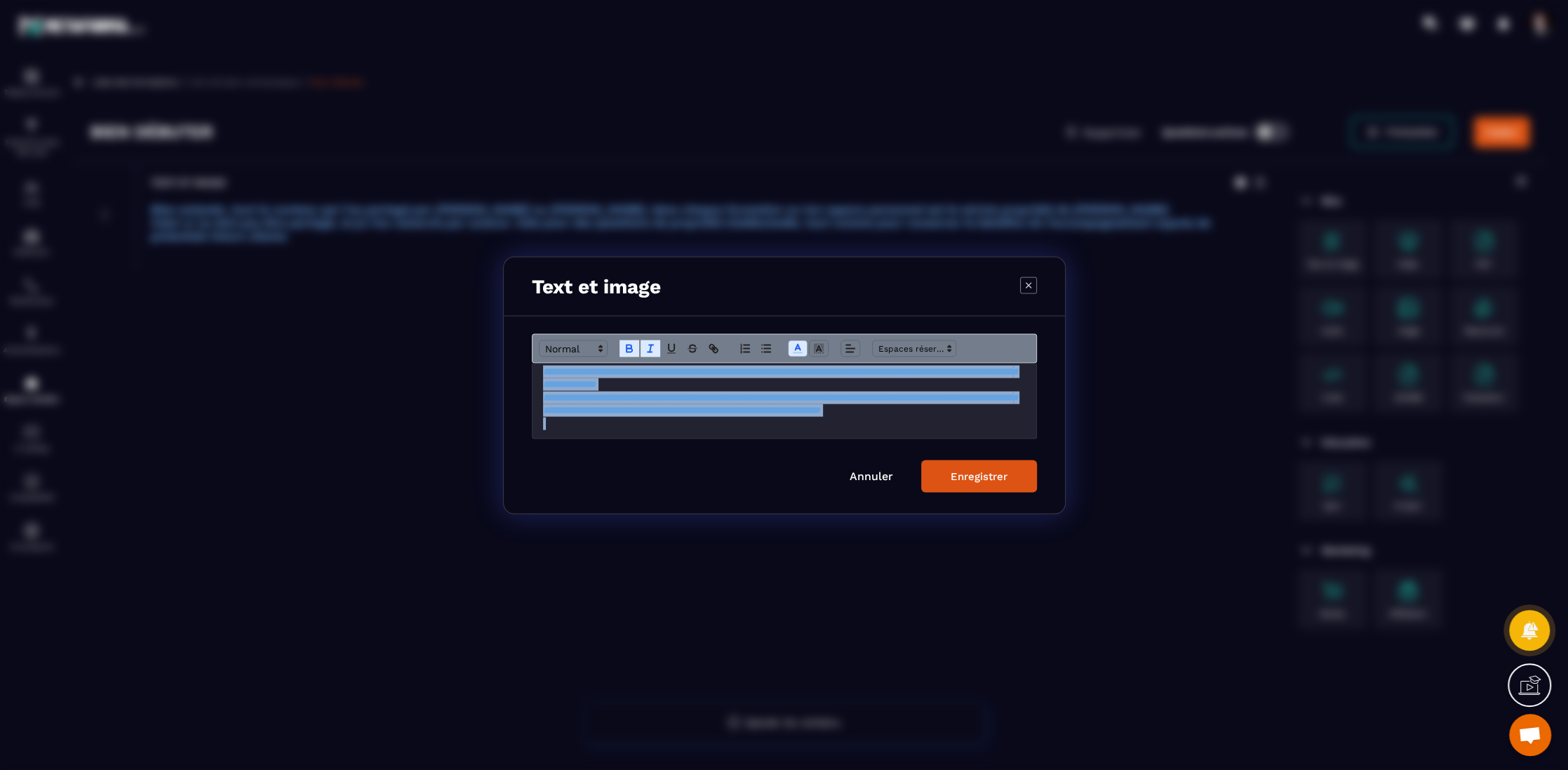
drag, startPoint x: 541, startPoint y: 377, endPoint x: 620, endPoint y: 440, distance: 101.0
click at [620, 440] on form "**********" at bounding box center [784, 413] width 505 height 158
click at [652, 350] on icon "Modal window" at bounding box center [650, 347] width 13 height 13
click at [630, 342] on icon "Modal window" at bounding box center [629, 347] width 13 height 13
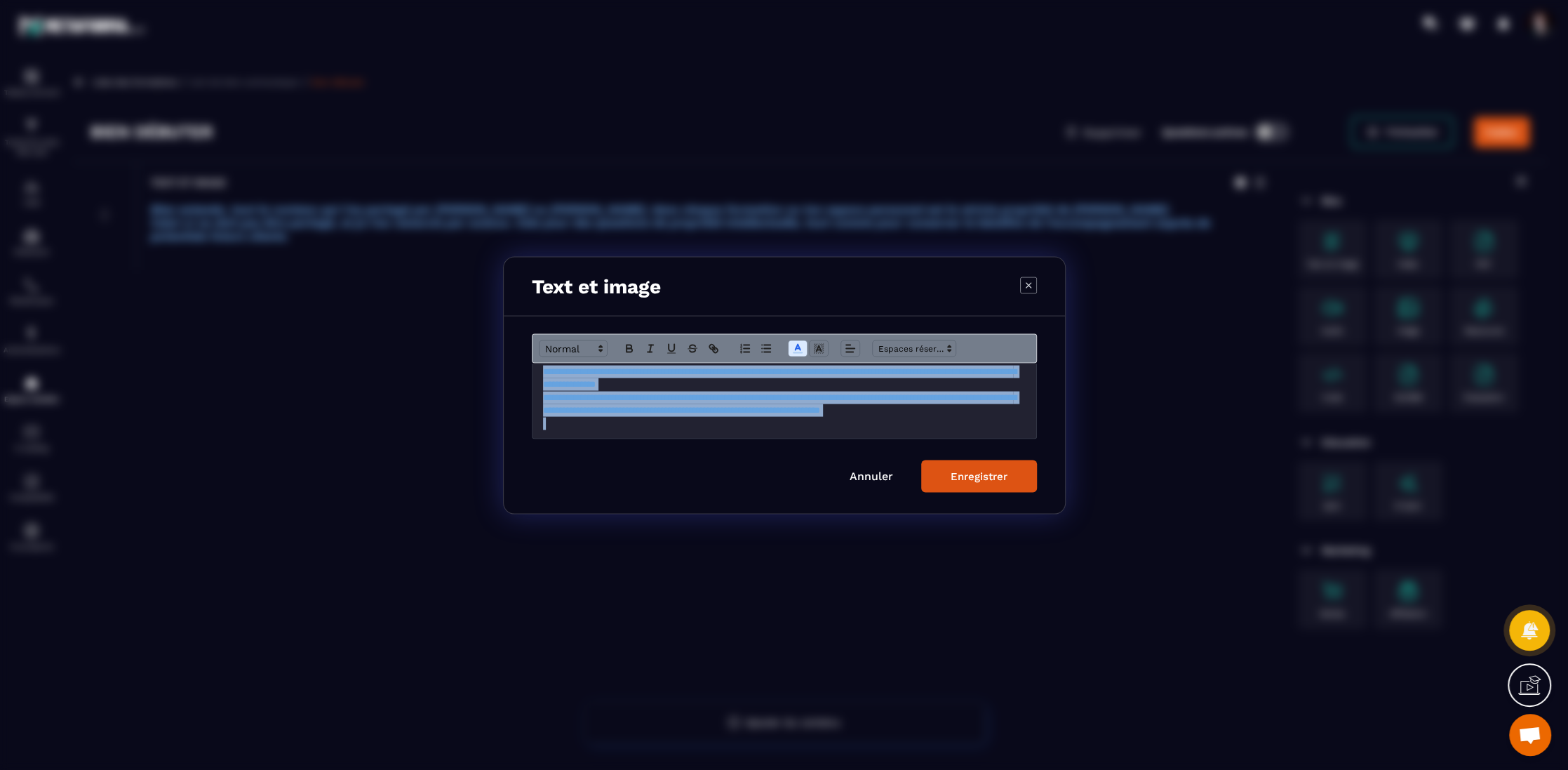
click at [996, 478] on div "Enregistrer" at bounding box center [978, 475] width 56 height 13
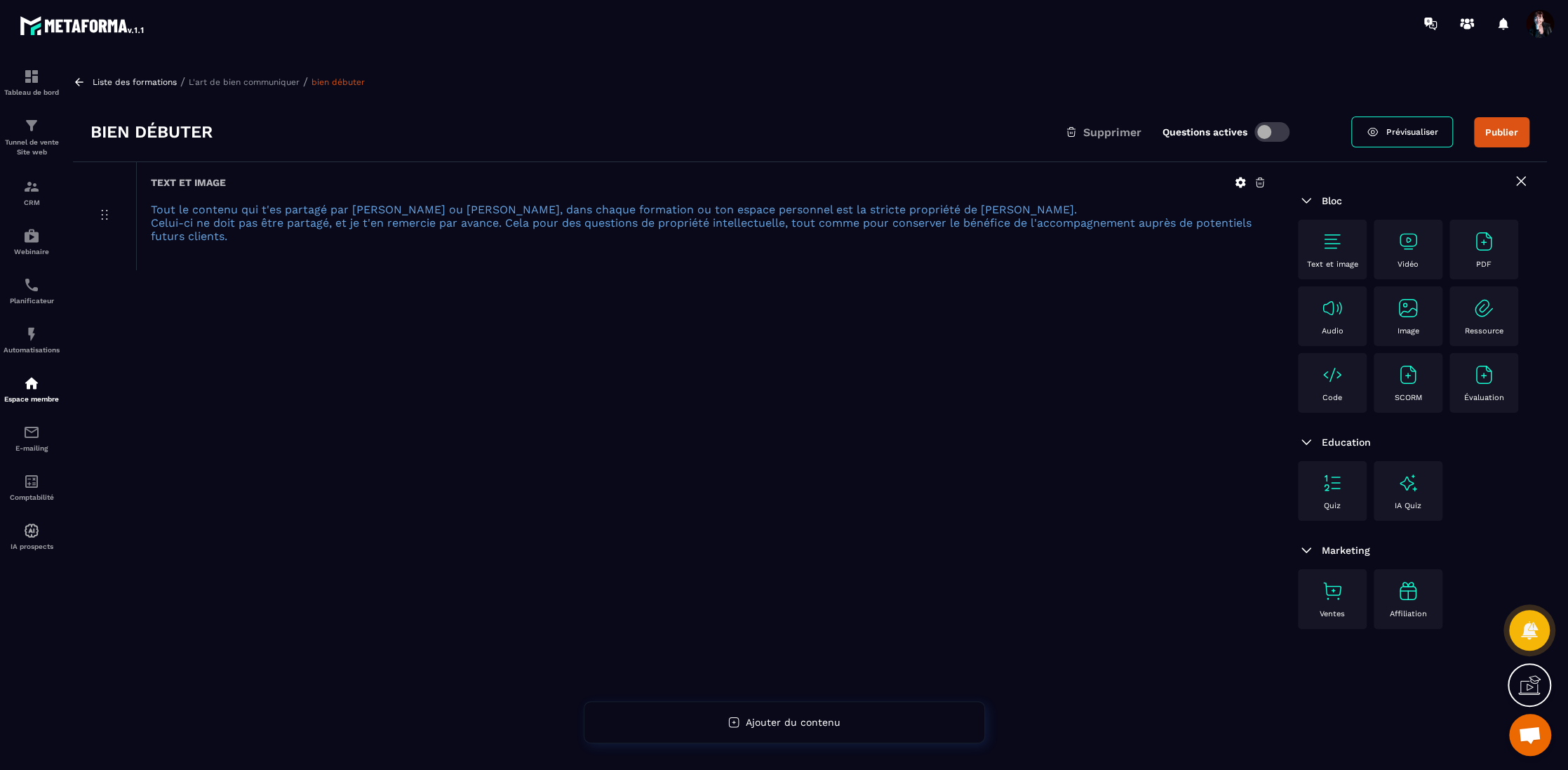
click at [140, 77] on p "Liste des formations" at bounding box center [135, 82] width 84 height 10
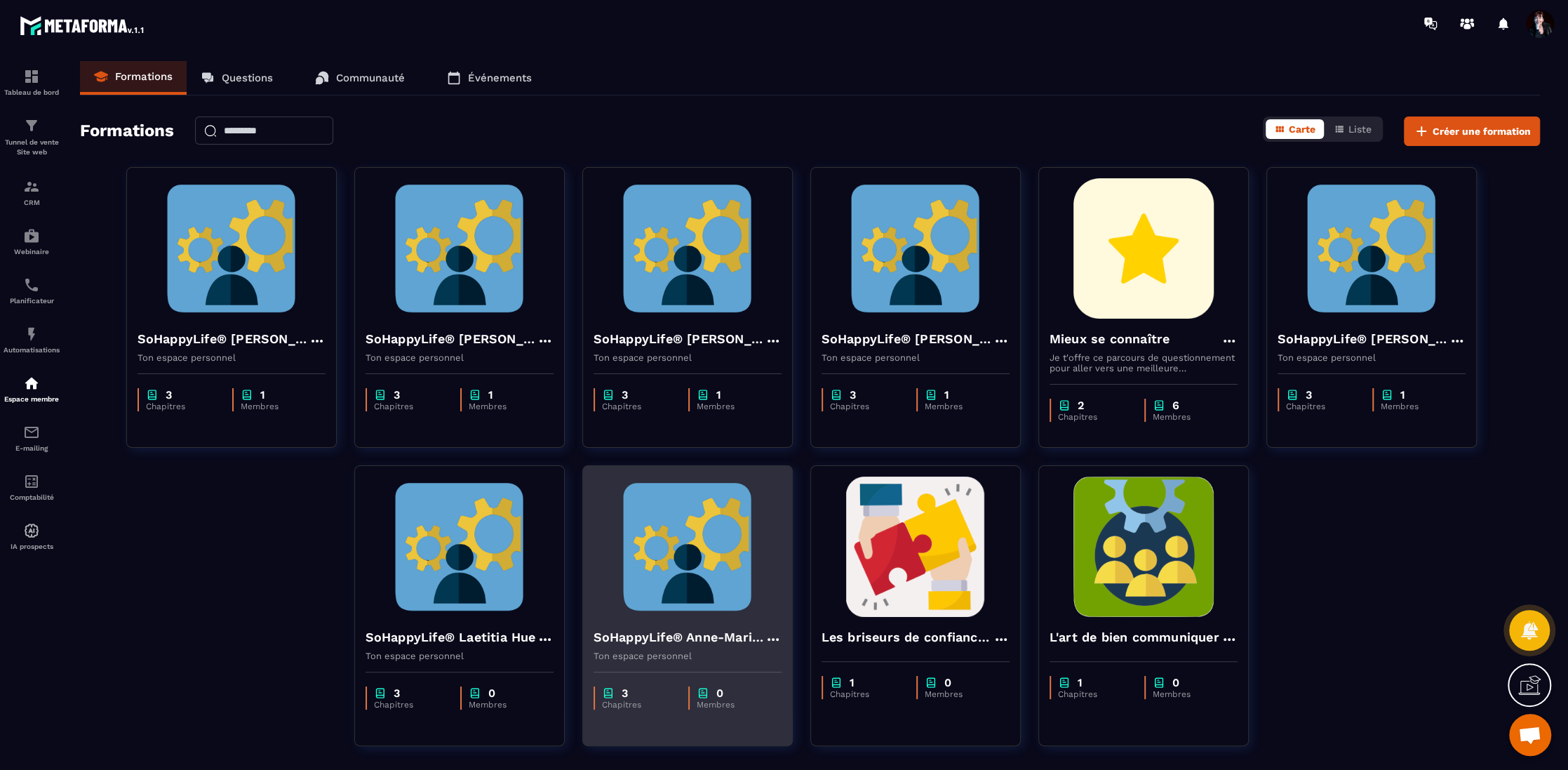
scroll to position [51, 0]
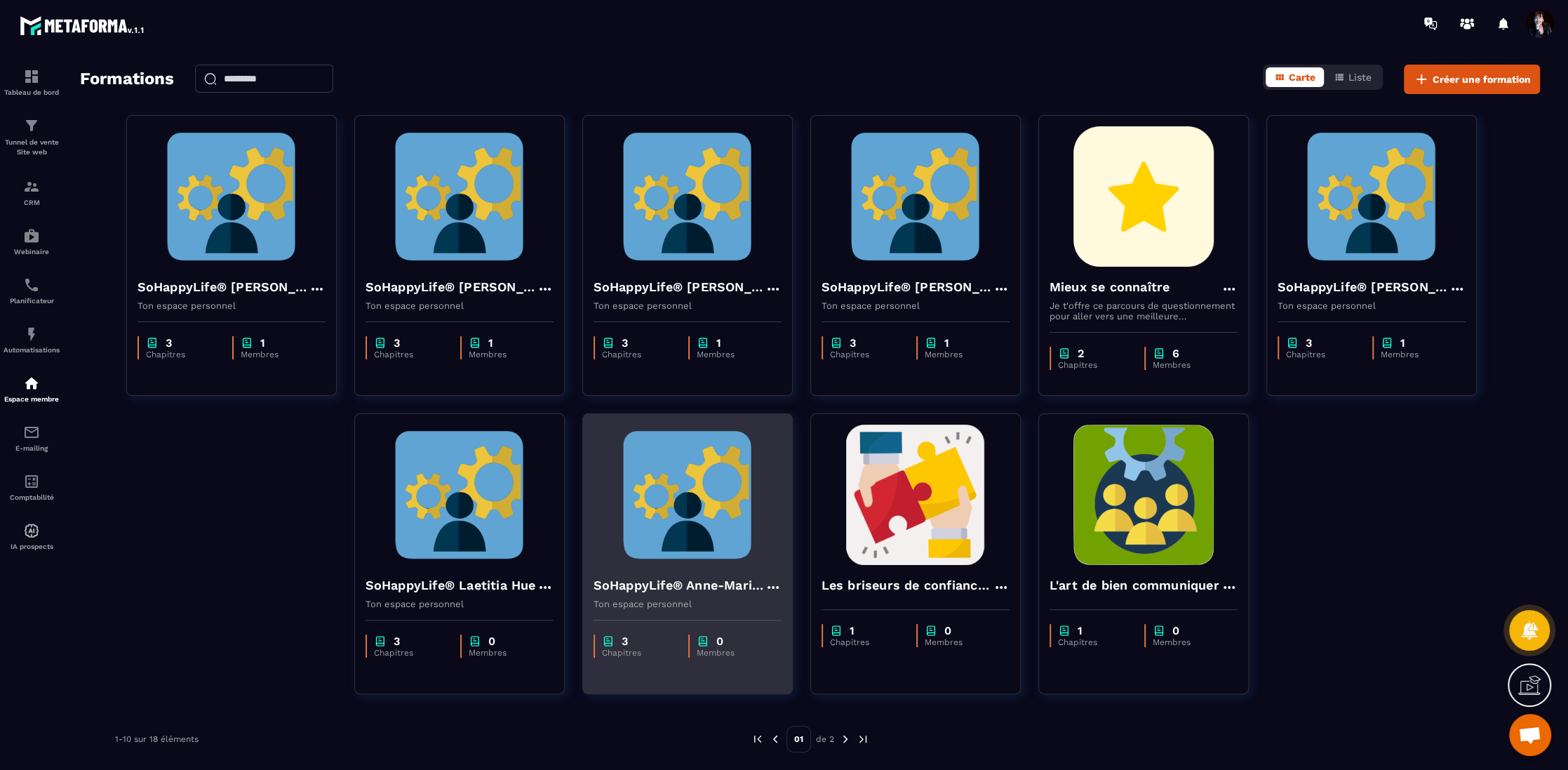
click at [742, 562] on img at bounding box center [688, 495] width 188 height 141
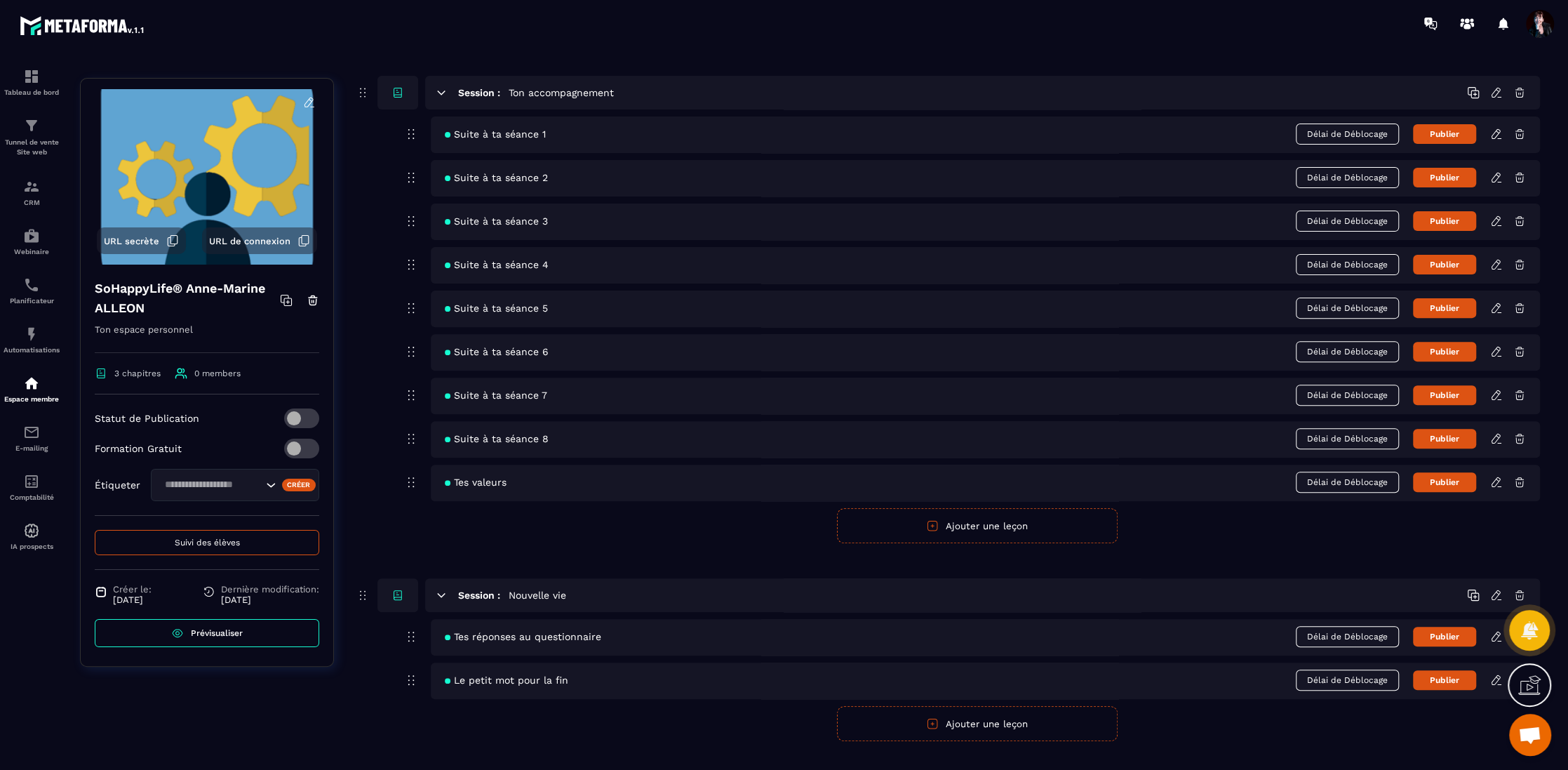
scroll to position [359, 0]
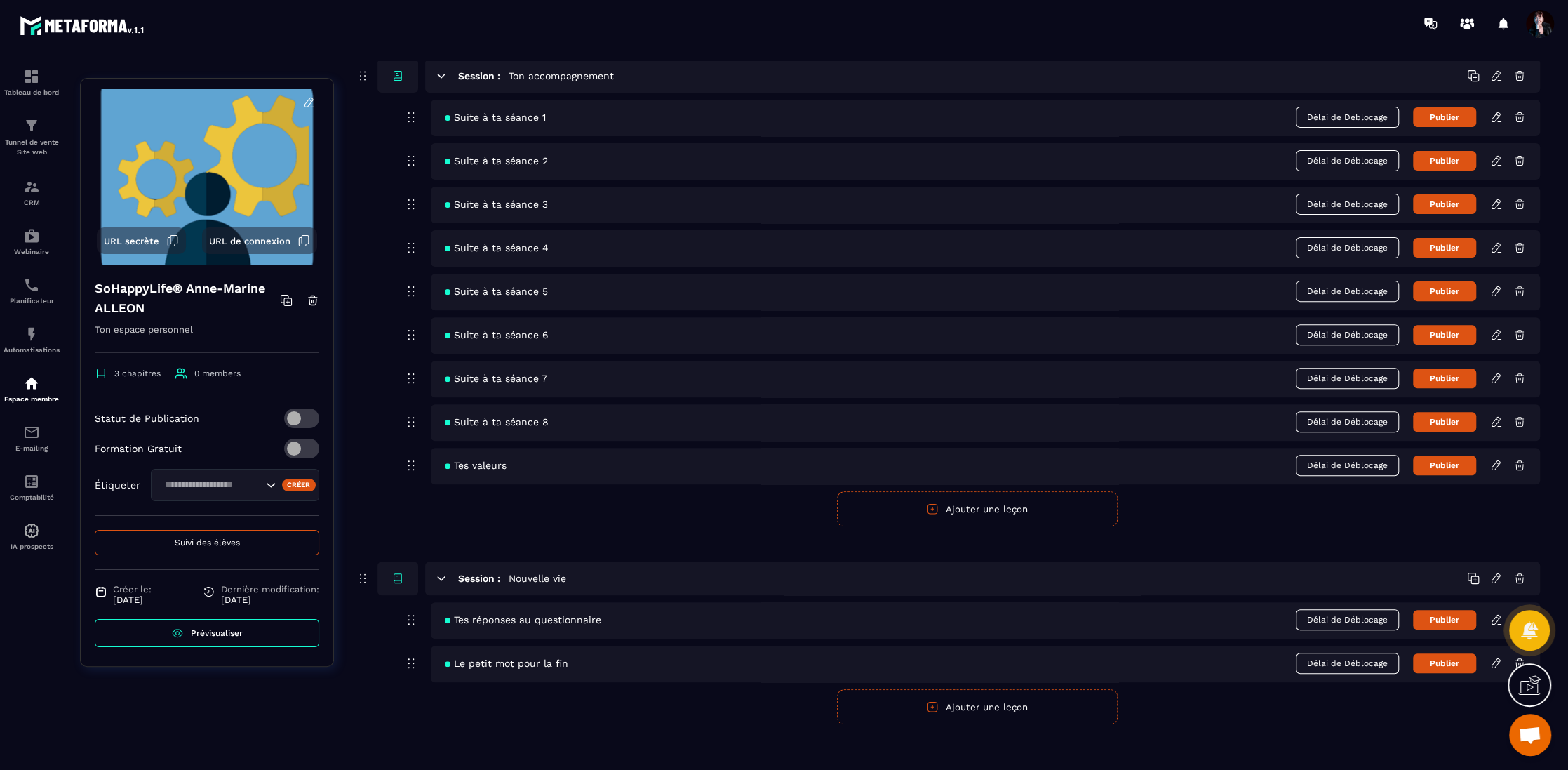
click at [1498, 614] on icon at bounding box center [1496, 620] width 13 height 13
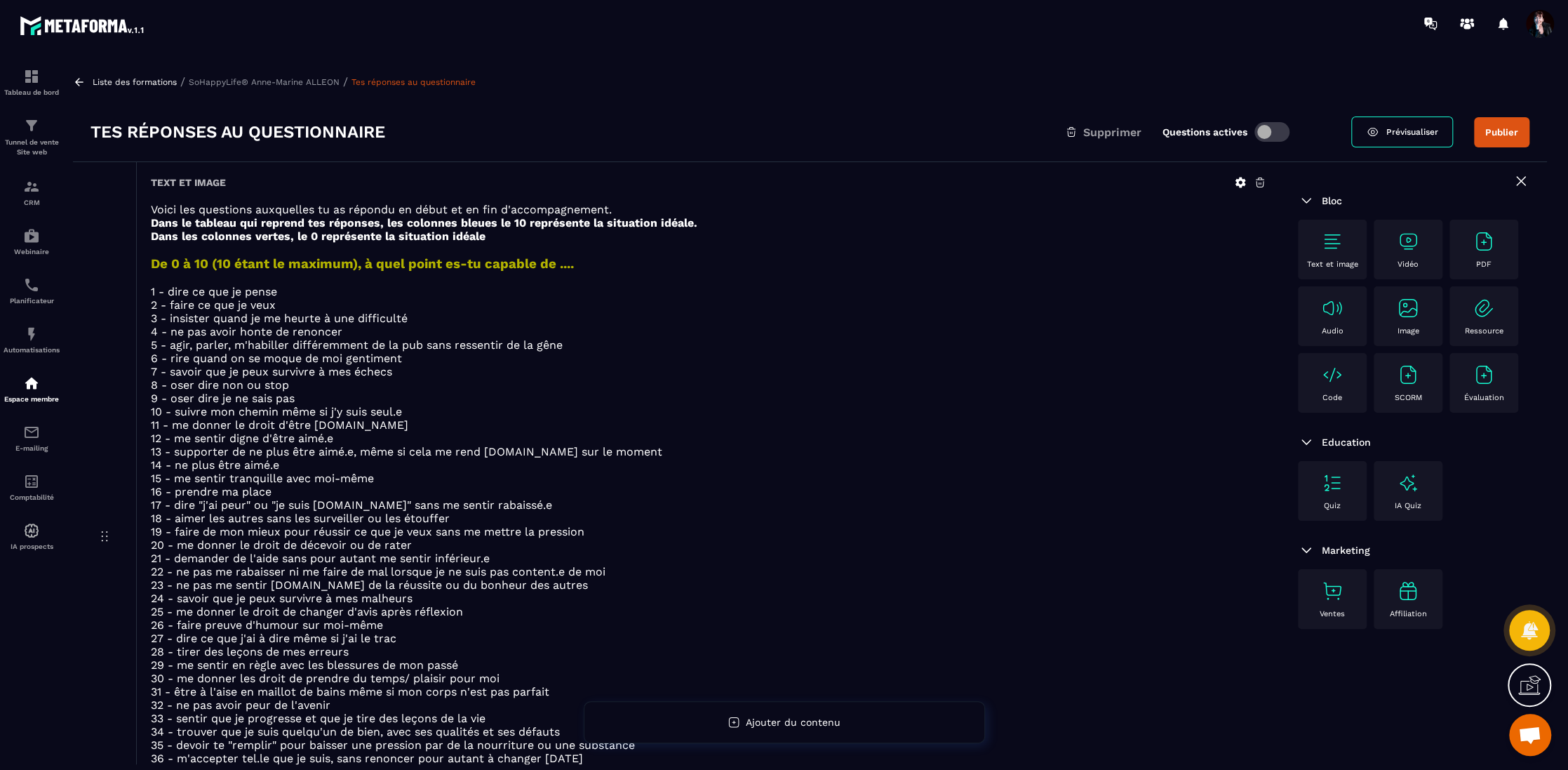
click at [325, 78] on p "SoHappyLife® Anne-Marine ALLEON" at bounding box center [264, 82] width 150 height 10
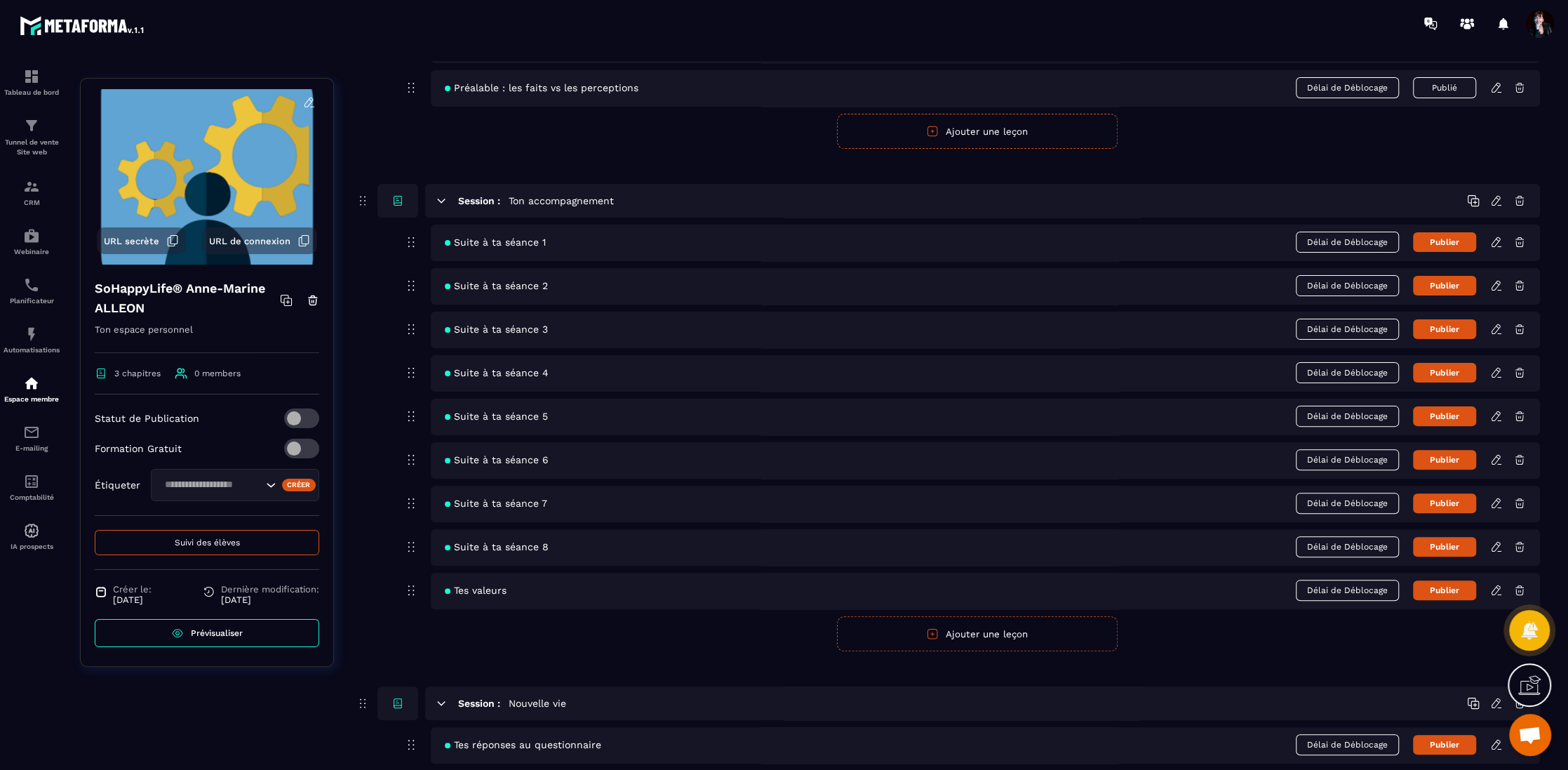
scroll to position [359, 0]
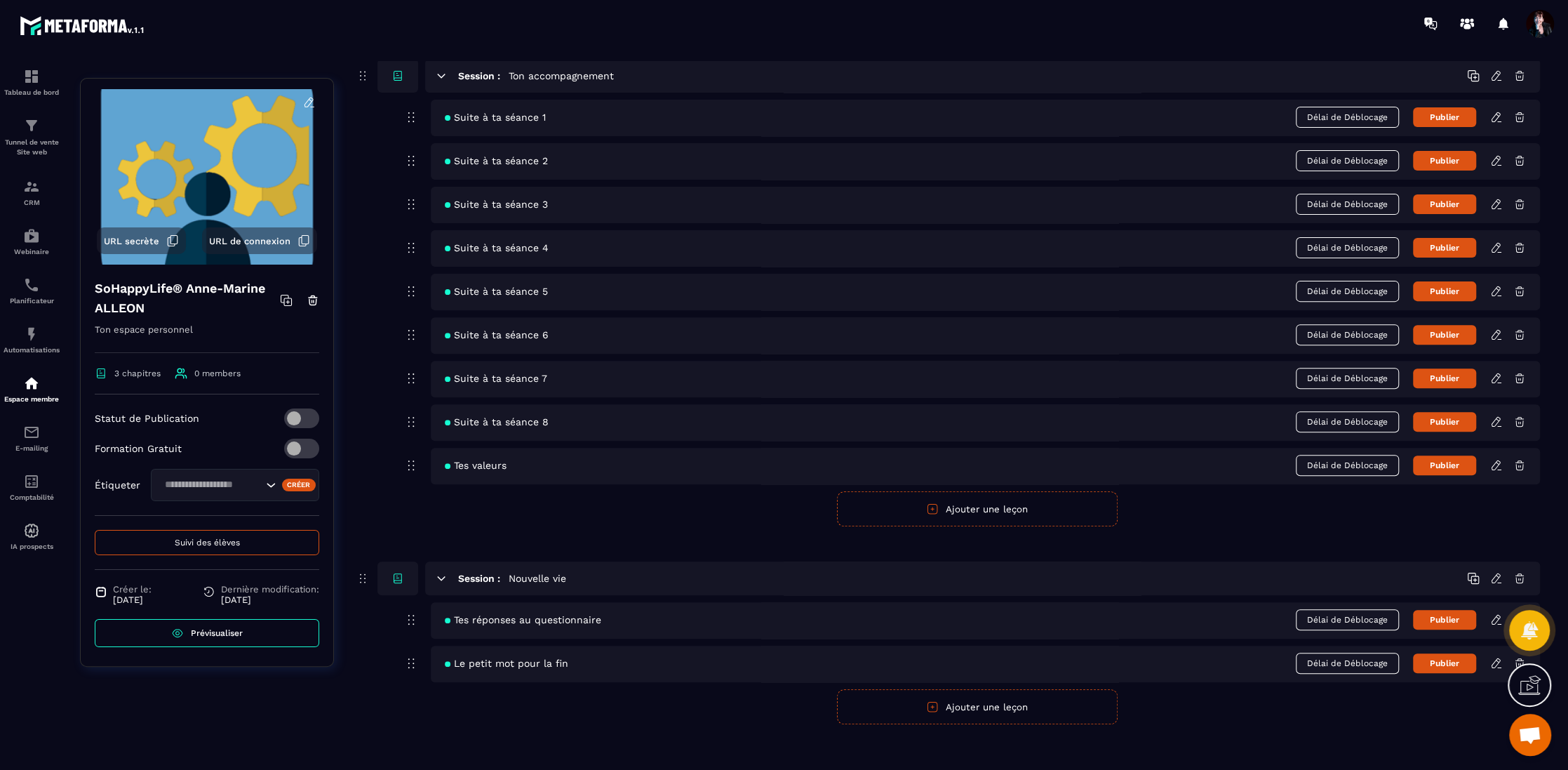
click at [1496, 660] on icon at bounding box center [1496, 663] width 13 height 13
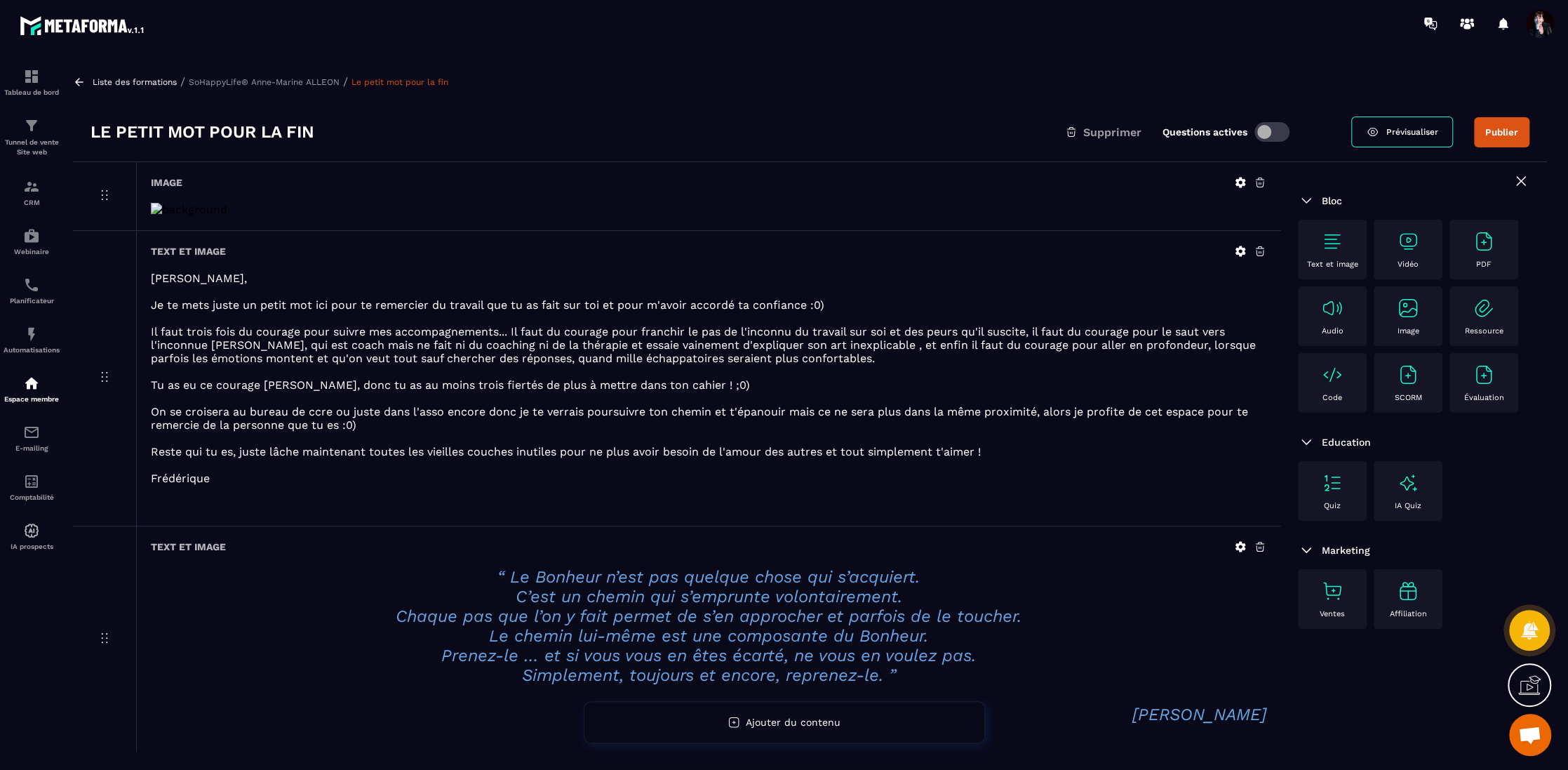
click at [1242, 254] on icon at bounding box center [1240, 250] width 13 height 13
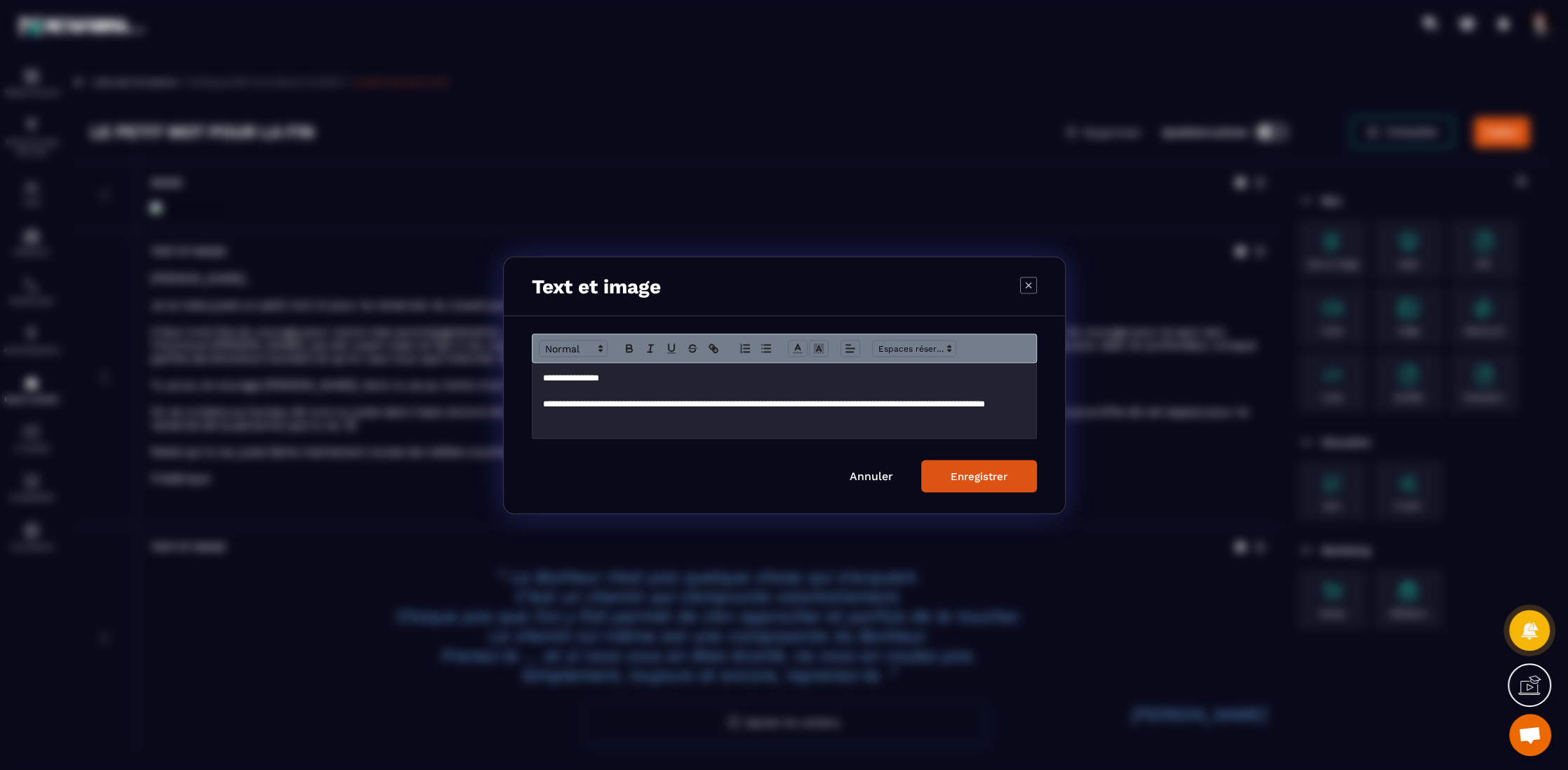
click at [610, 377] on p "**********" at bounding box center [784, 377] width 483 height 13
click at [970, 480] on div "Enregistrer" at bounding box center [978, 475] width 56 height 13
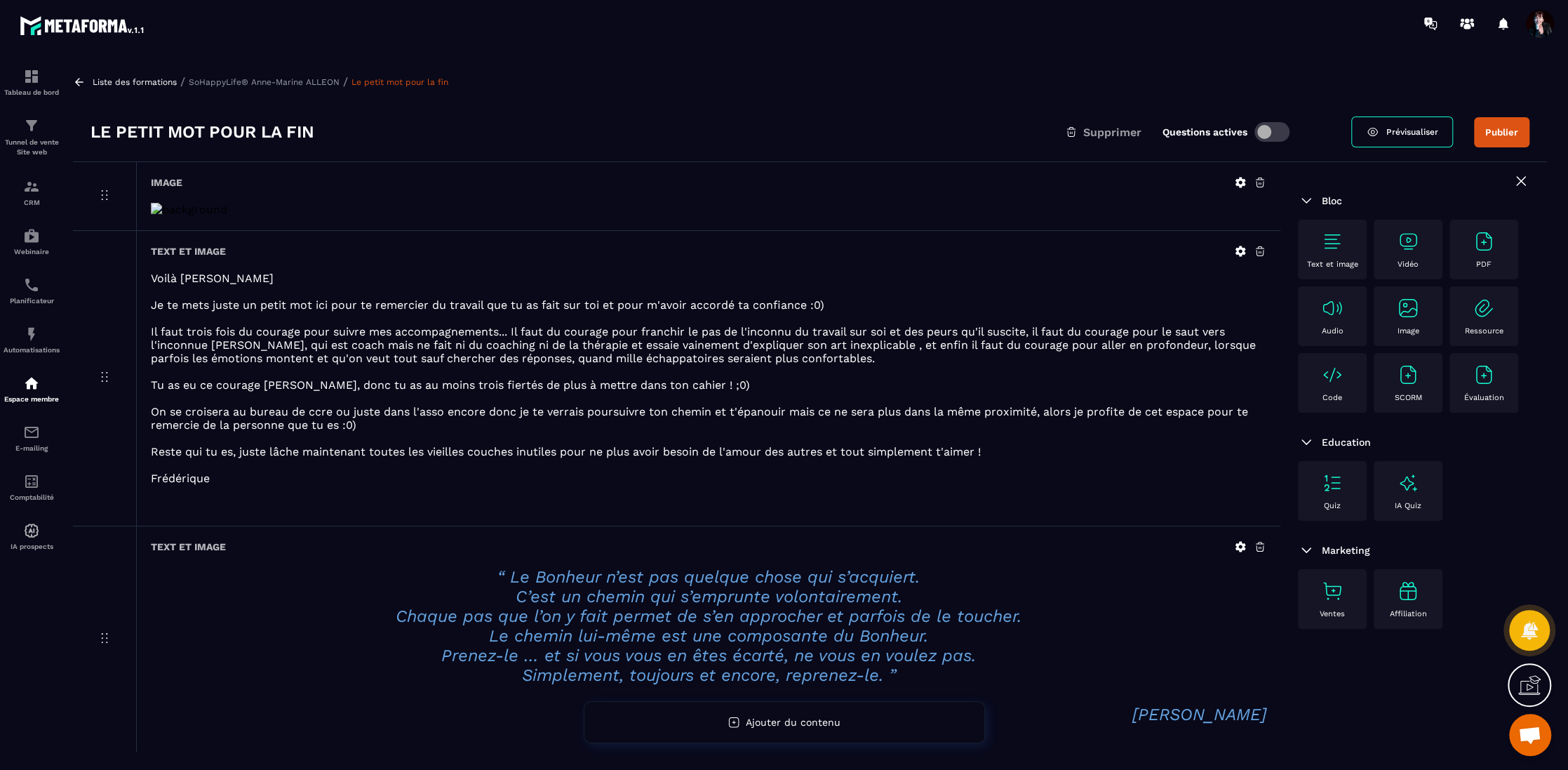
click at [149, 83] on p "Liste des formations" at bounding box center [135, 82] width 84 height 10
